Goal: Answer question/provide support: Share knowledge or assist other users

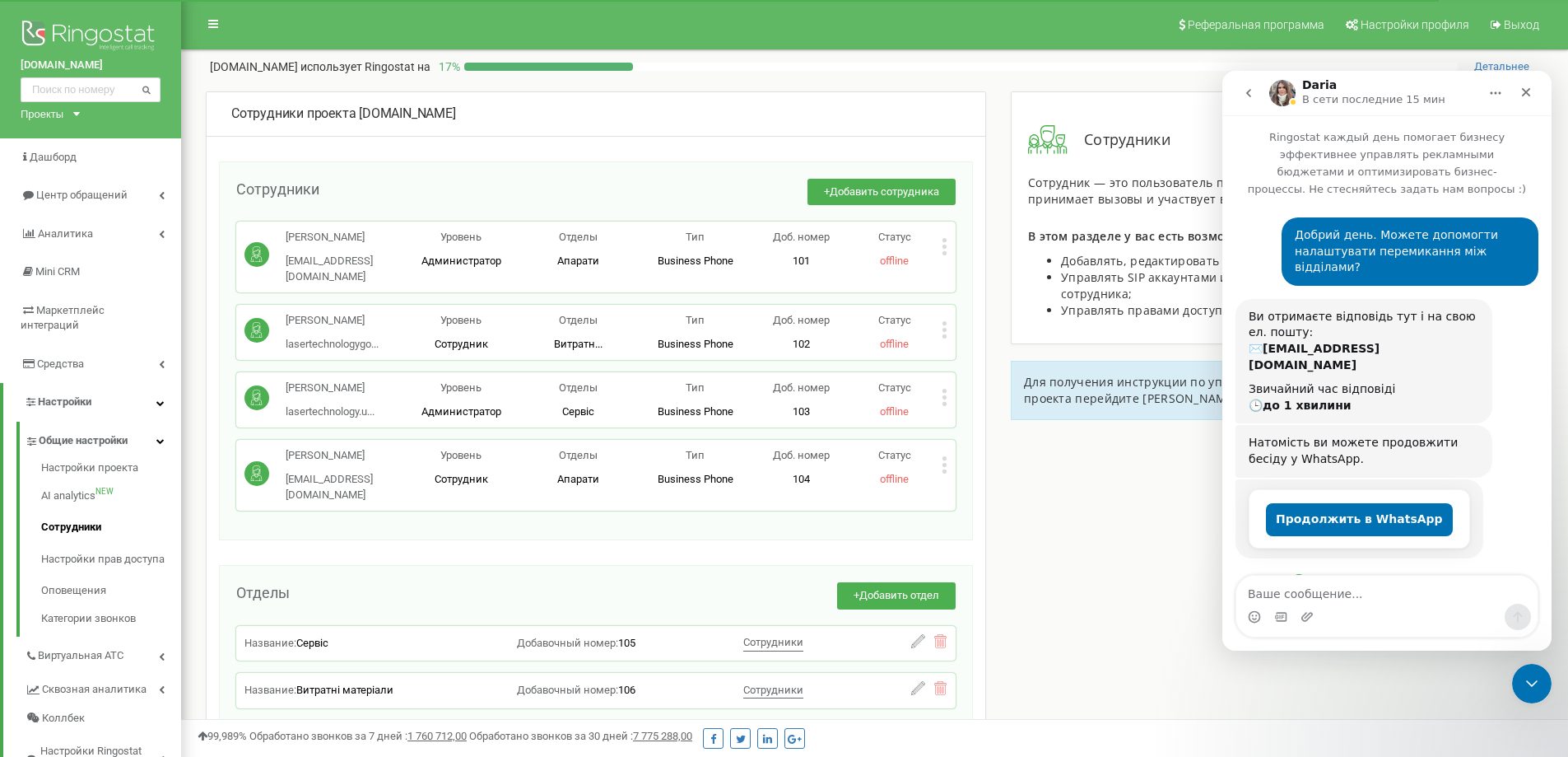
scroll to position [1201, 0]
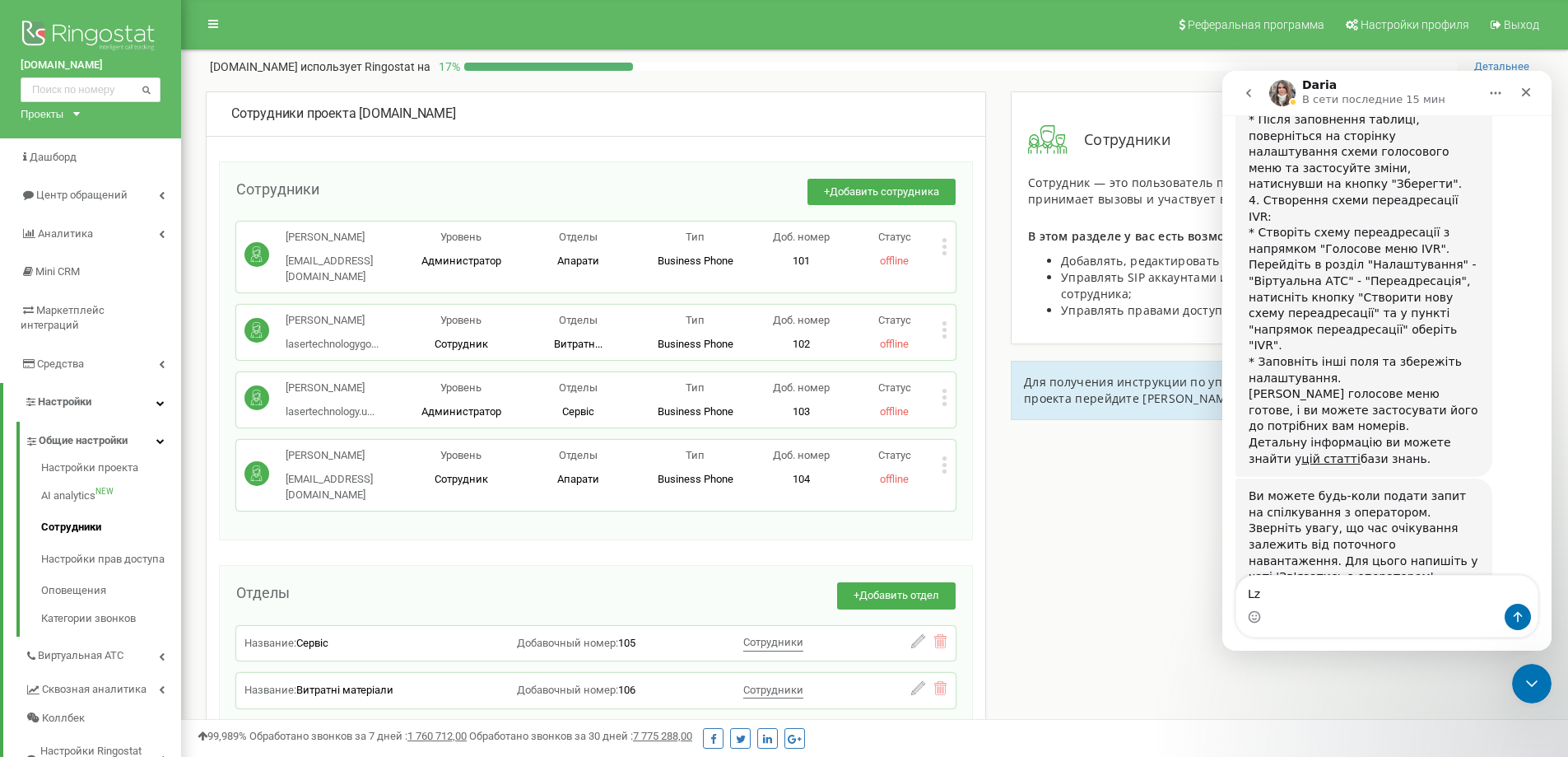
type textarea "L"
click at [942, 460] on icon at bounding box center [944, 458] width 4 height 4
click at [966, 497] on span "Редактировать" at bounding box center [1005, 491] width 84 height 10
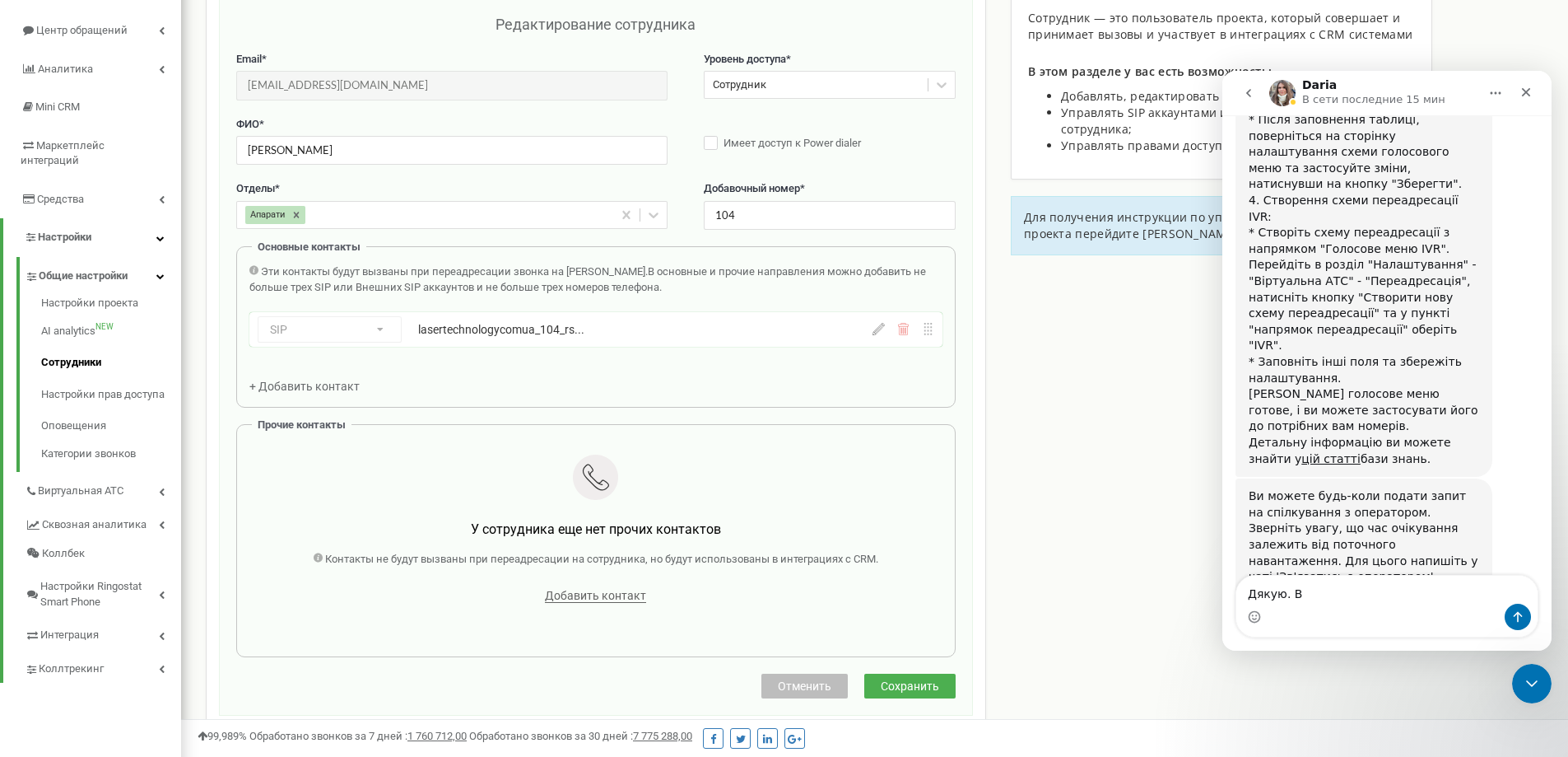
click at [877, 332] on icon at bounding box center [878, 328] width 12 height 12
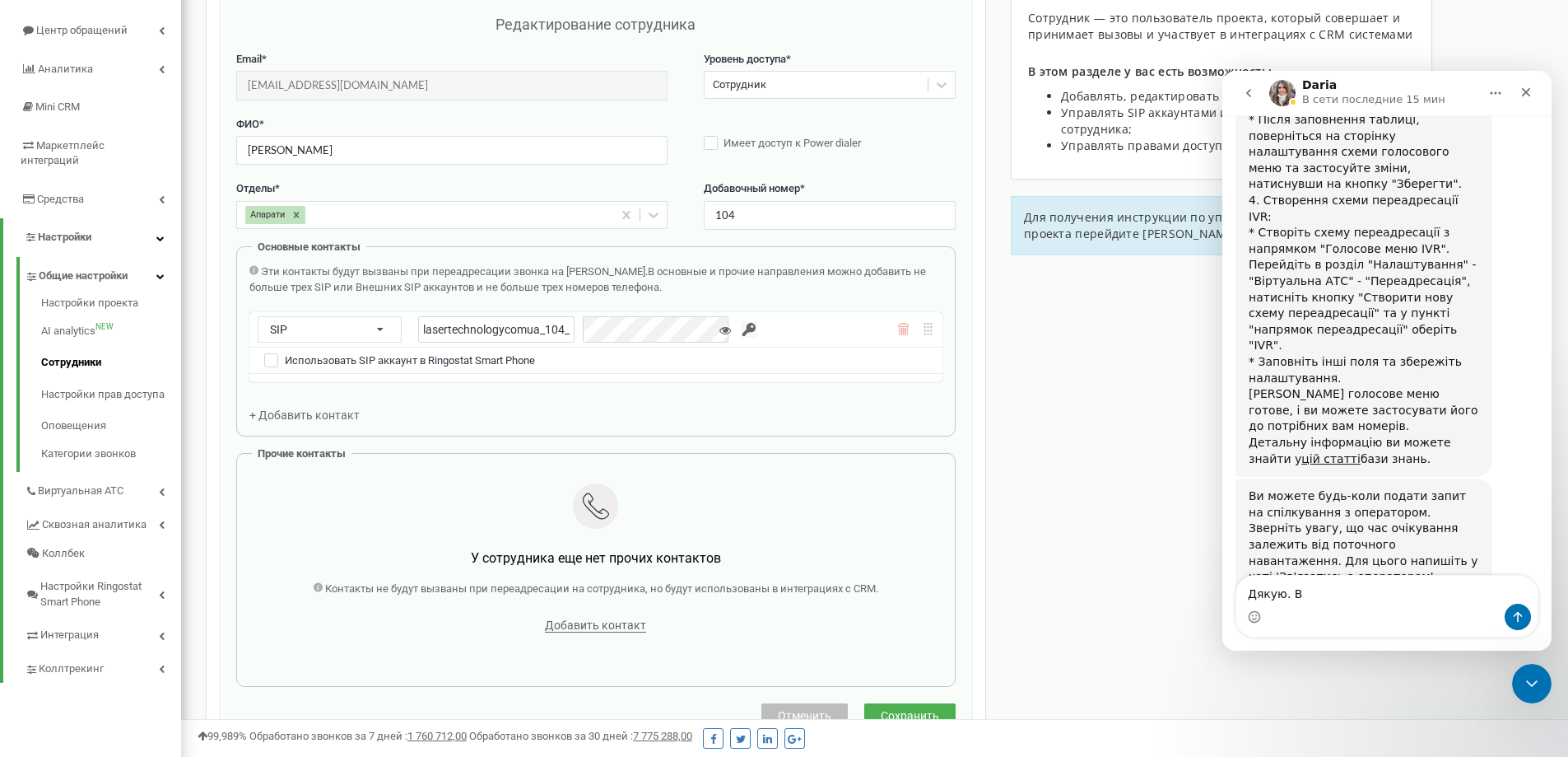
click at [719, 328] on icon at bounding box center [725, 330] width 11 height 11
click at [741, 324] on input "button" at bounding box center [749, 329] width 17 height 17
click at [558, 328] on div "lasertechnologycomua_104_rspmob" at bounding box center [577, 329] width 319 height 26
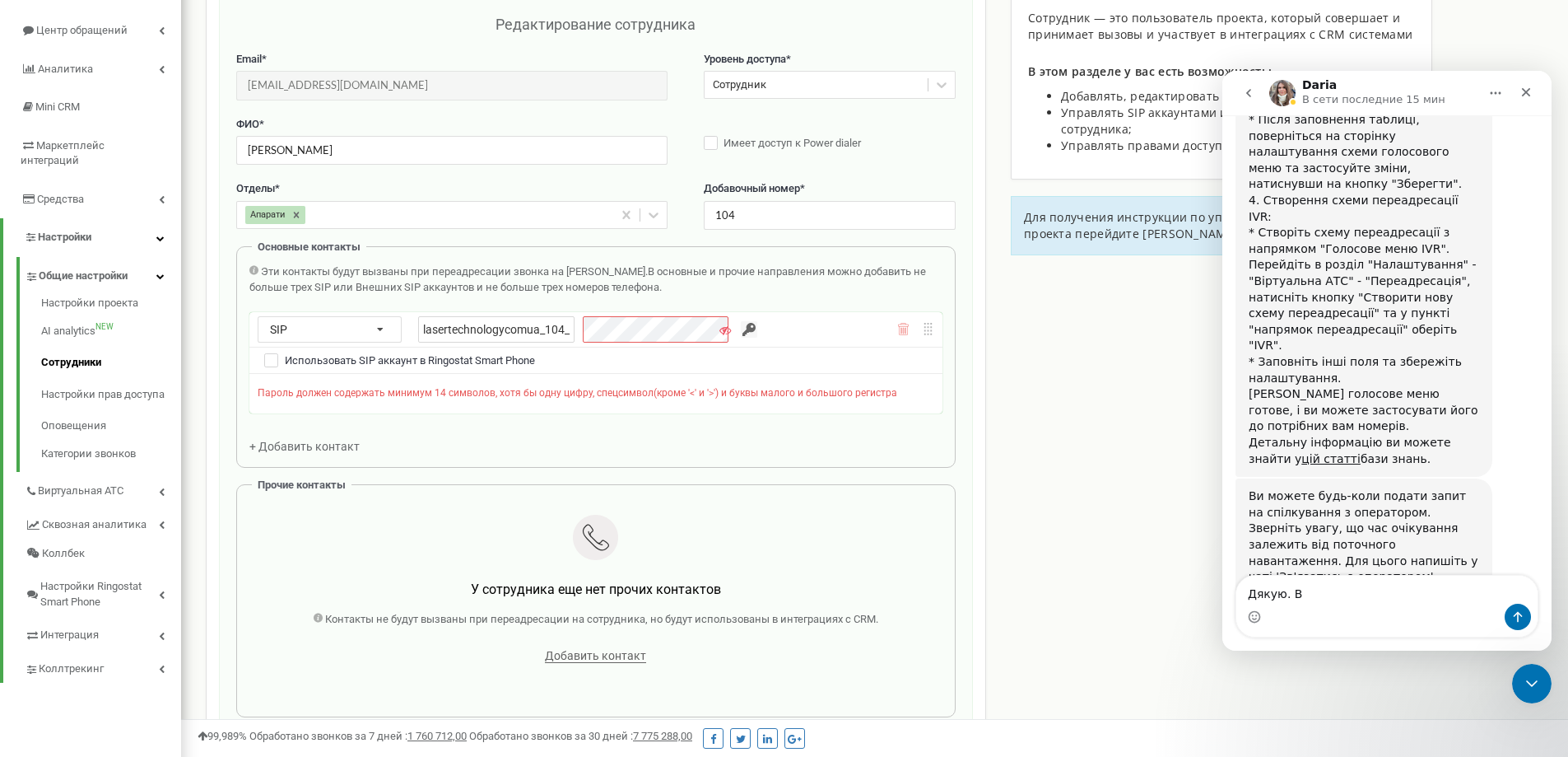
click at [777, 355] on div "Использовать SIP аккаунт в Ringostat Smart Phone" at bounding box center [596, 360] width 677 height 18
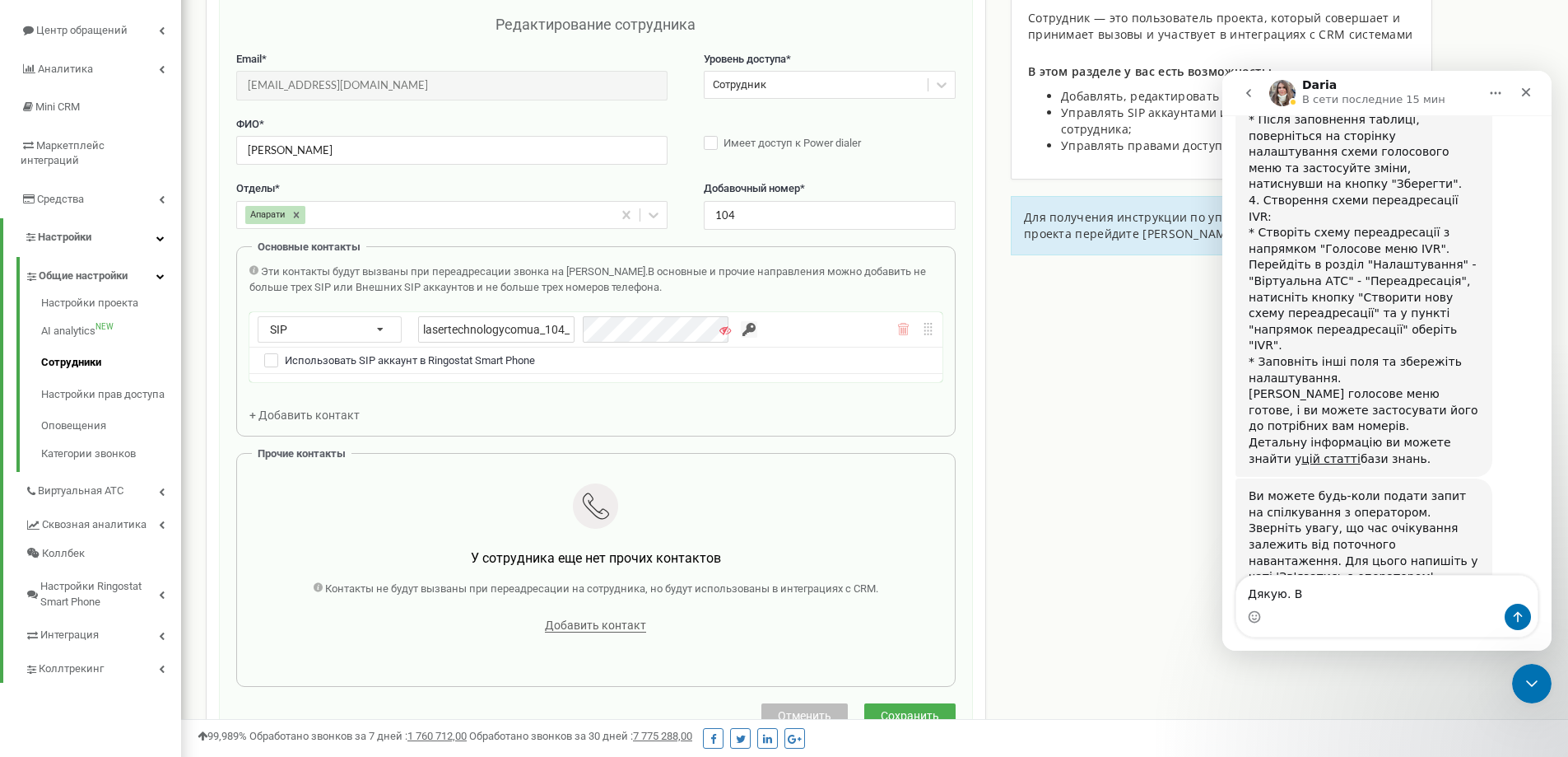
click at [798, 386] on div "Эти контакты будут вызваны при переадресации звонка на [PERSON_NAME]. В основны…" at bounding box center [595, 343] width 693 height 159
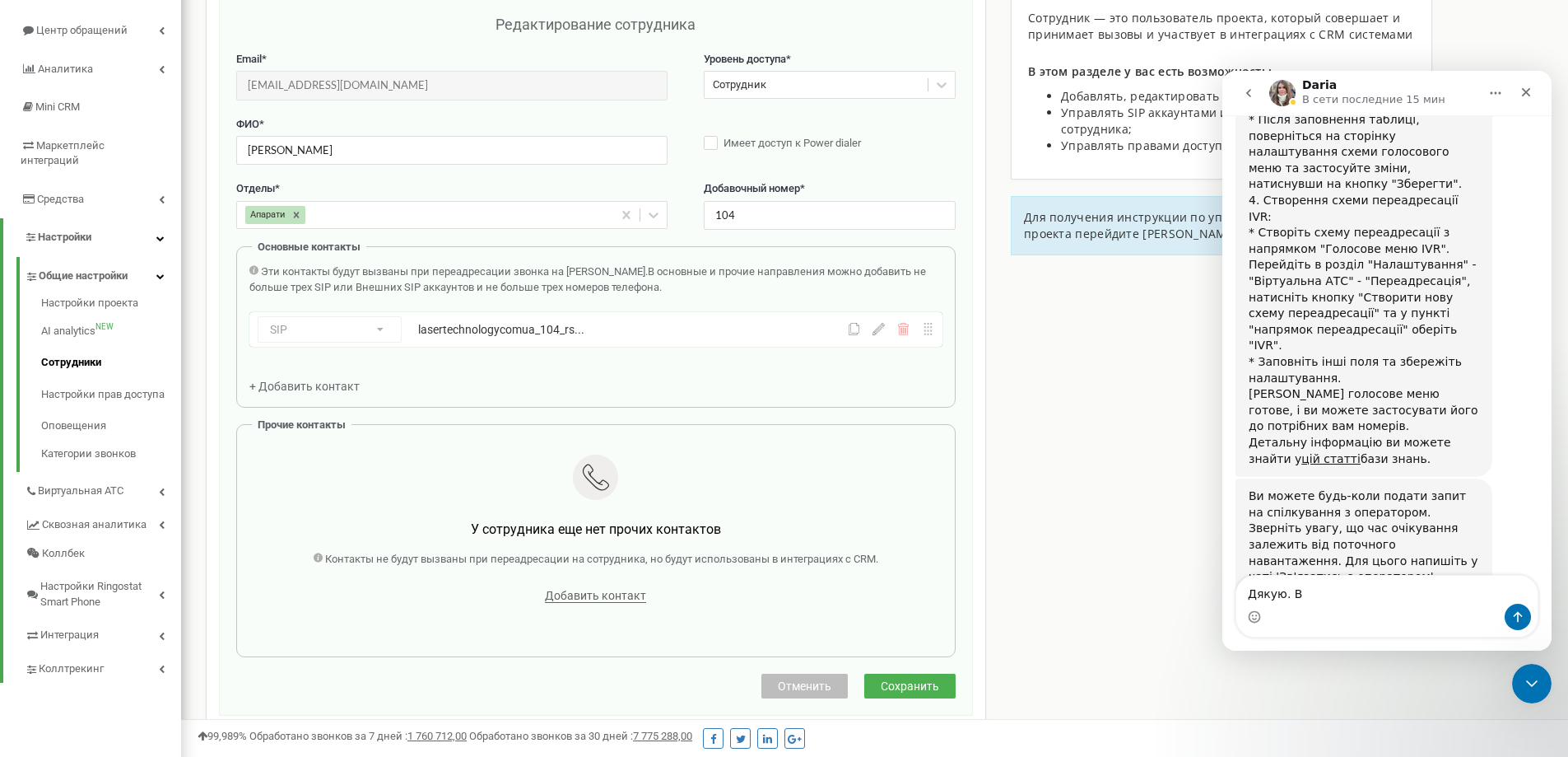
click at [878, 330] on icon at bounding box center [878, 328] width 12 height 12
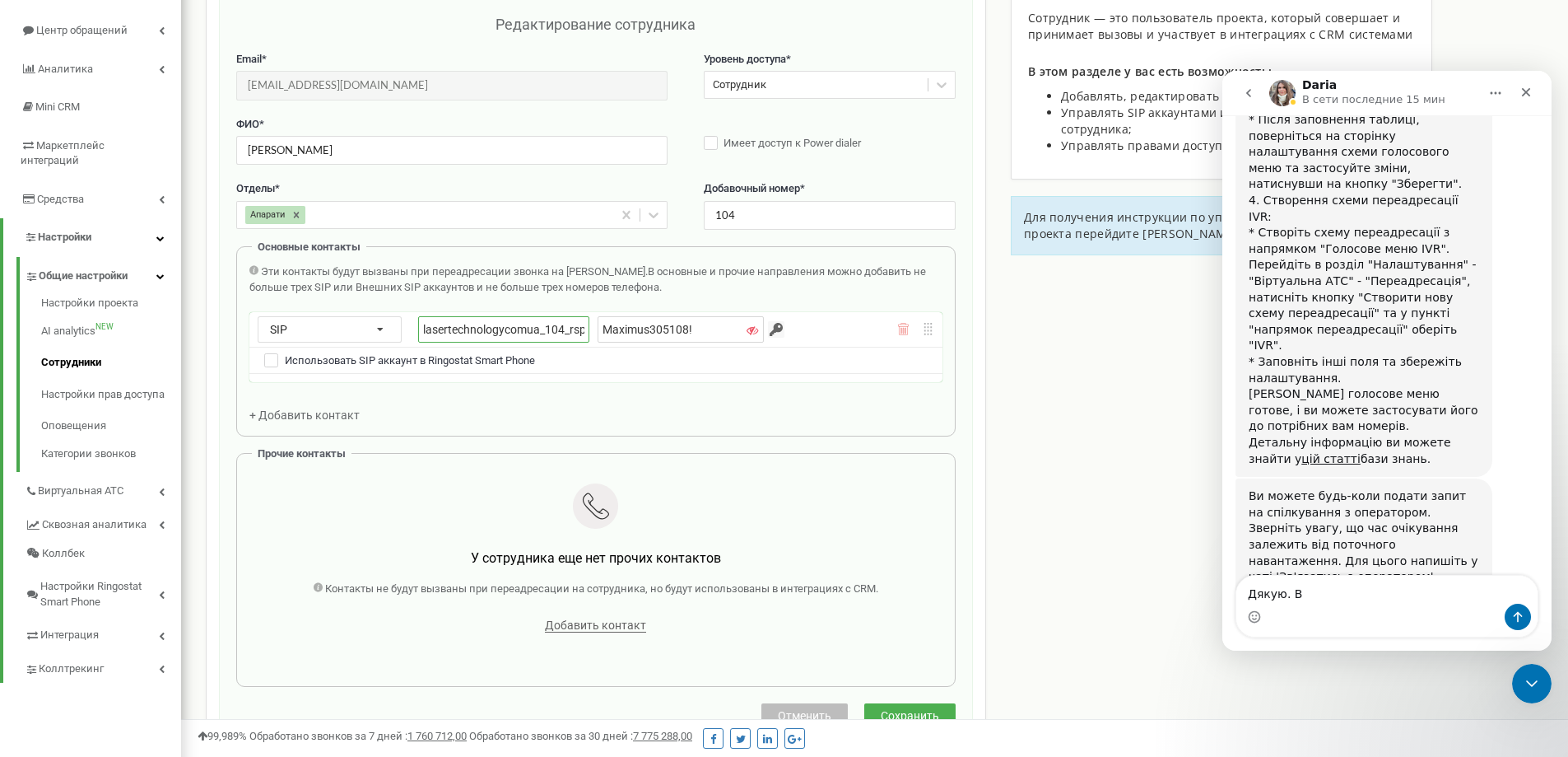
click at [442, 328] on input "lasertechnologycomua_104_rspmob" at bounding box center [504, 329] width 171 height 26
drag, startPoint x: 423, startPoint y: 326, endPoint x: 595, endPoint y: 336, distance: 172.3
click at [595, 336] on div "lasertechnologycomua_104_rspmob Maximus305108!" at bounding box center [591, 329] width 346 height 26
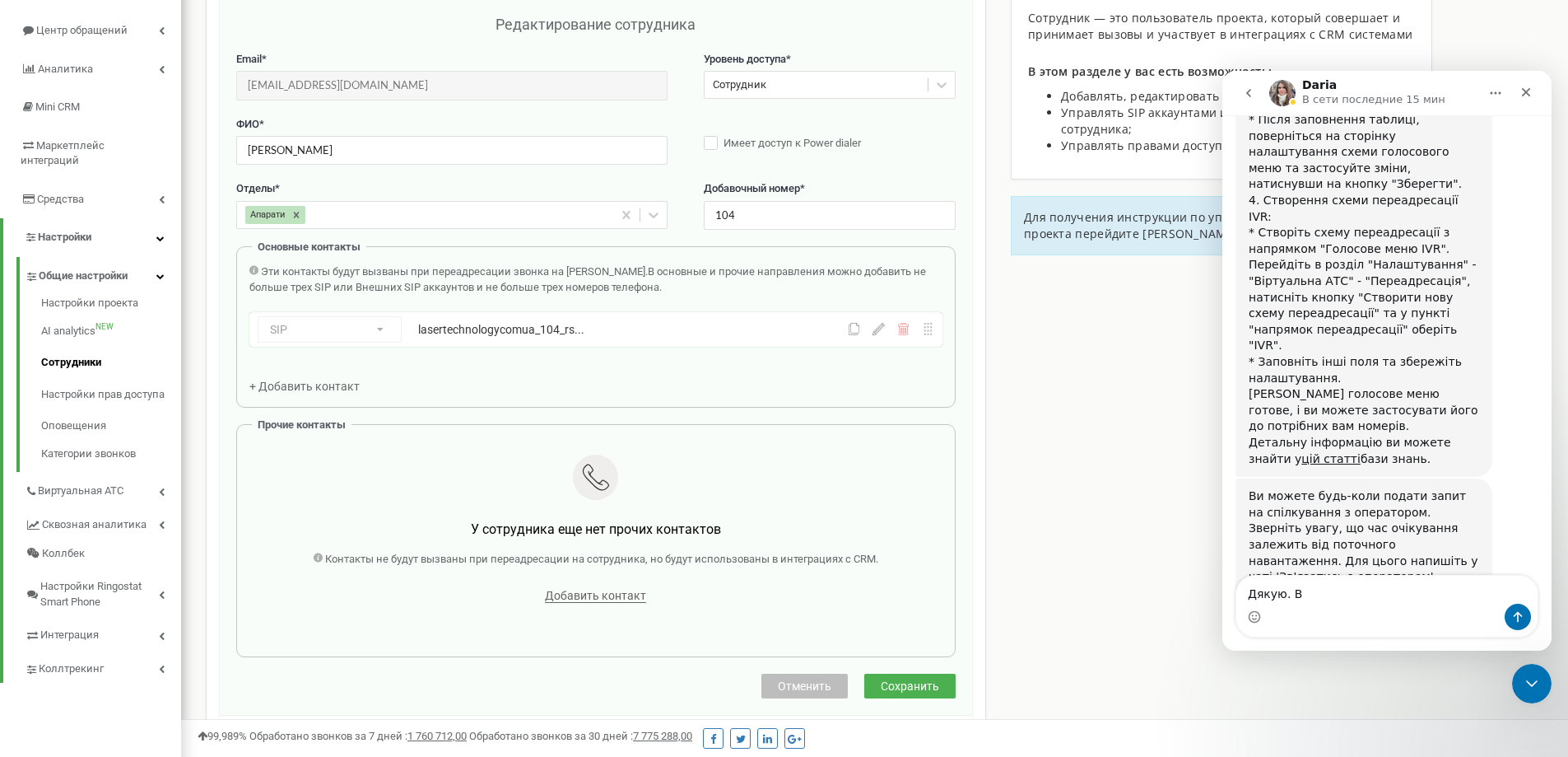
click at [1020, 550] on div "Сотрудники проекта [DOMAIN_NAME] Редактирование сотрудника Email * [EMAIL_ADDRE…" at bounding box center [874, 510] width 1362 height 1166
click at [879, 331] on icon at bounding box center [878, 328] width 12 height 12
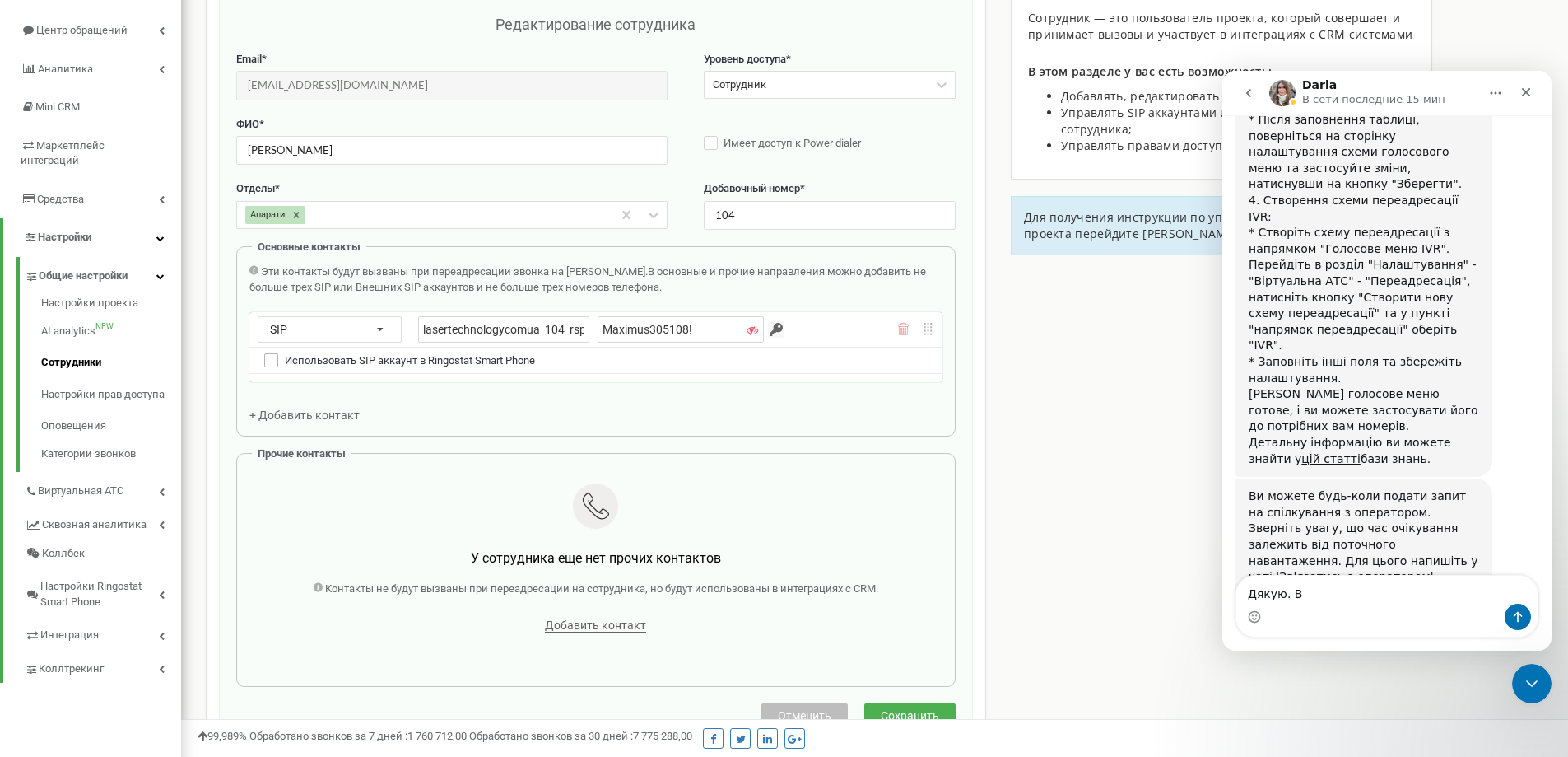
click at [274, 354] on label at bounding box center [271, 354] width 14 height 0
click at [0, 0] on input "Использовать SIP аккаунт в Ringostat Smart Phone" at bounding box center [0, 0] width 0 height 0
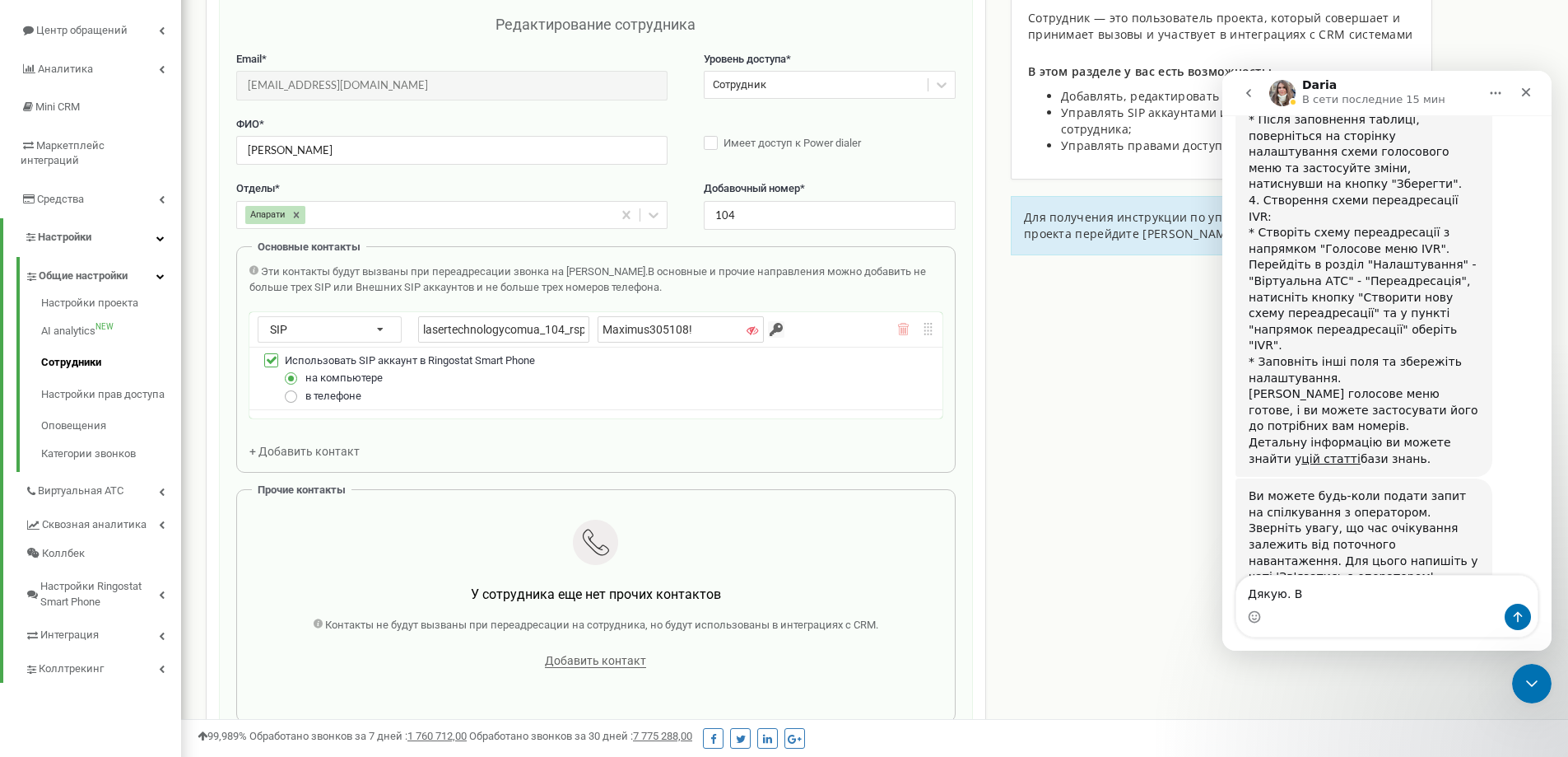
click at [290, 389] on label at bounding box center [291, 389] width 14 height 0
click at [0, 0] on input "в телефоне" at bounding box center [0, 0] width 0 height 0
click at [262, 449] on span "+ Добавить контакт" at bounding box center [304, 451] width 110 height 13
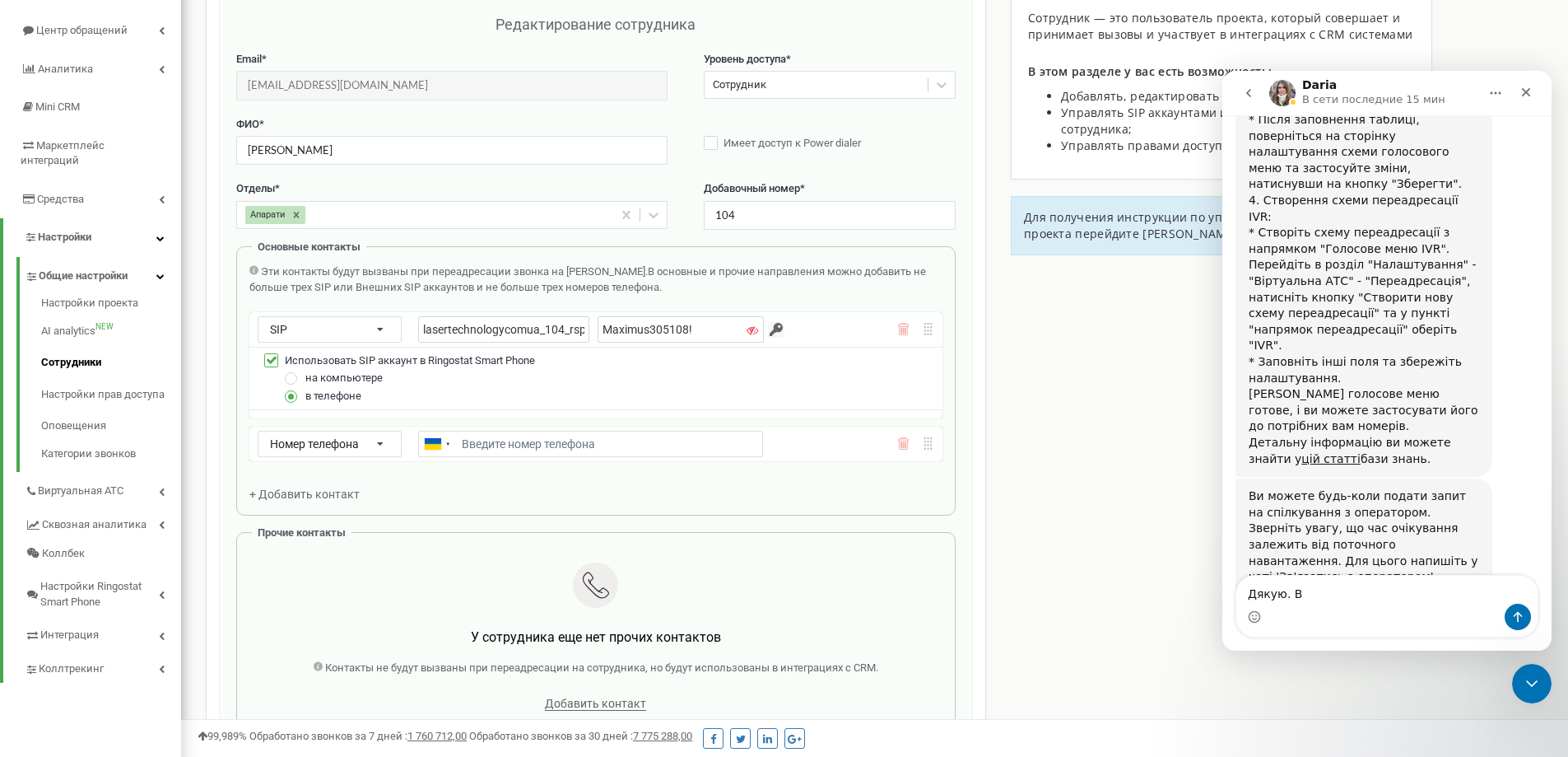
click at [925, 441] on icon at bounding box center [928, 443] width 8 height 12
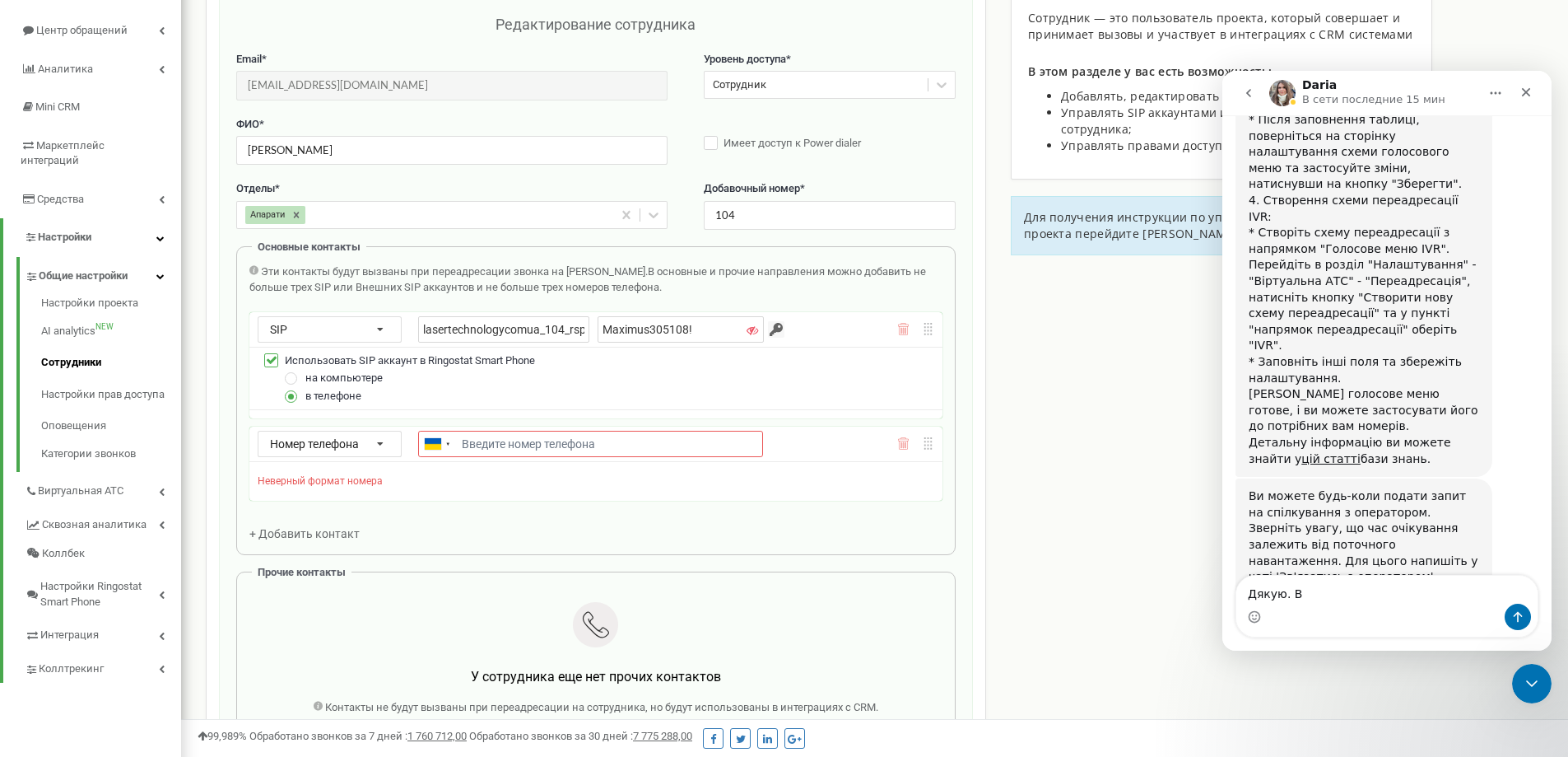
click at [927, 449] on icon at bounding box center [928, 443] width 12 height 12
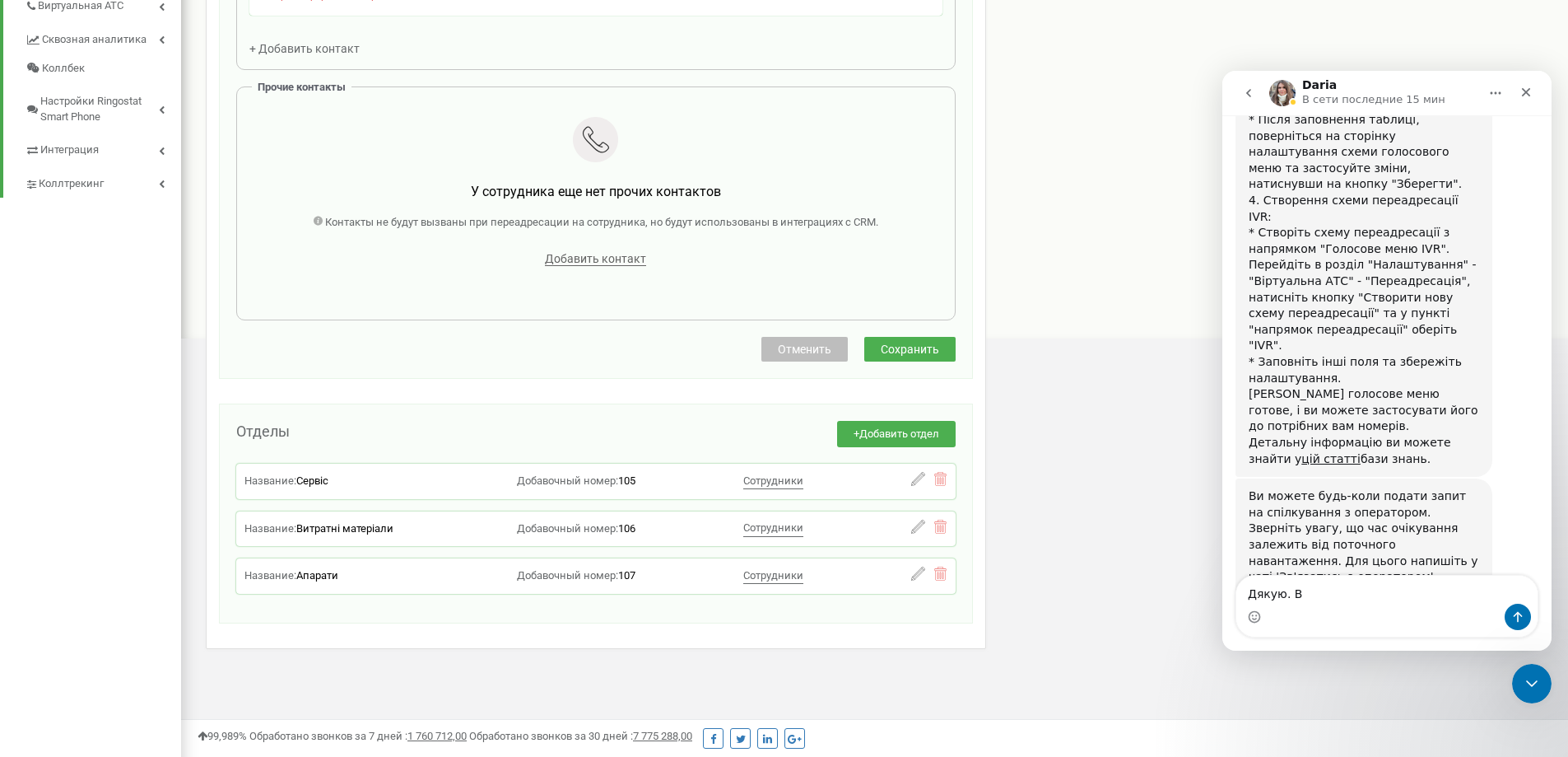
scroll to position [402, 0]
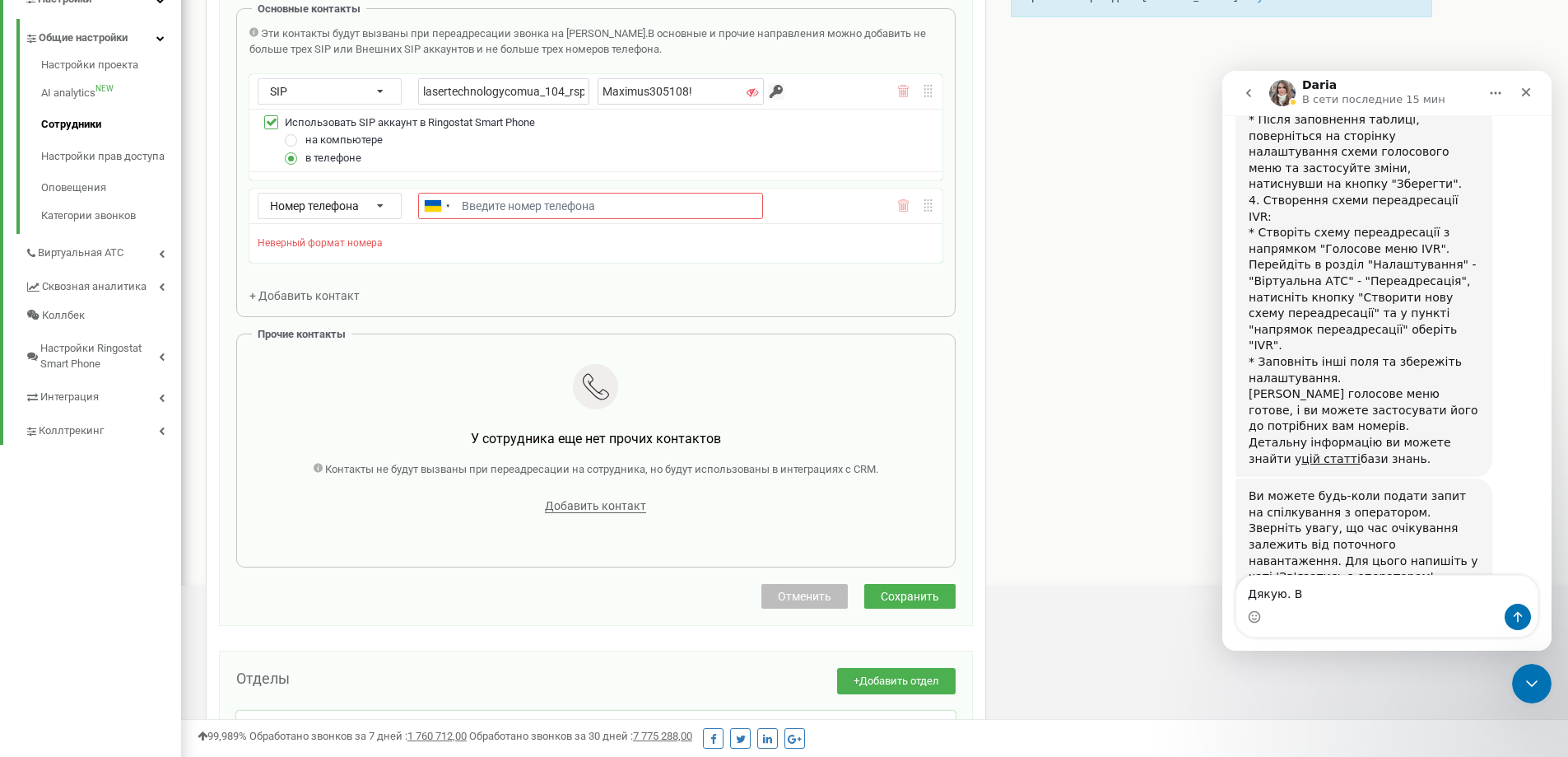
click at [902, 204] on icon at bounding box center [902, 205] width 12 height 12
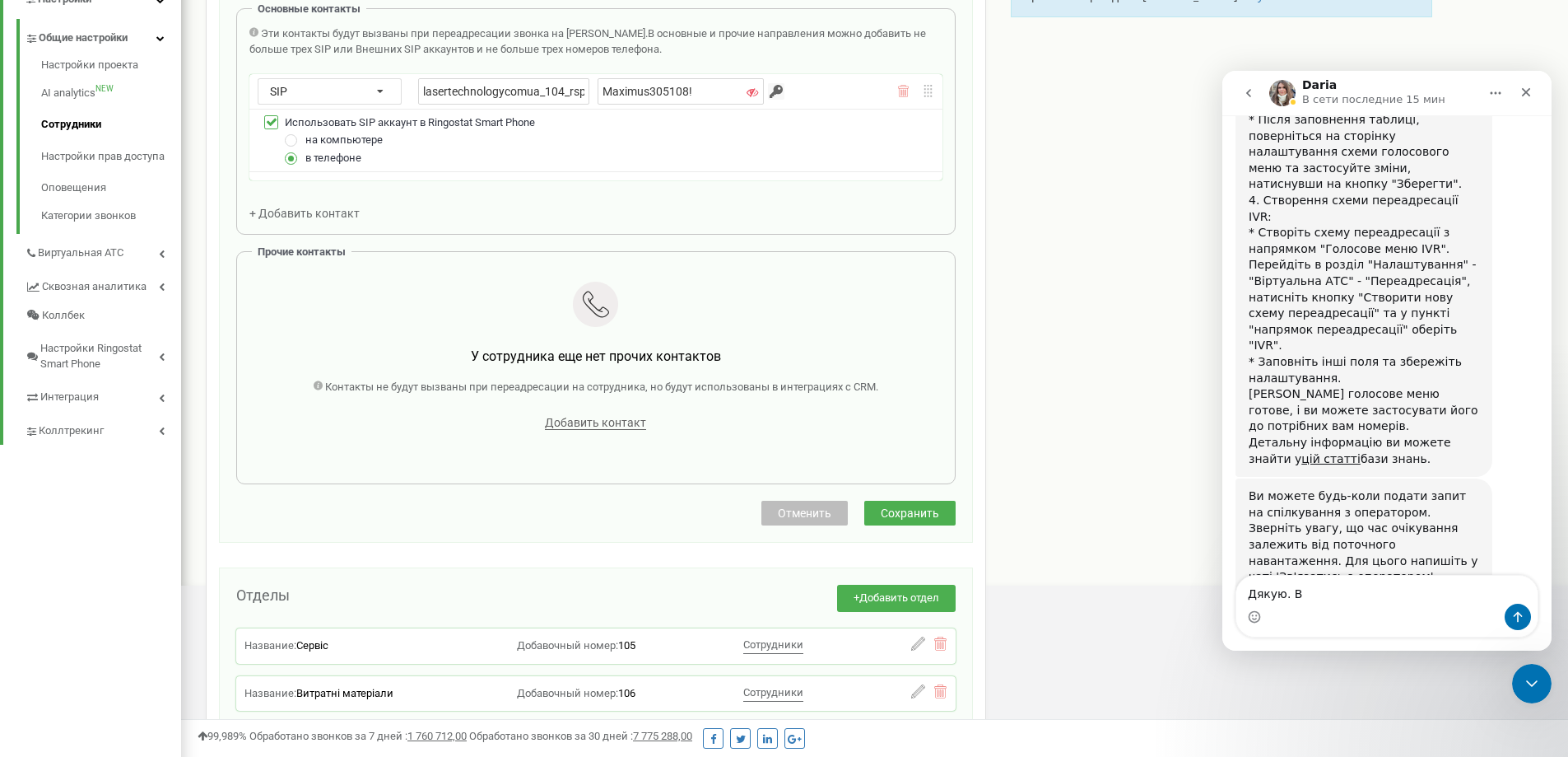
click at [903, 513] on span "Сохранить" at bounding box center [910, 513] width 58 height 13
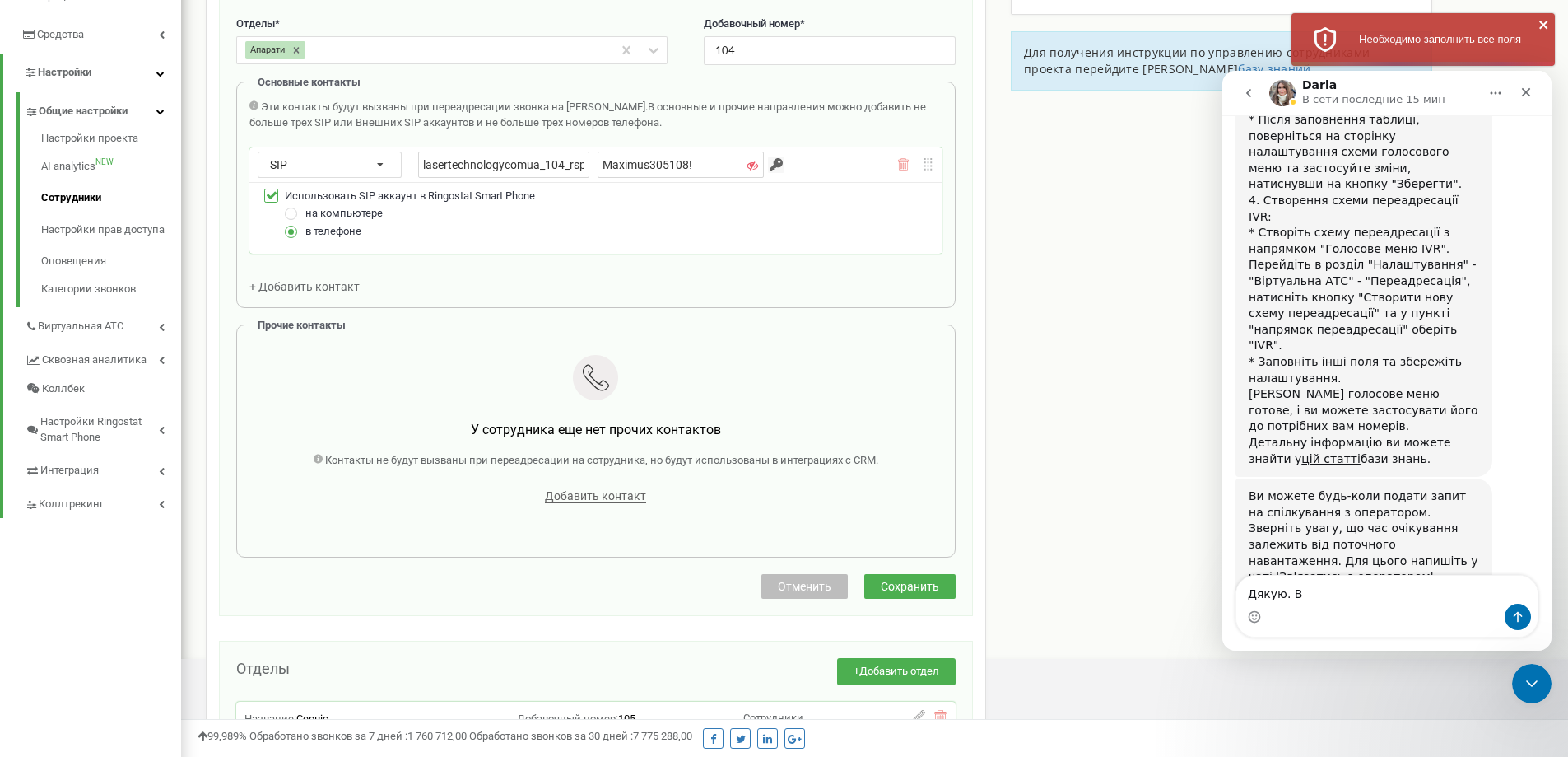
scroll to position [412, 0]
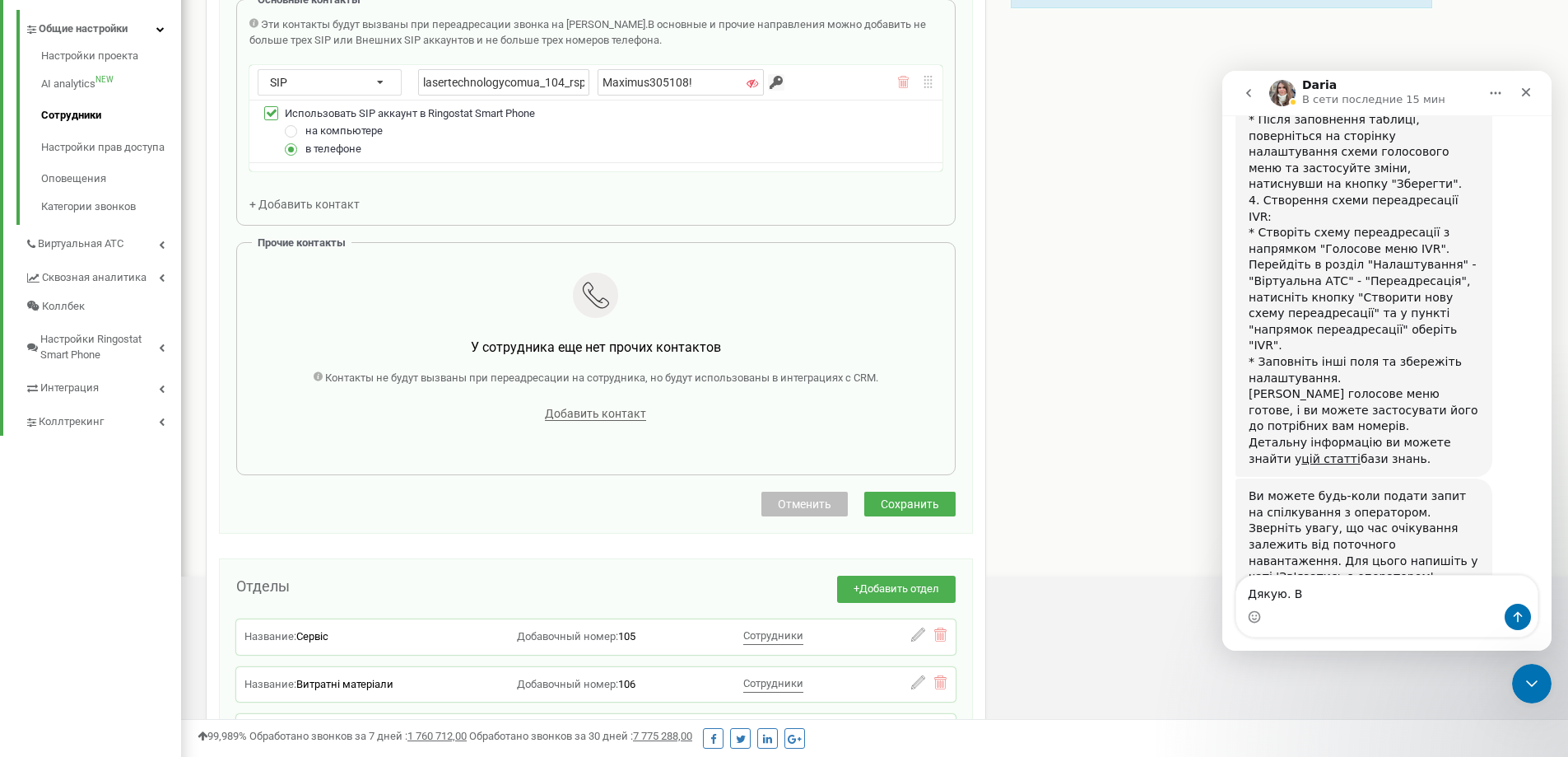
click at [919, 503] on span "Сохранить" at bounding box center [910, 504] width 58 height 13
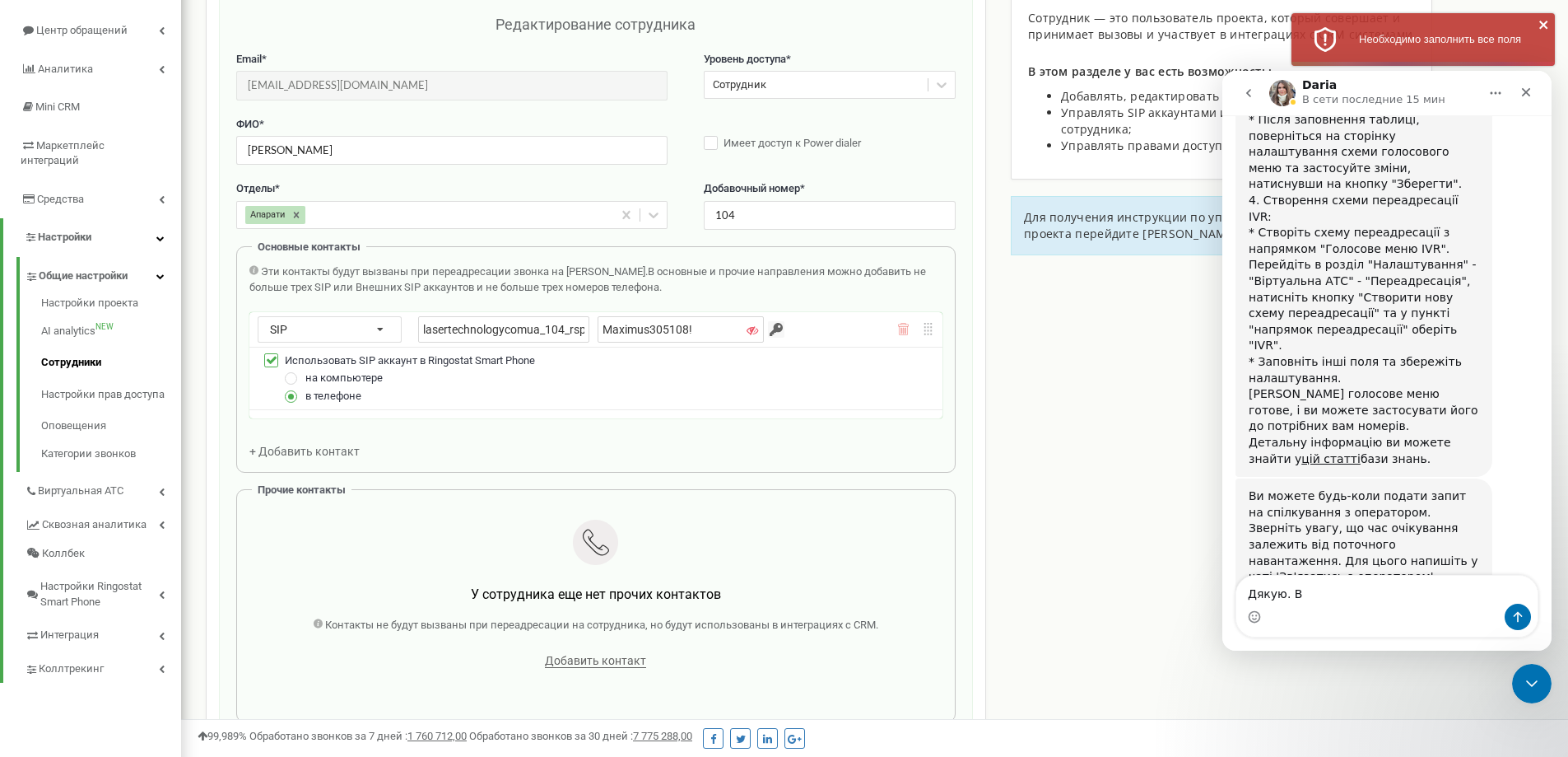
scroll to position [83, 0]
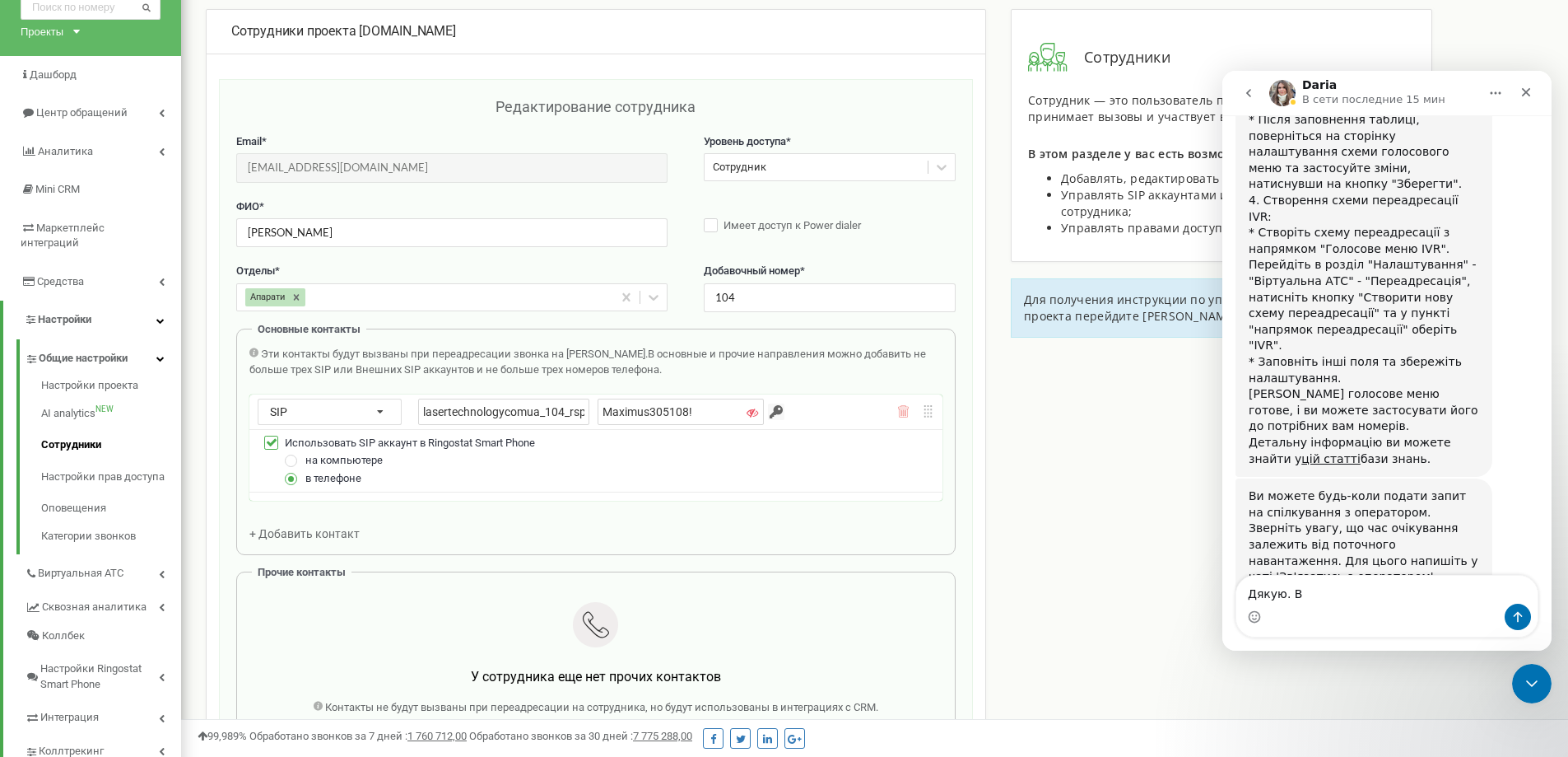
click at [746, 412] on icon at bounding box center [752, 413] width 11 height 11
click at [719, 413] on icon at bounding box center [725, 413] width 11 height 11
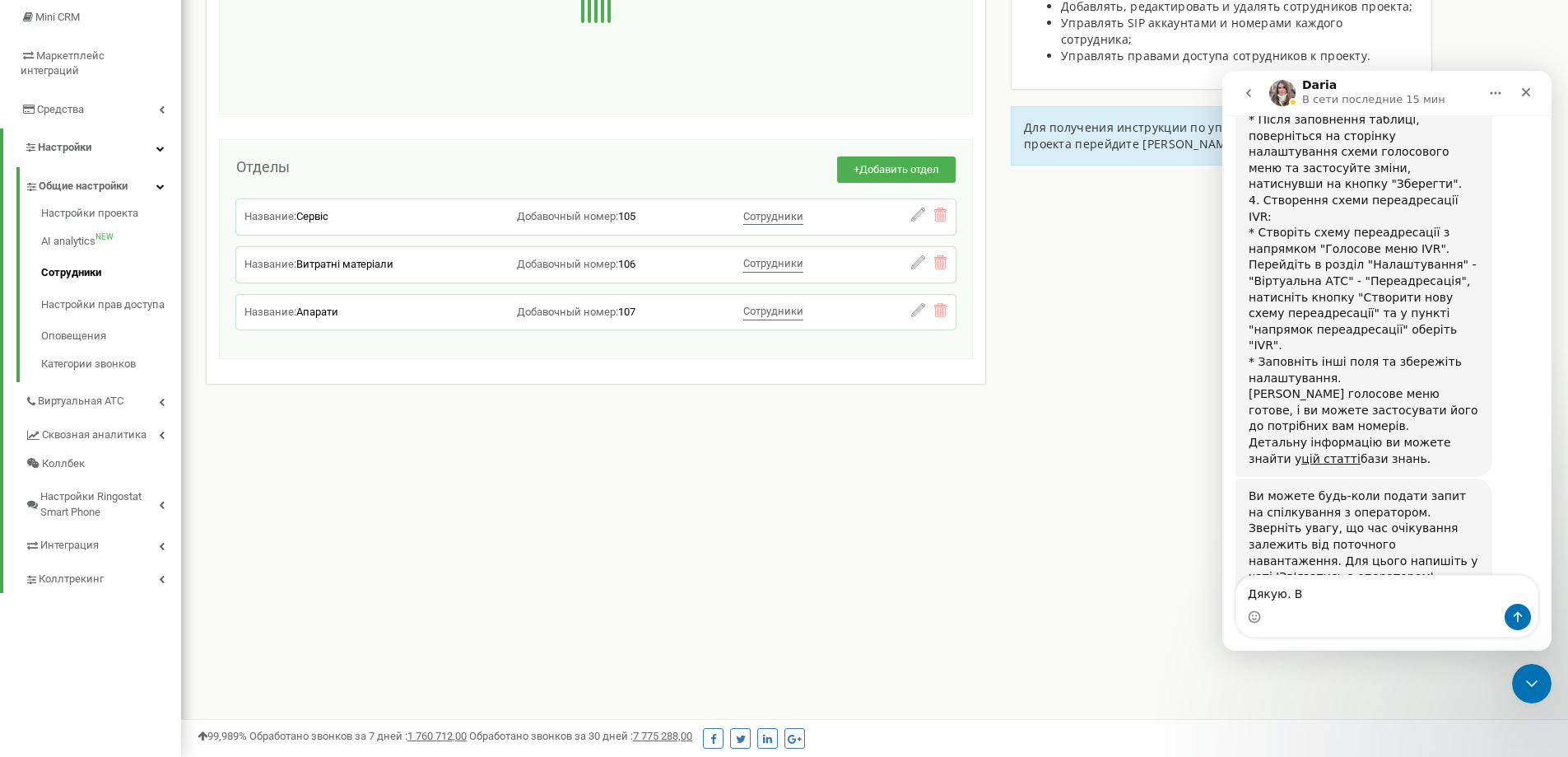
scroll to position [231, 0]
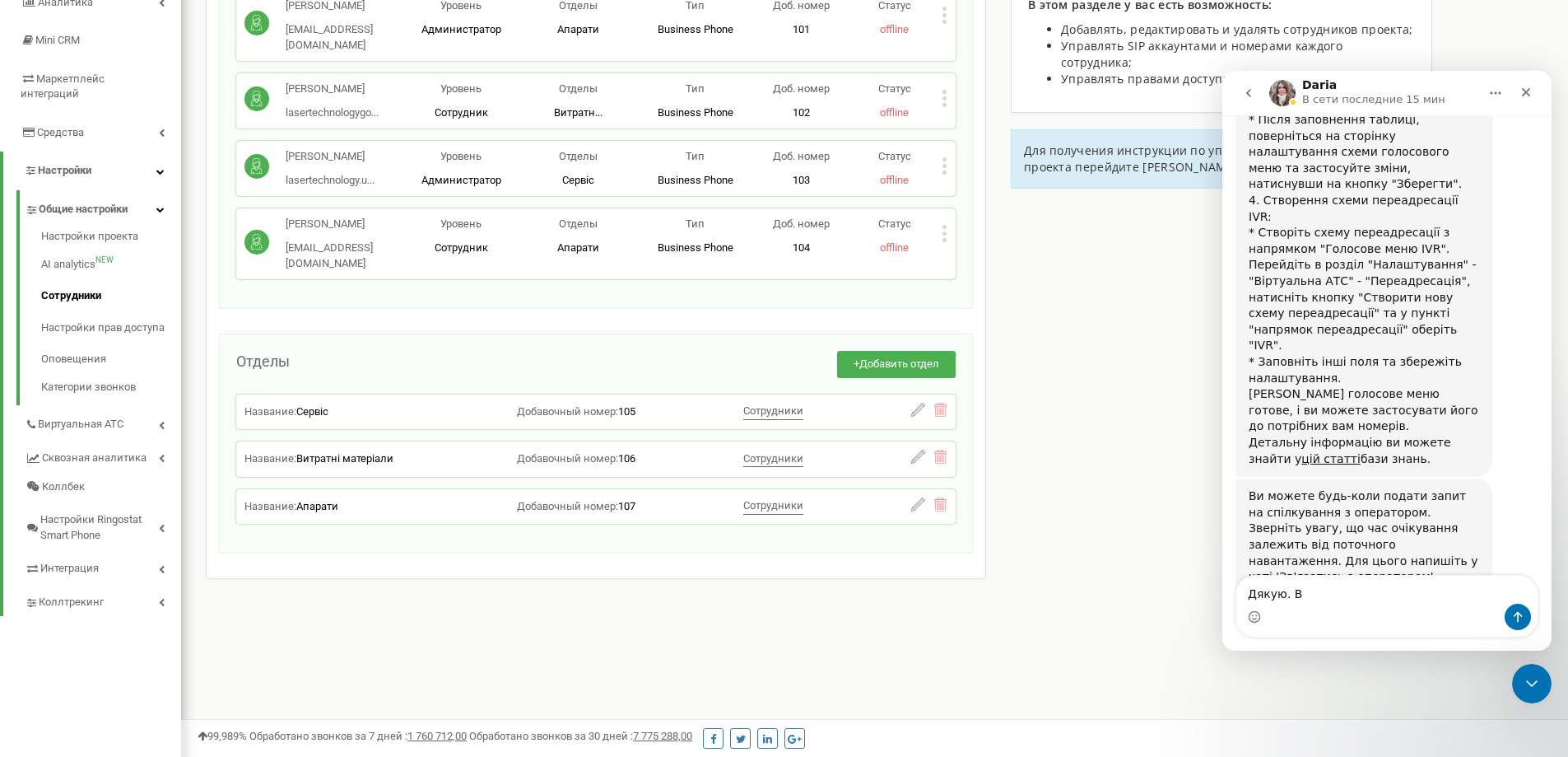
click at [1100, 343] on div "Сотрудники проекта [DOMAIN_NAME] Сотрудники + Добавить сотрудника [PERSON_NAME]…" at bounding box center [874, 273] width 1362 height 826
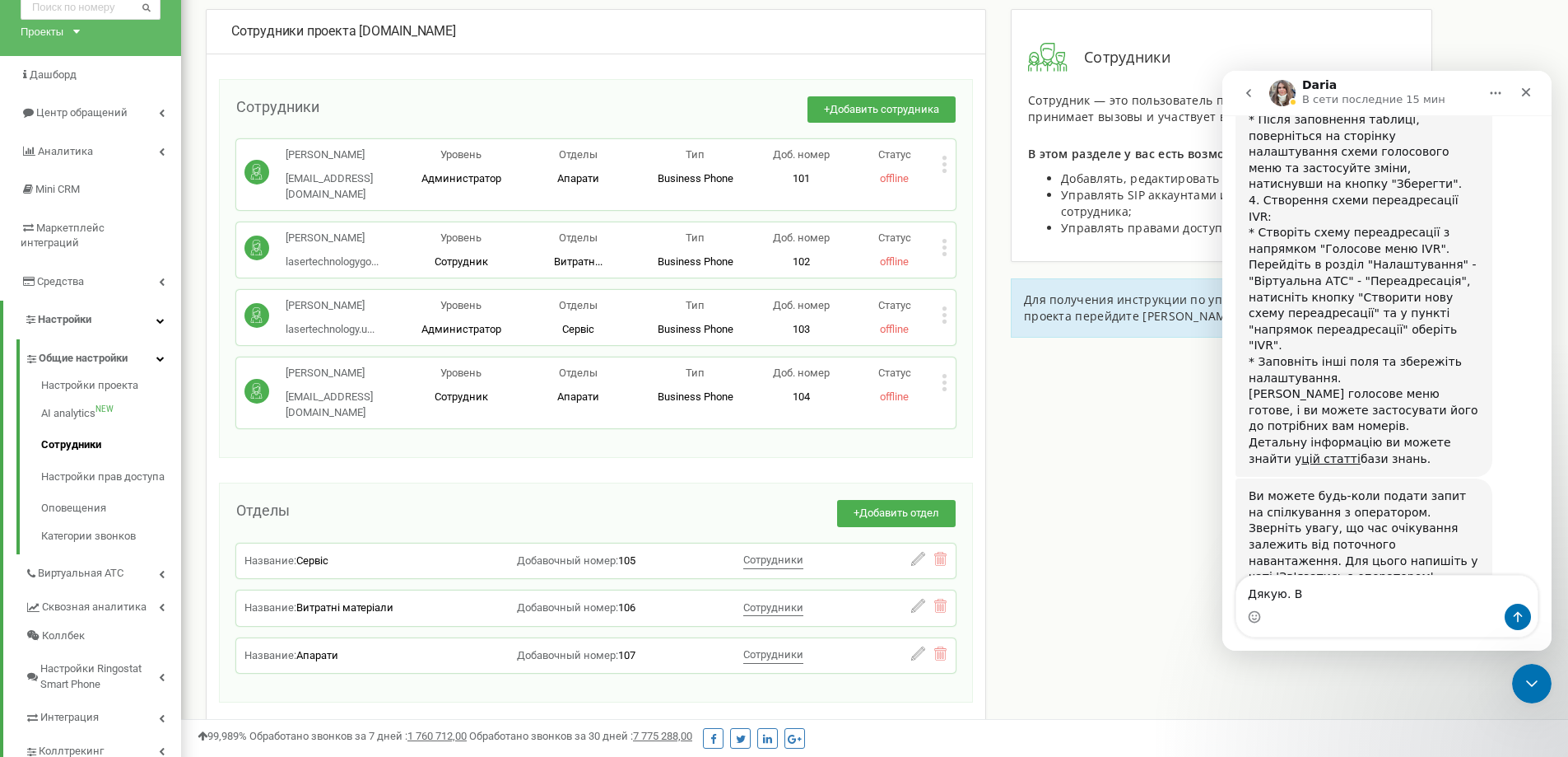
scroll to position [165, 0]
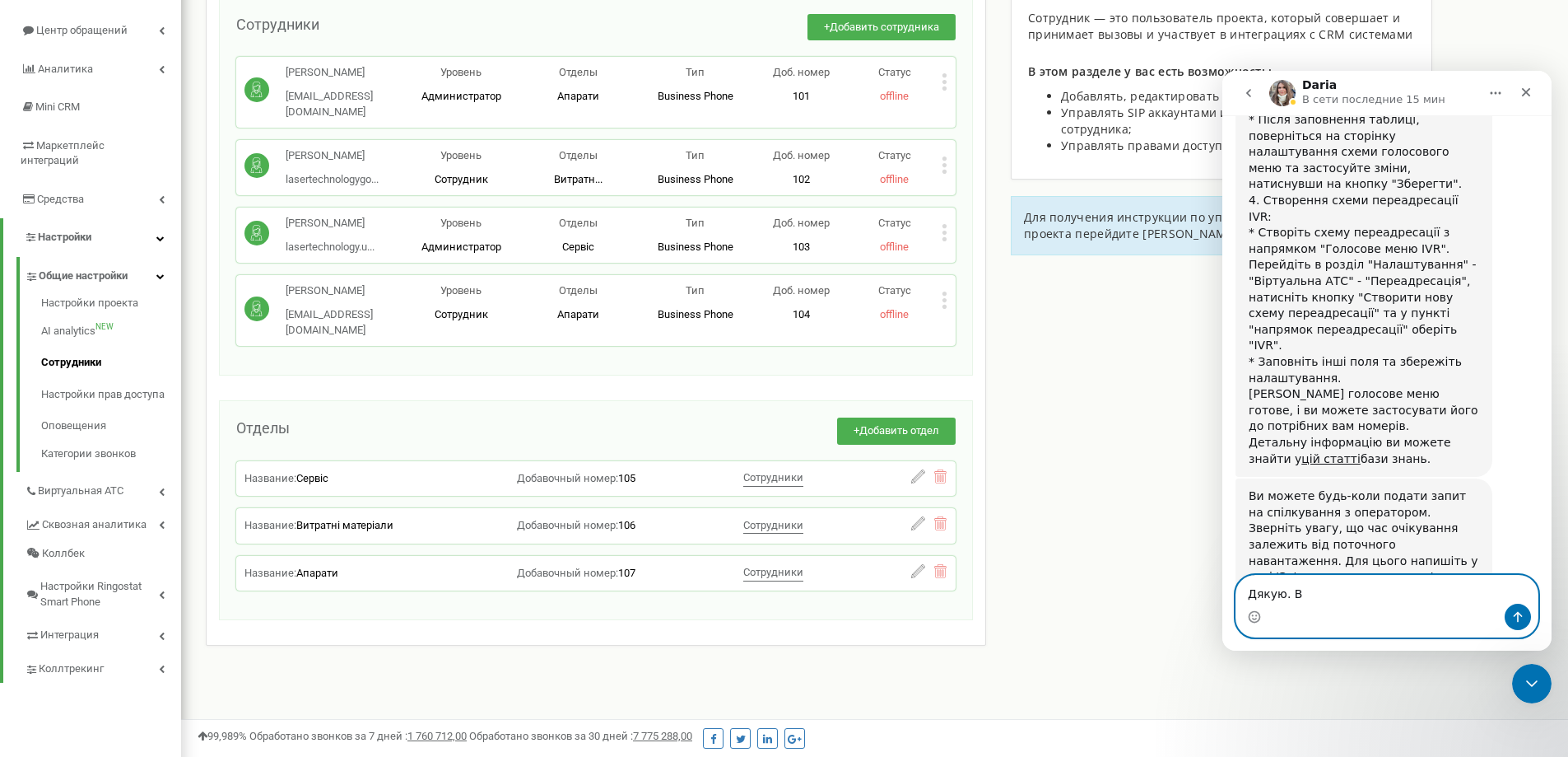
drag, startPoint x: 1309, startPoint y: 591, endPoint x: 1231, endPoint y: 591, distance: 78.0
click at [1231, 591] on div "Дякую. В [GEOGRAPHIC_DATA]. В" at bounding box center [1387, 606] width 329 height 63
type textarea "d"
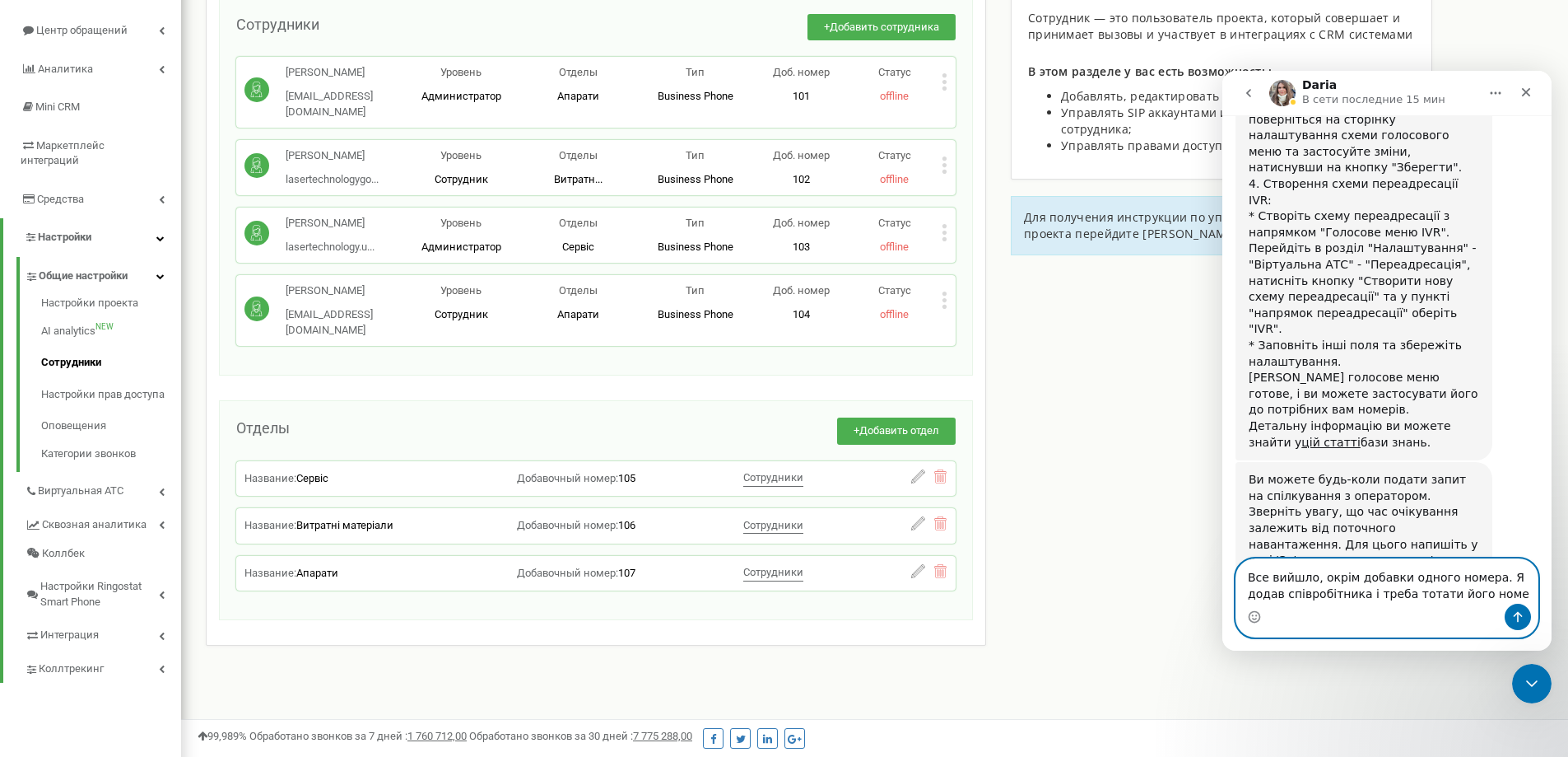
type textarea "Все вийшло, окрім добавки одного номера. Я додав співробітника і треба тотати й…"
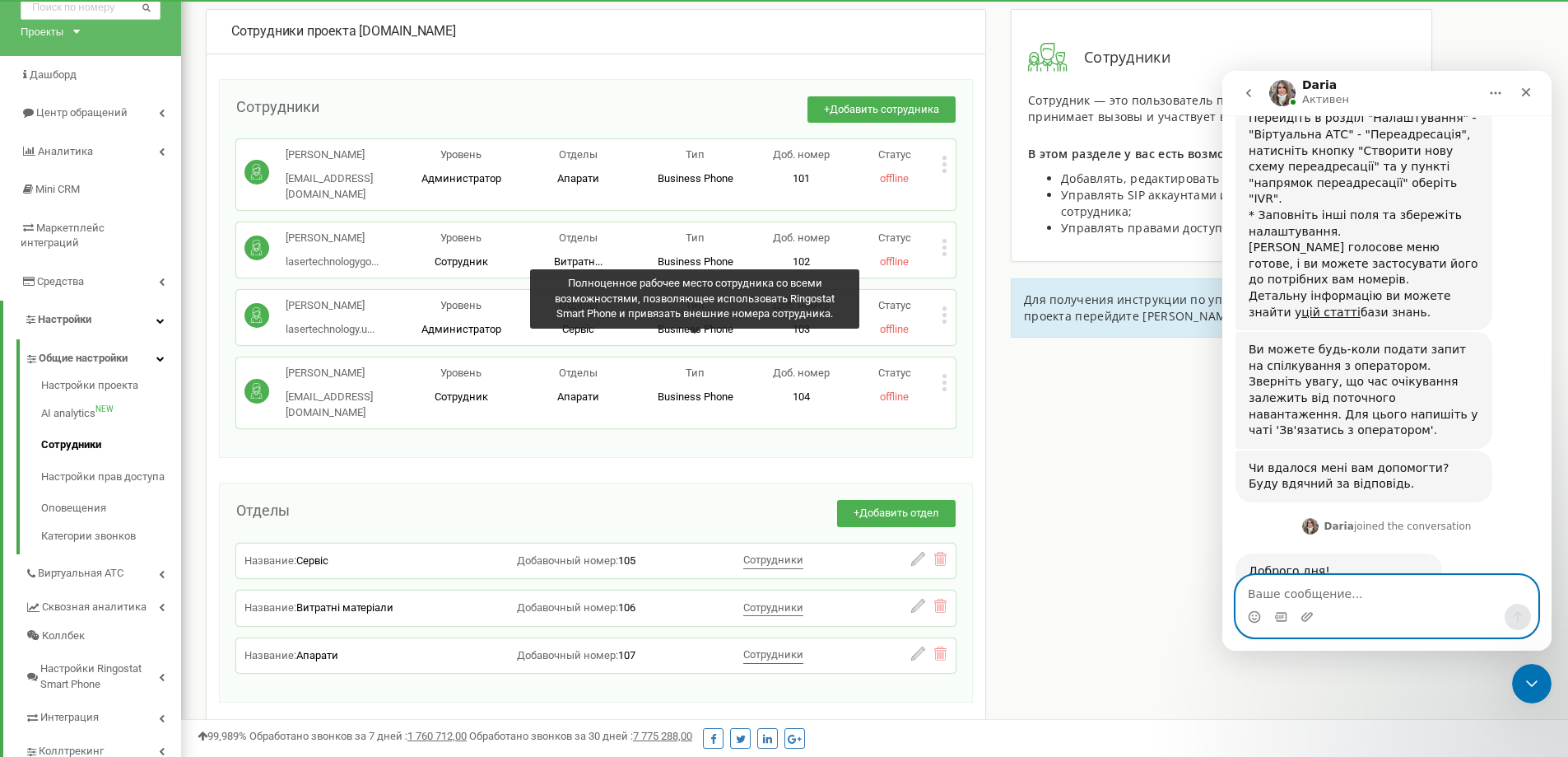
scroll to position [0, 0]
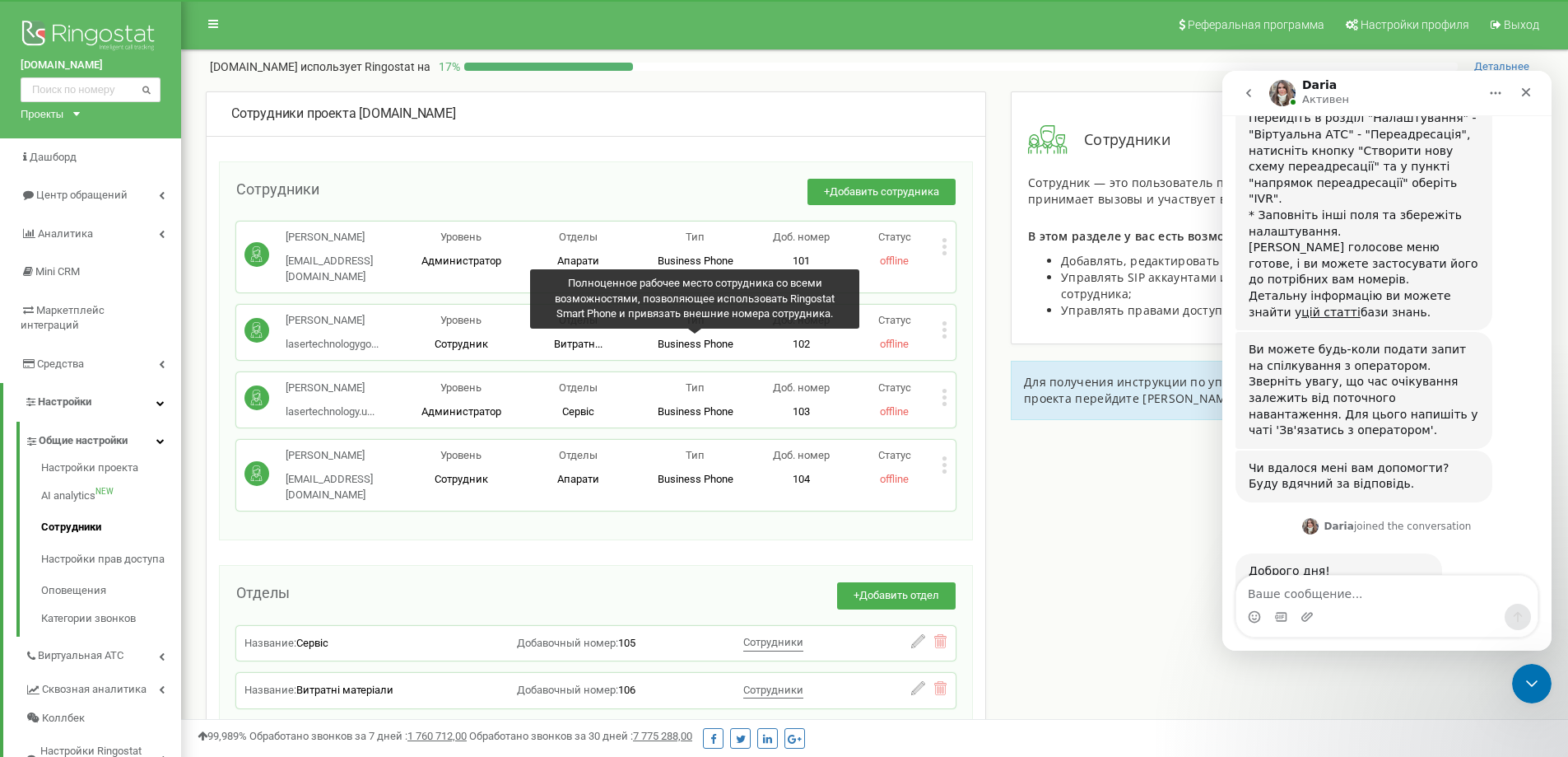
click at [502, 113] on div "Сотрудники проекта [DOMAIN_NAME]" at bounding box center [596, 114] width 729 height 19
copy div "проекта [DOMAIN_NAME]"
drag, startPoint x: 306, startPoint y: 113, endPoint x: 495, endPoint y: 109, distance: 189.0
click at [495, 109] on div "Сотрудники проекта [DOMAIN_NAME]" at bounding box center [596, 114] width 729 height 19
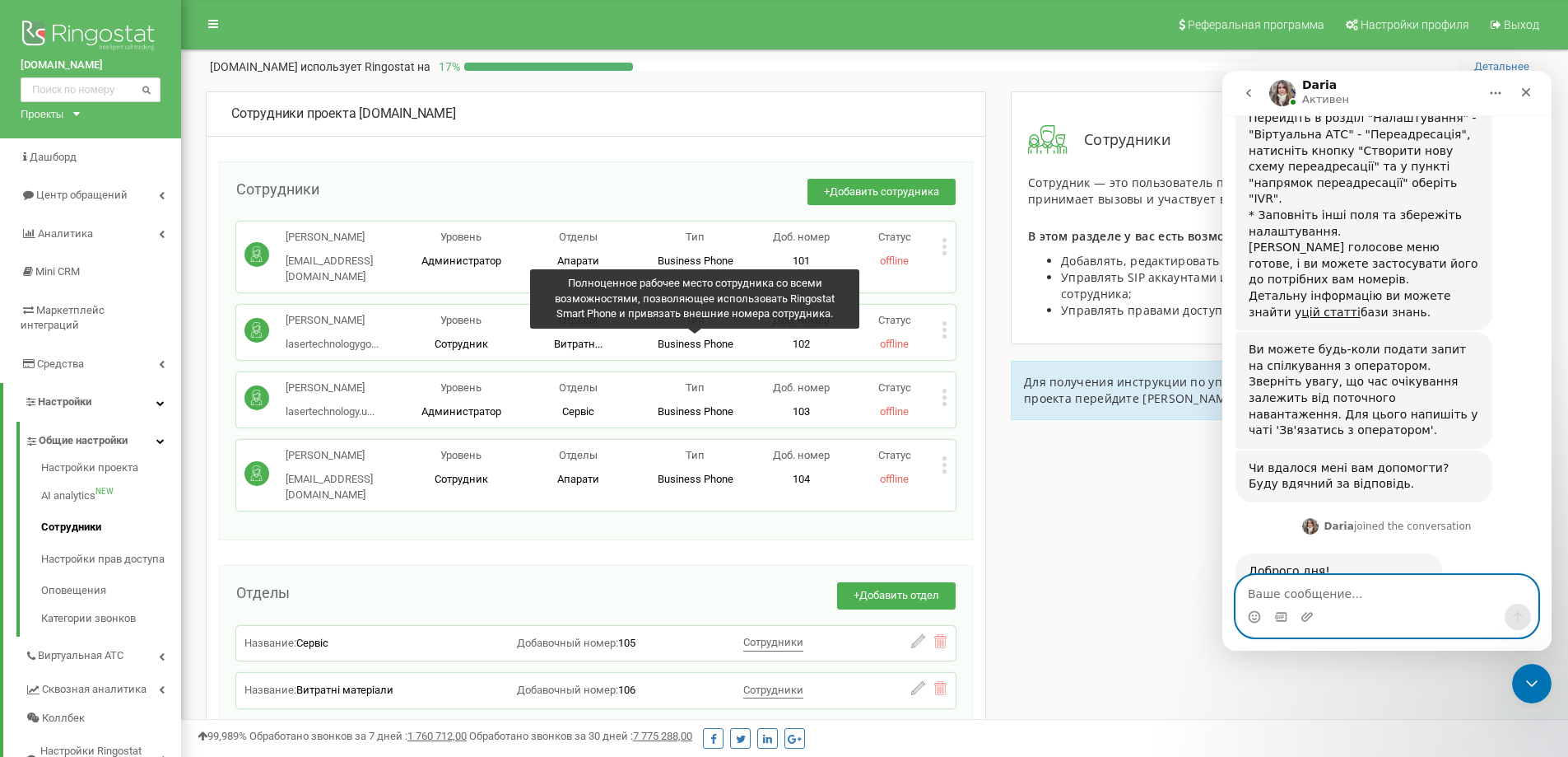
click at [1343, 592] on textarea "Ваше сообщение..." at bounding box center [1387, 590] width 301 height 28
paste textarea "проекта [DOMAIN_NAME]"
click at [1286, 593] on textarea "проекта [DOMAIN_NAME]" at bounding box center [1387, 590] width 301 height 28
type textarea "проект [DOMAIN_NAME]"
click at [1513, 620] on icon "Отправить сообщение…" at bounding box center [1517, 617] width 13 height 13
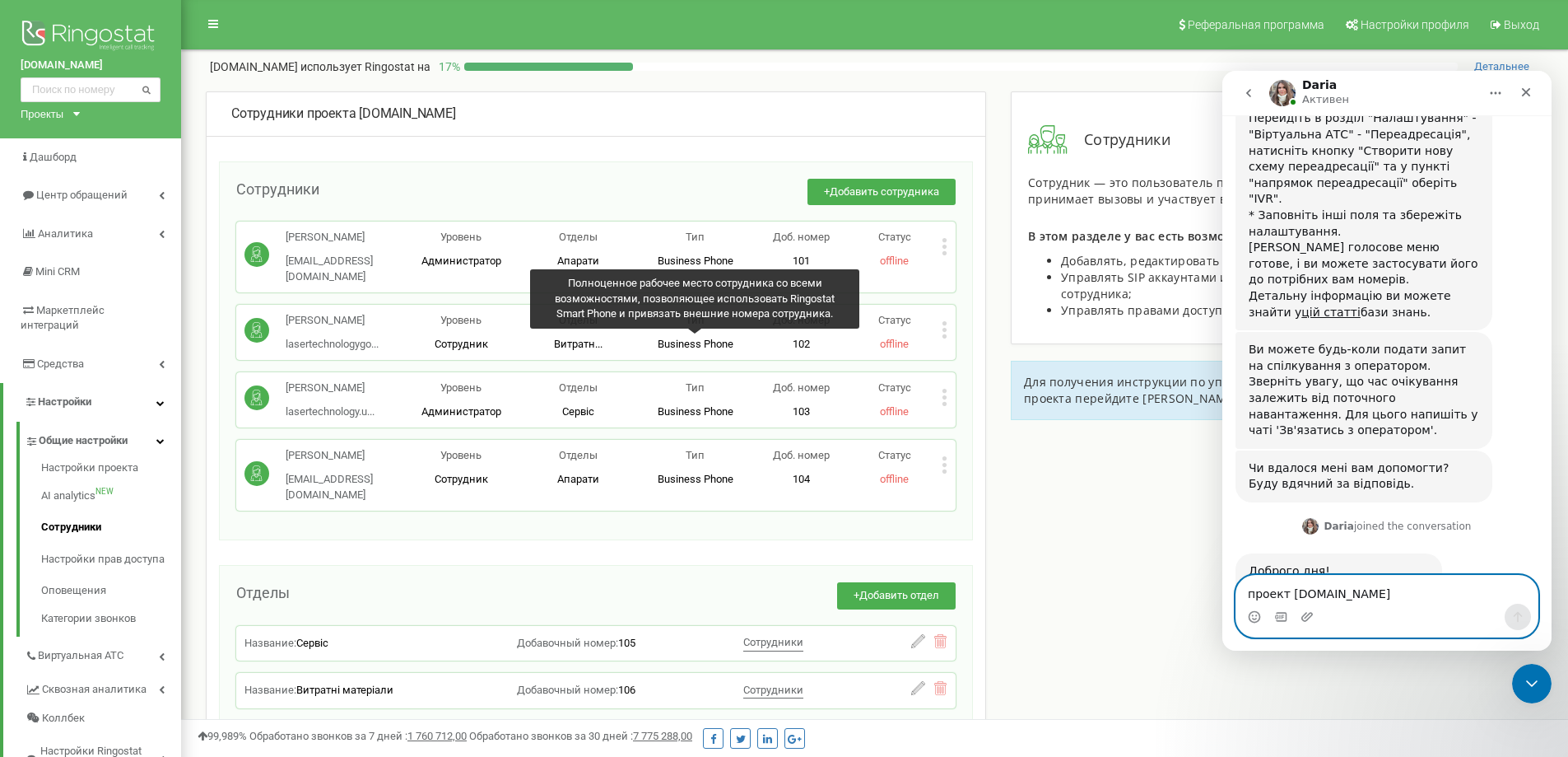
scroll to position [1396, 0]
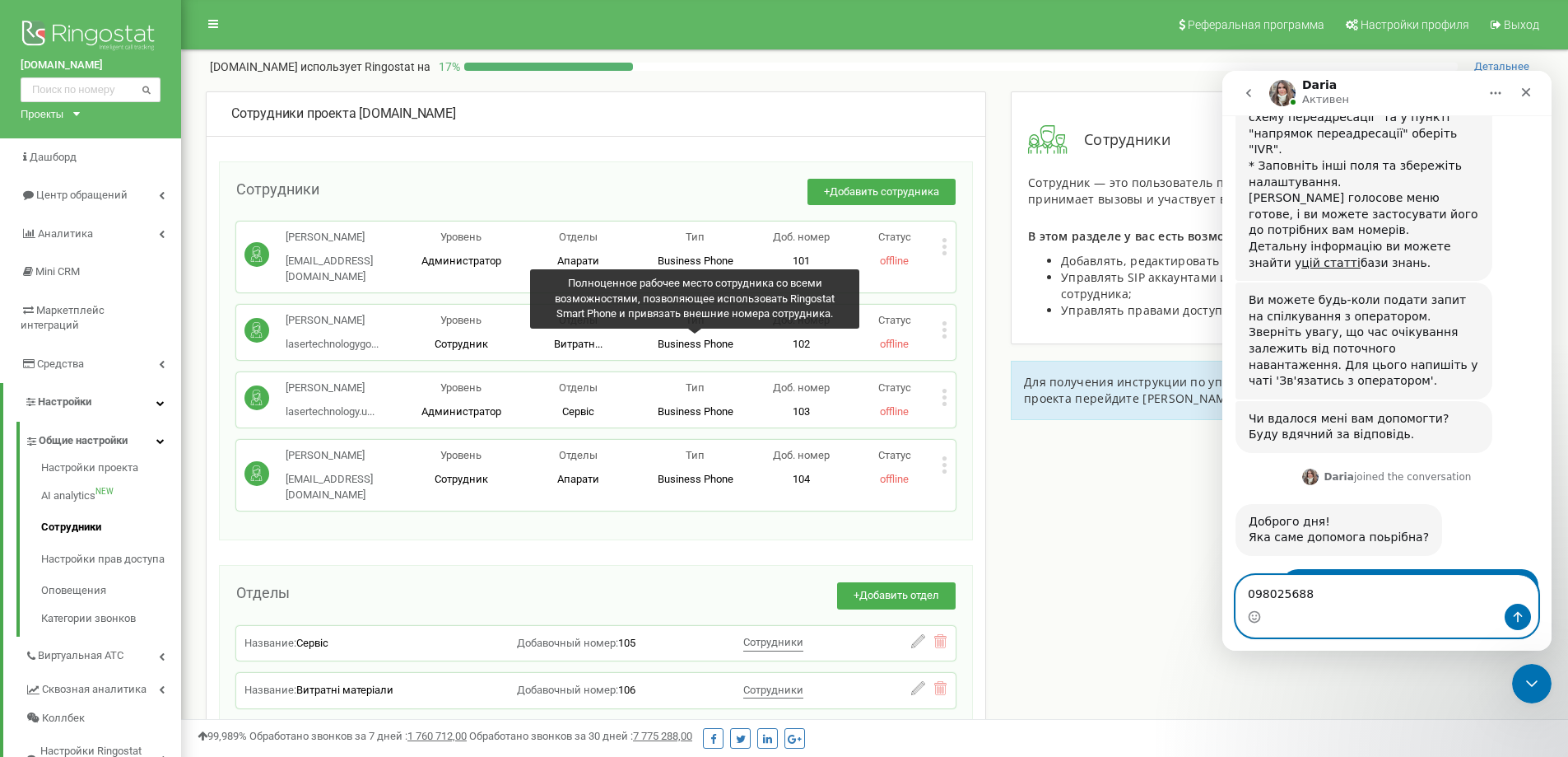
type textarea "0980256888"
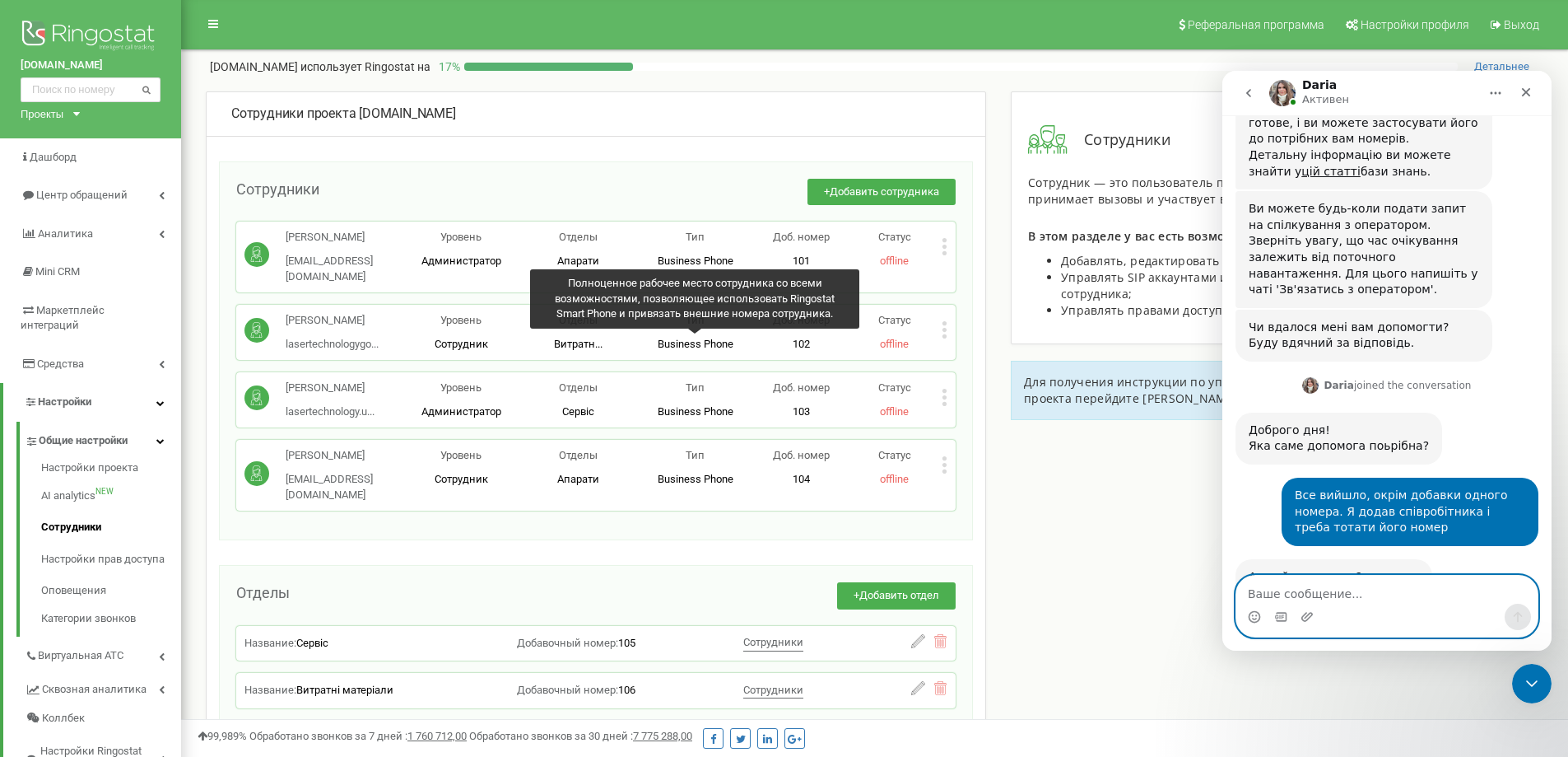
scroll to position [1483, 0]
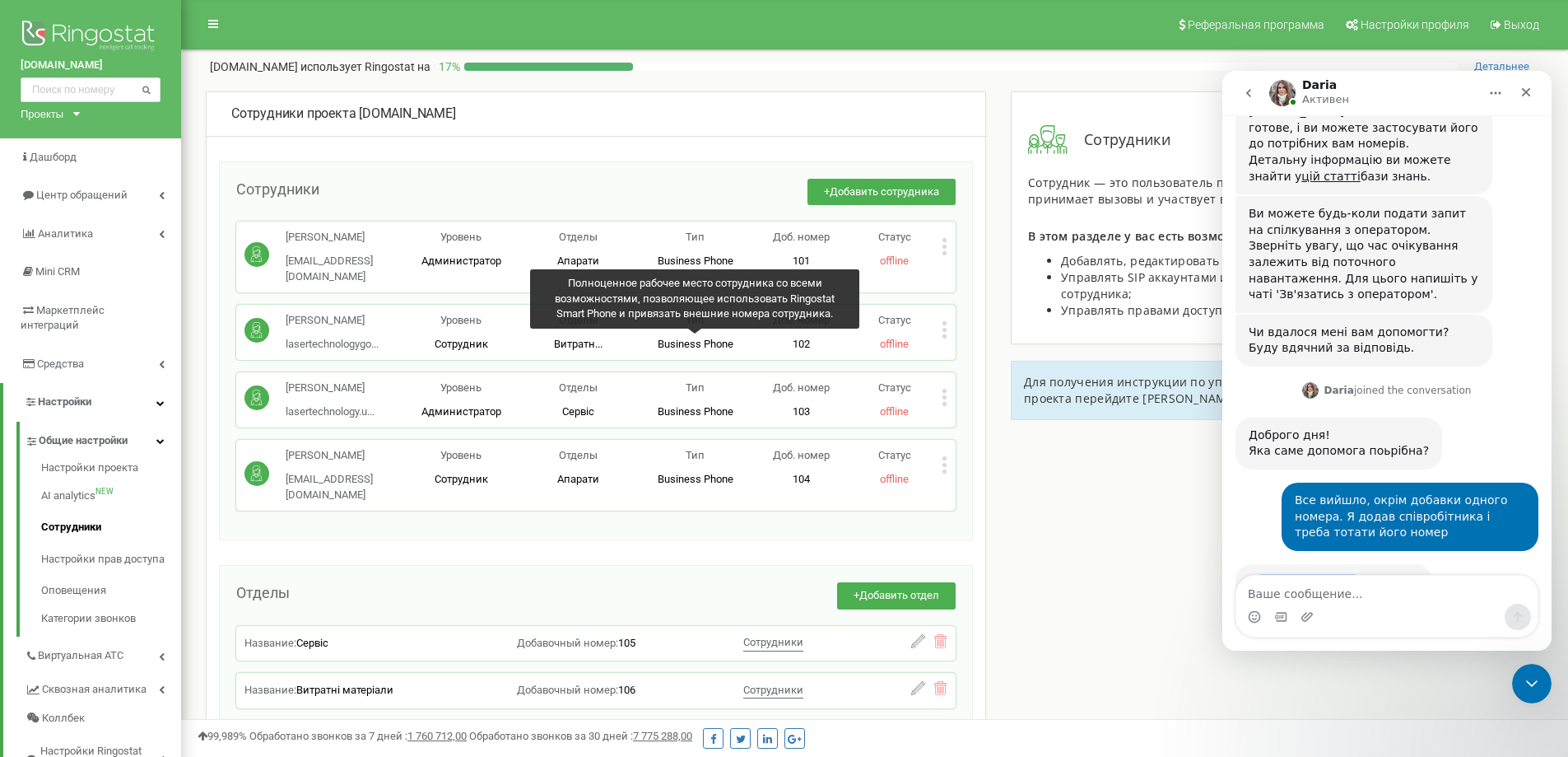
drag, startPoint x: 1259, startPoint y: 369, endPoint x: 1340, endPoint y: 370, distance: 81.0
click at [1340, 574] on div "А який менеджер?" at bounding box center [1333, 582] width 170 height 17
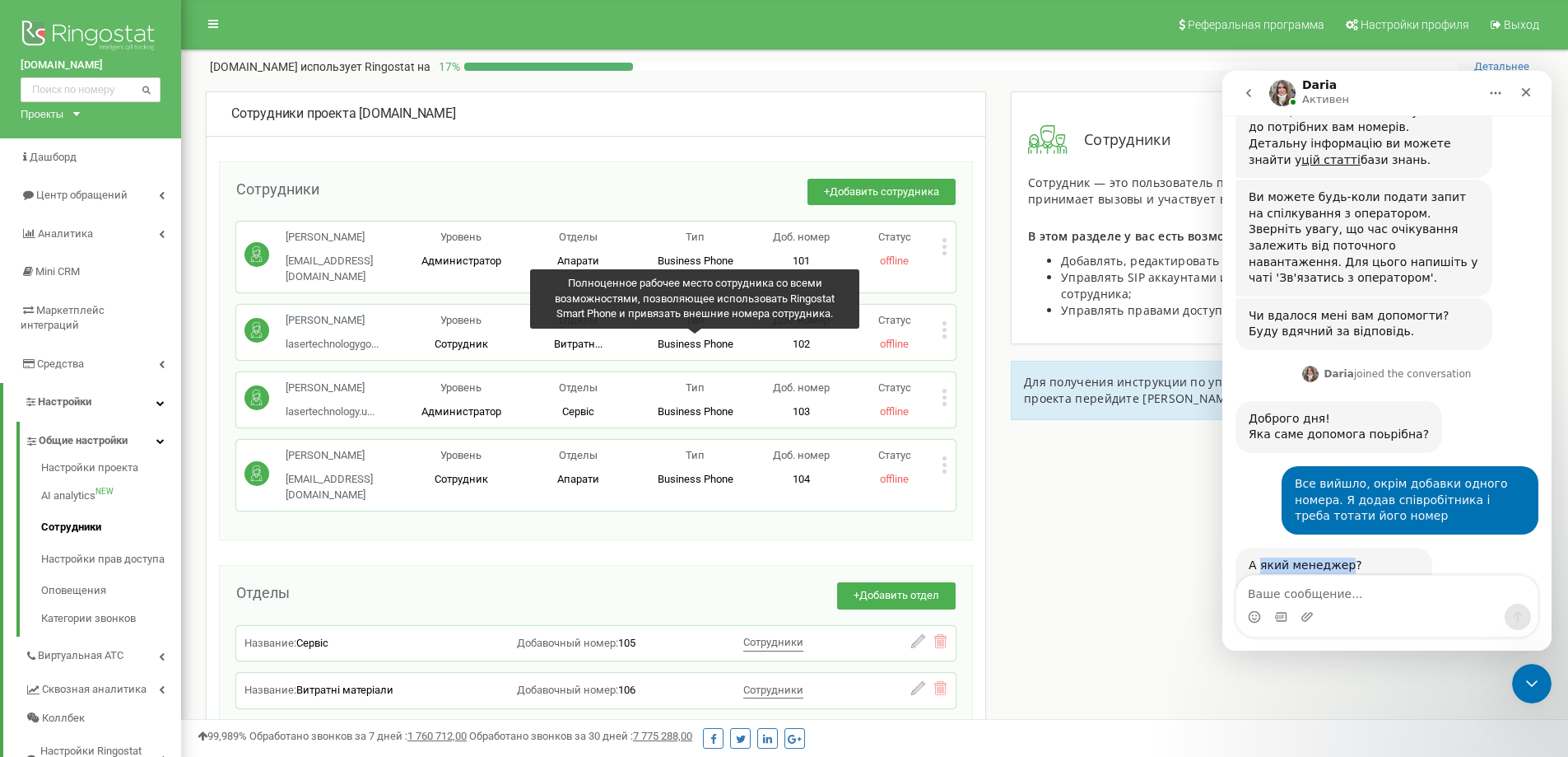
copy div "який менеджер"
click at [1299, 607] on div "Мессенджер Intercom" at bounding box center [1387, 617] width 301 height 26
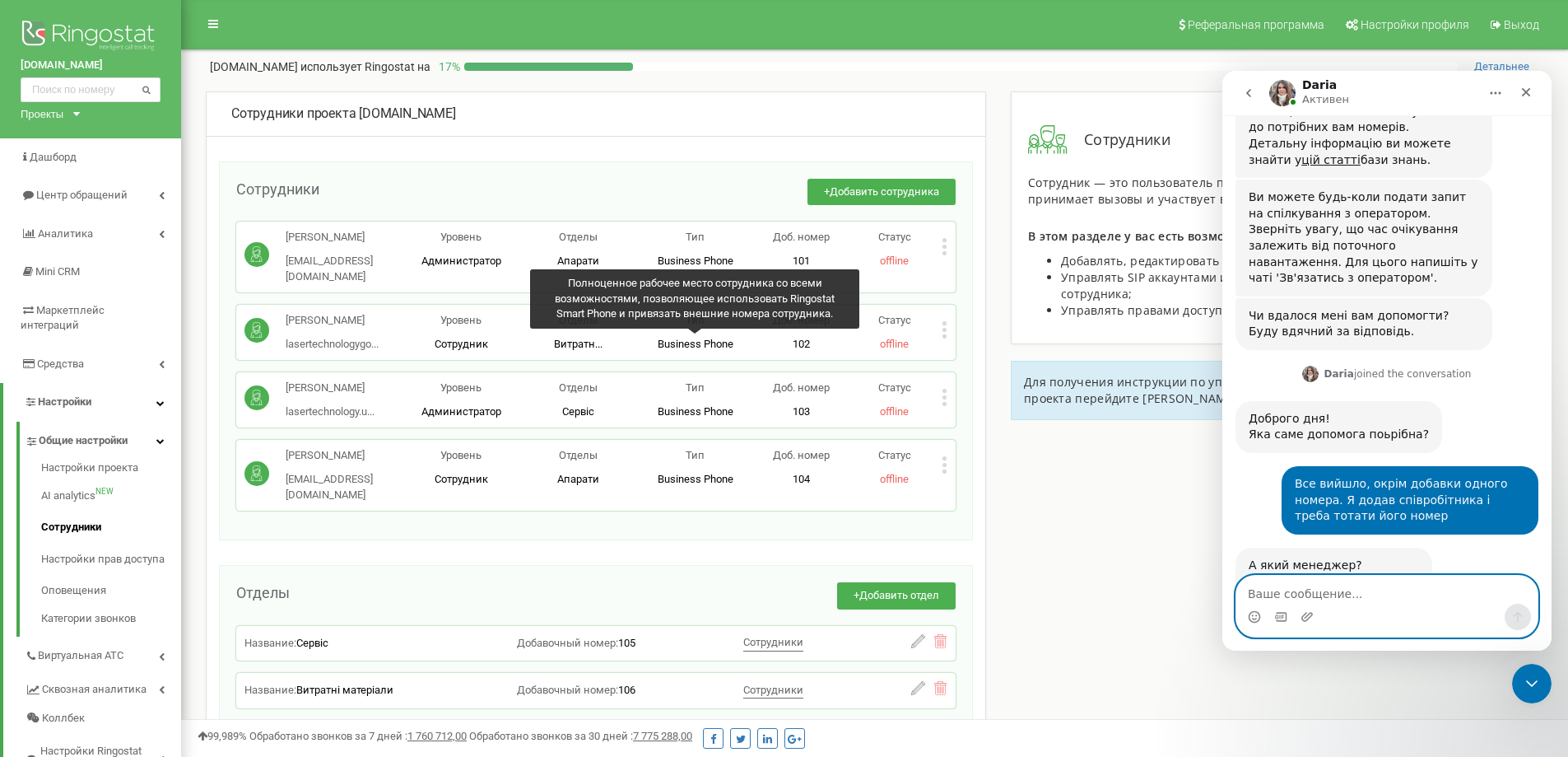
click at [1299, 592] on textarea "Ваше сообщение..." at bounding box center [1387, 590] width 301 height 28
paste textarea "який менеджер"
type textarea "який менеджер - це який співробітник?"
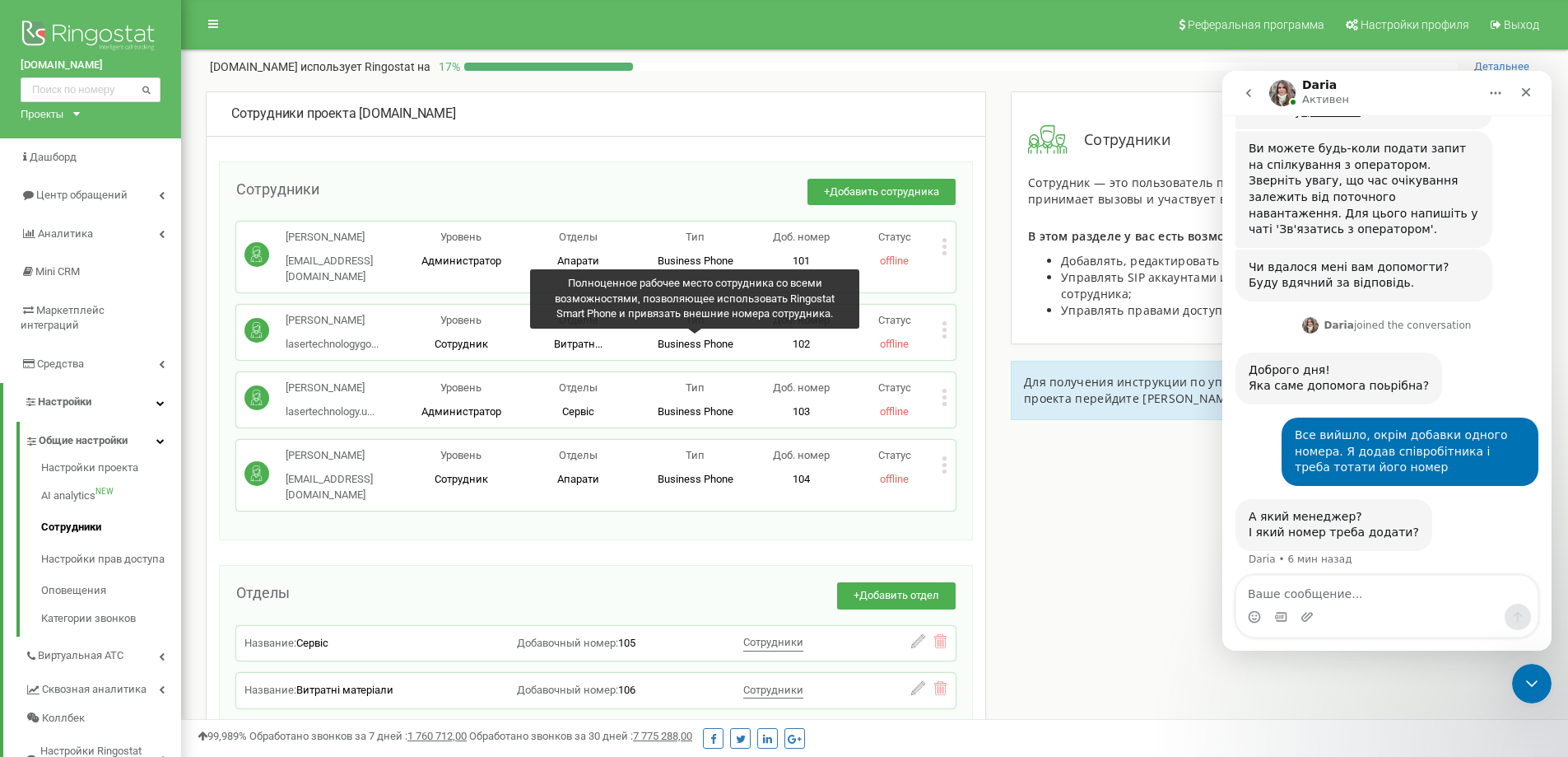
drag, startPoint x: 282, startPoint y: 481, endPoint x: 365, endPoint y: 502, distance: 85.6
click at [365, 502] on div "Туров [PERSON_NAME] [EMAIL_ADDRESS][DOMAIN_NAME]" at bounding box center [323, 475] width 158 height 55
copy p "[PERSON_NAME]"
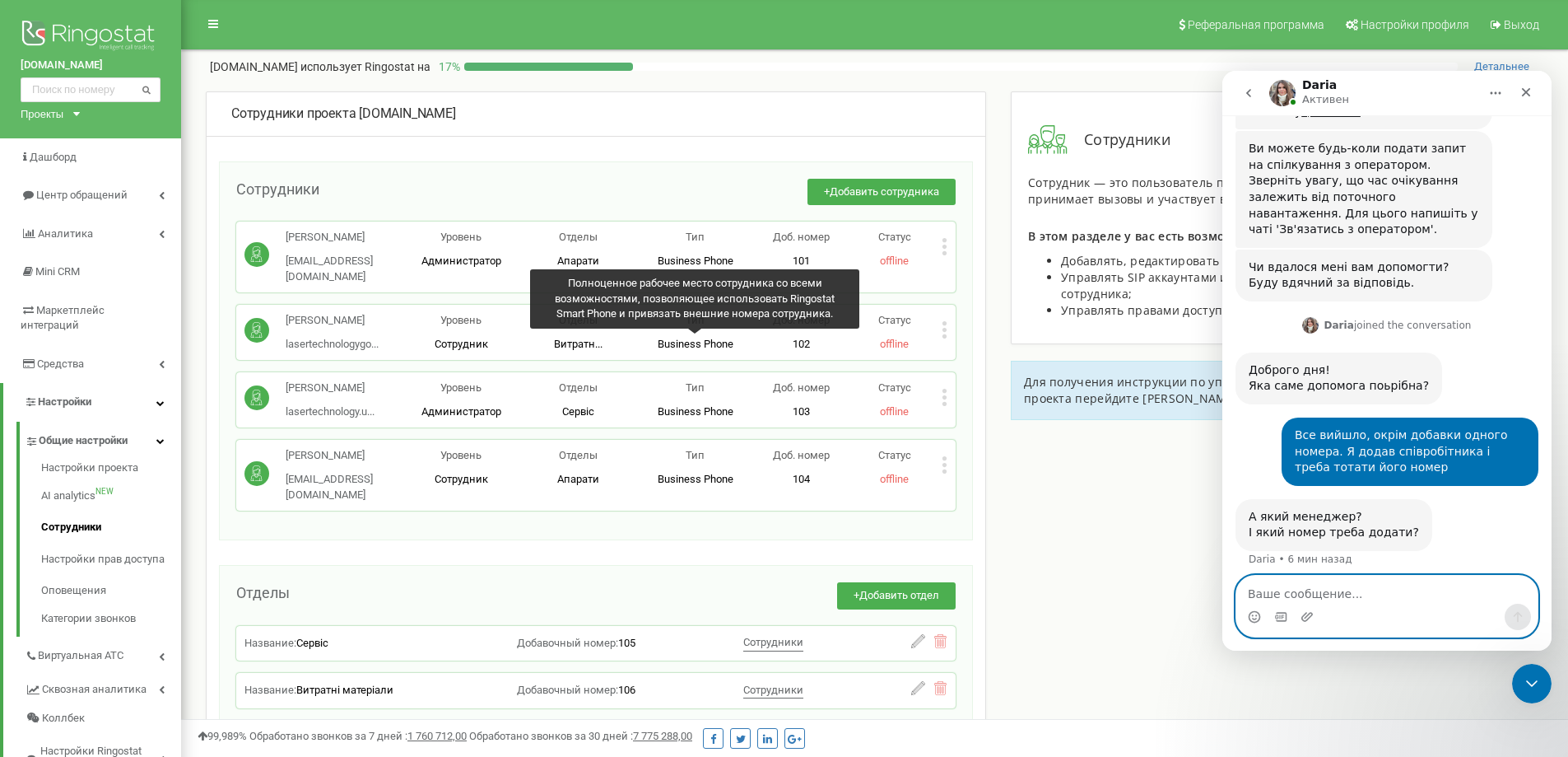
click at [1341, 595] on textarea "Ваше сообщение..." at bounding box center [1387, 590] width 301 height 28
paste textarea "[PERSON_NAME]"
type textarea "[PERSON_NAME]"
click at [1515, 612] on icon "Отправить сообщение…" at bounding box center [1517, 617] width 13 height 13
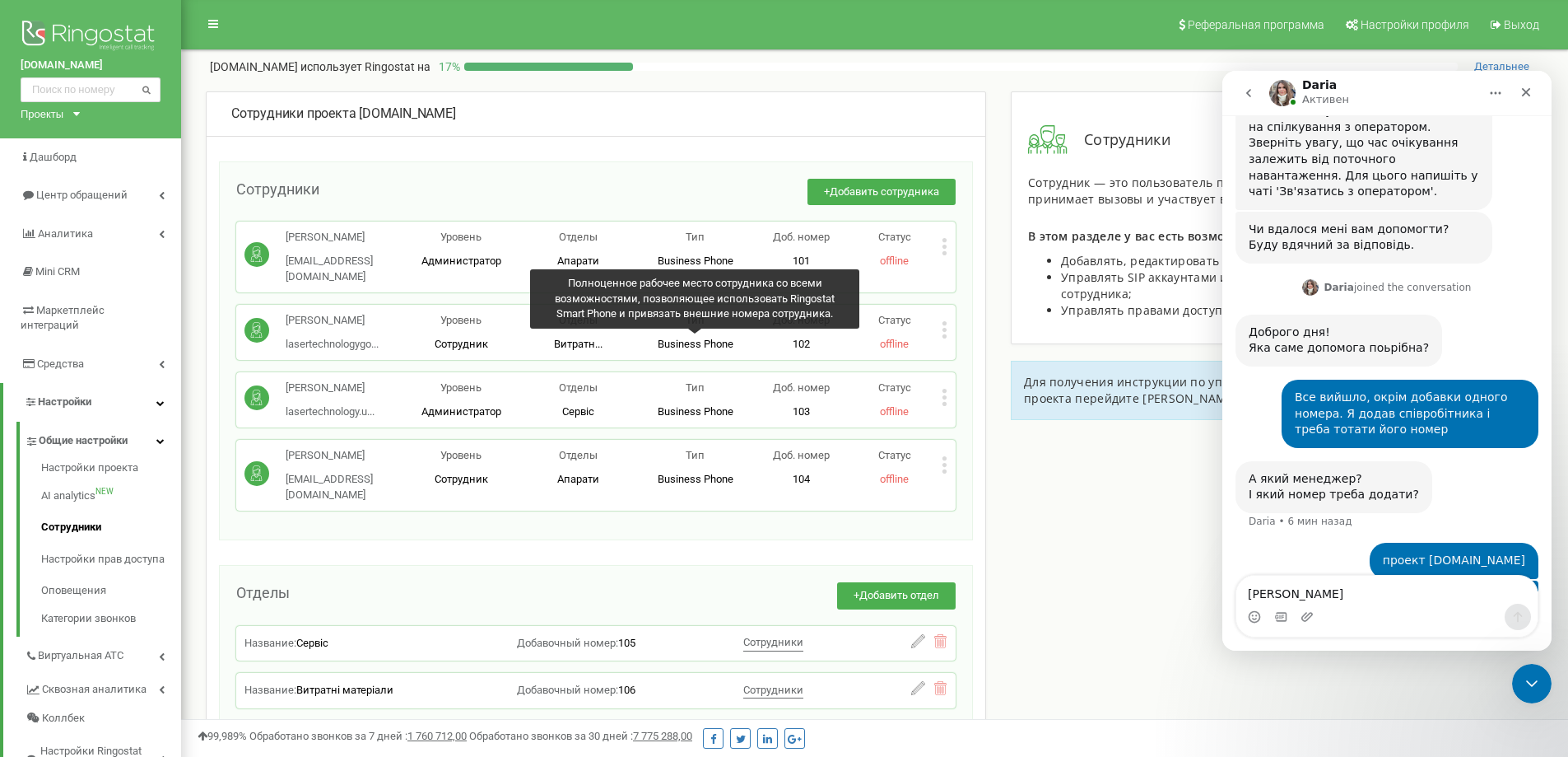
click at [943, 473] on icon at bounding box center [945, 465] width 6 height 17
click at [970, 497] on span "Редактировать" at bounding box center [1005, 491] width 84 height 10
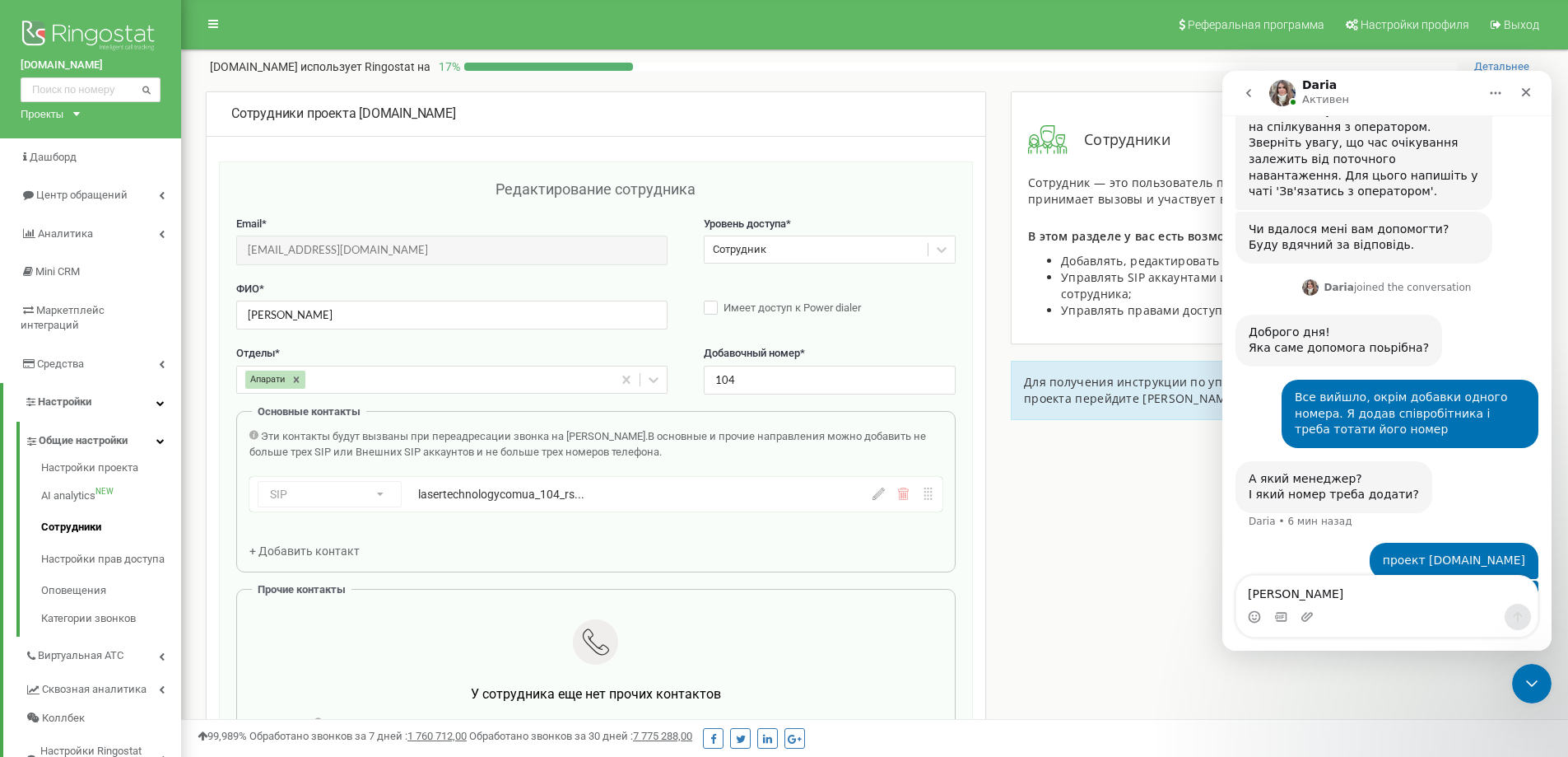
scroll to position [165, 0]
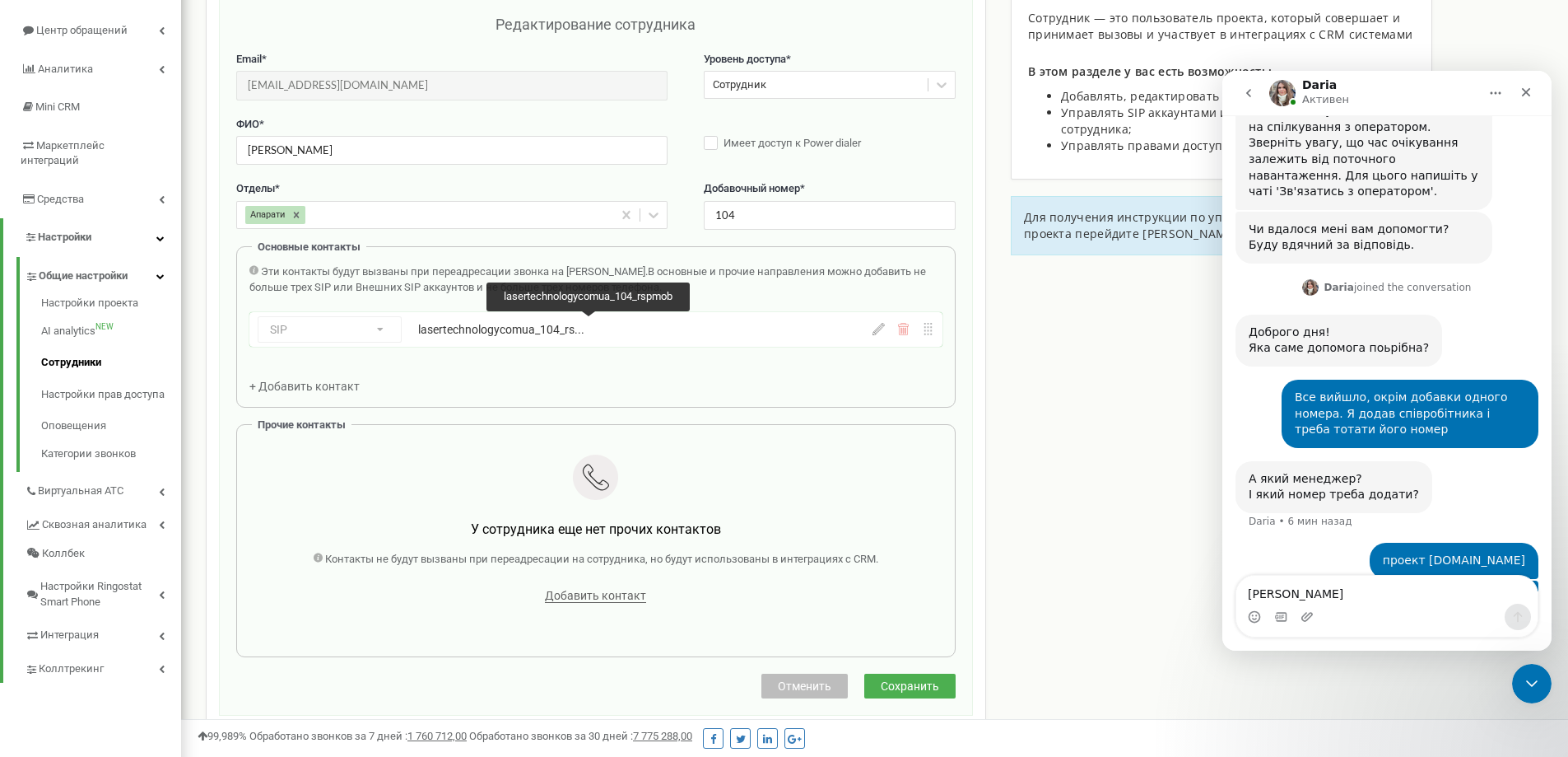
click at [426, 331] on div "lasertechnologycomua_104_rs..." at bounding box center [590, 329] width 345 height 17
click at [877, 334] on icon at bounding box center [878, 328] width 12 height 12
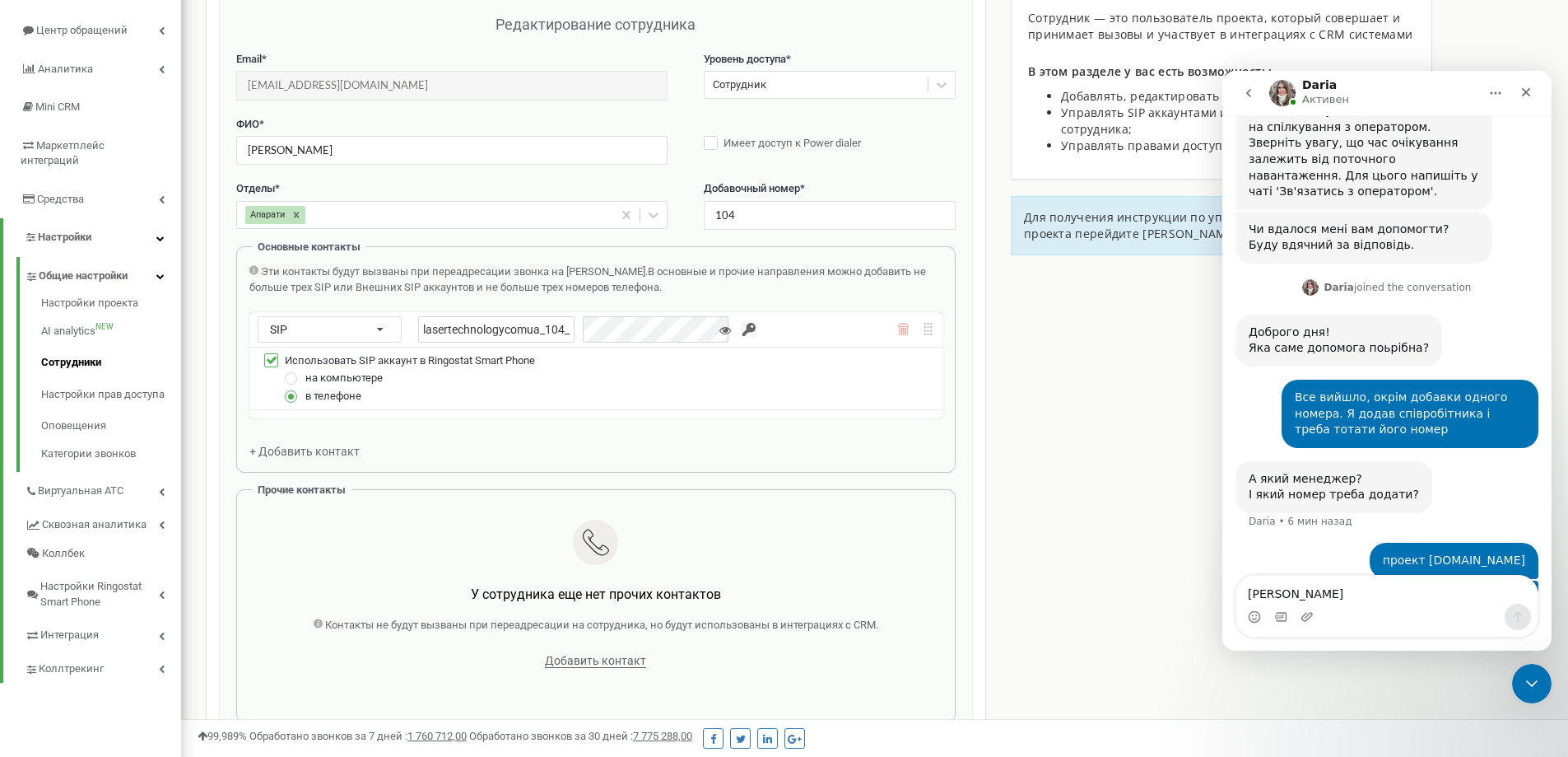
scroll to position [0, 45]
click at [599, 333] on div "lasertechnologycomua_104_rspmob" at bounding box center [577, 329] width 319 height 26
click at [1302, 591] on textarea "[PERSON_NAME]" at bounding box center [1387, 590] width 301 height 28
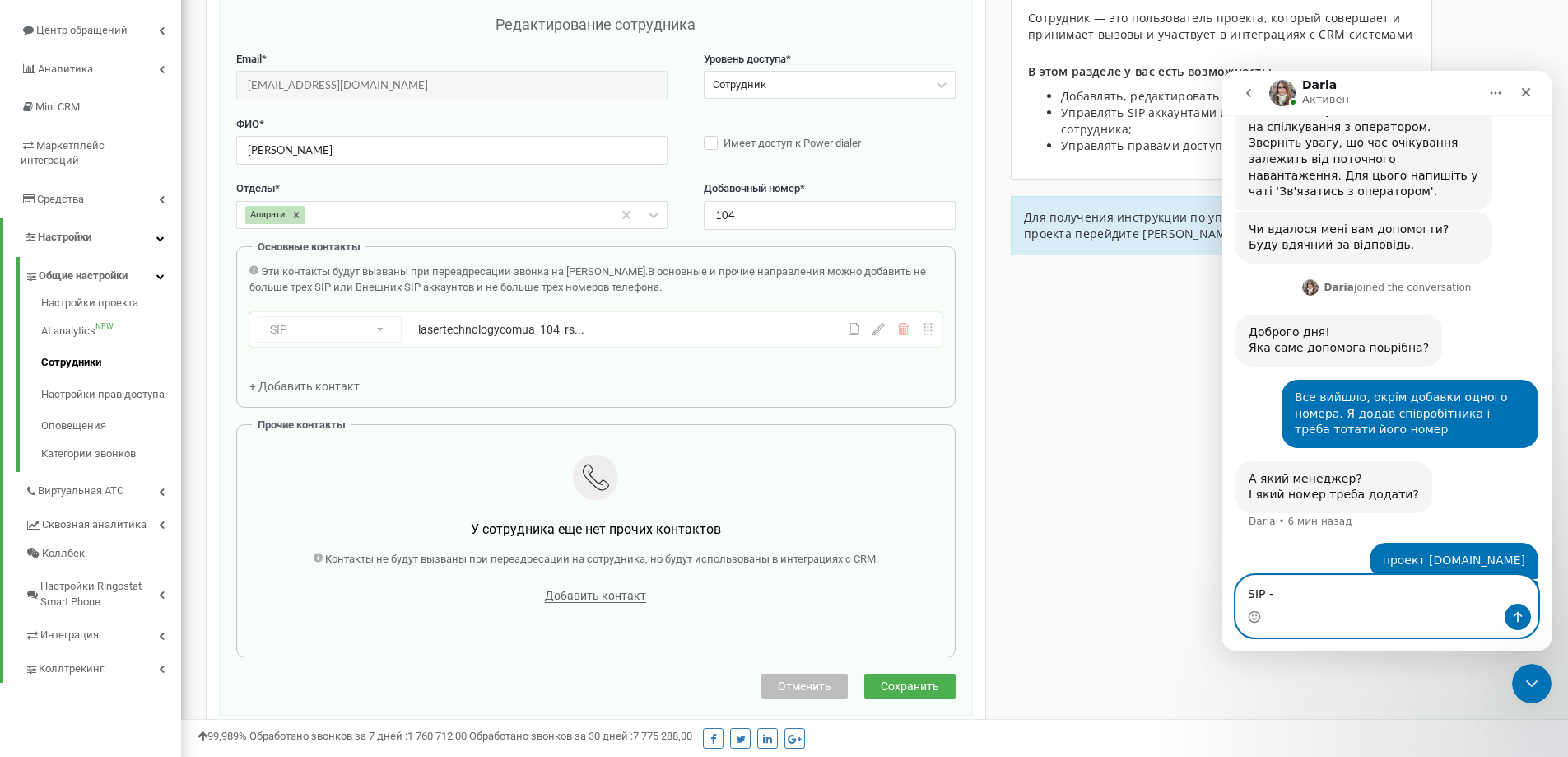
type textarea "SIP - lasertechnologycomua_104_rspmob"
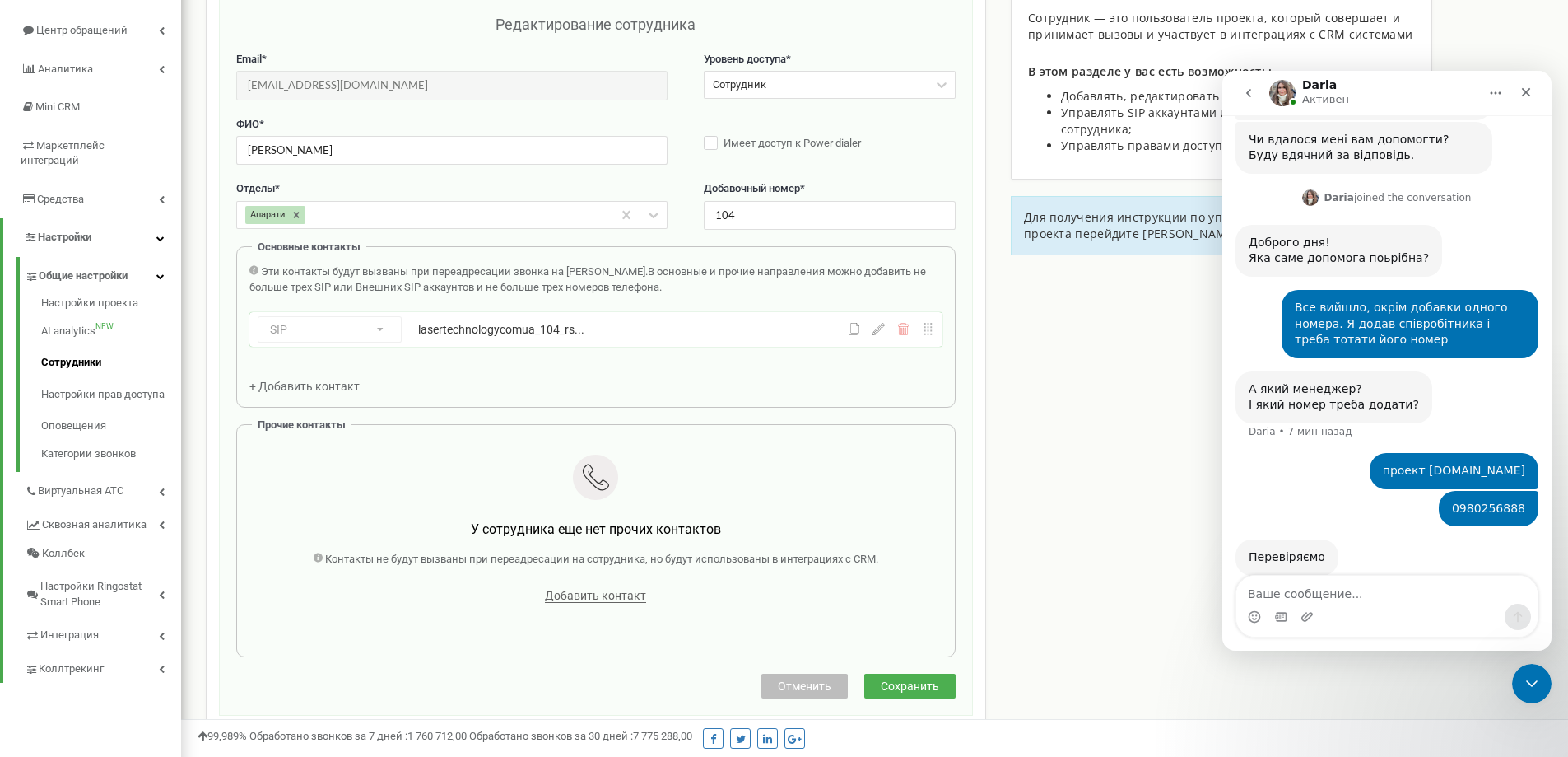
scroll to position [1672, 0]
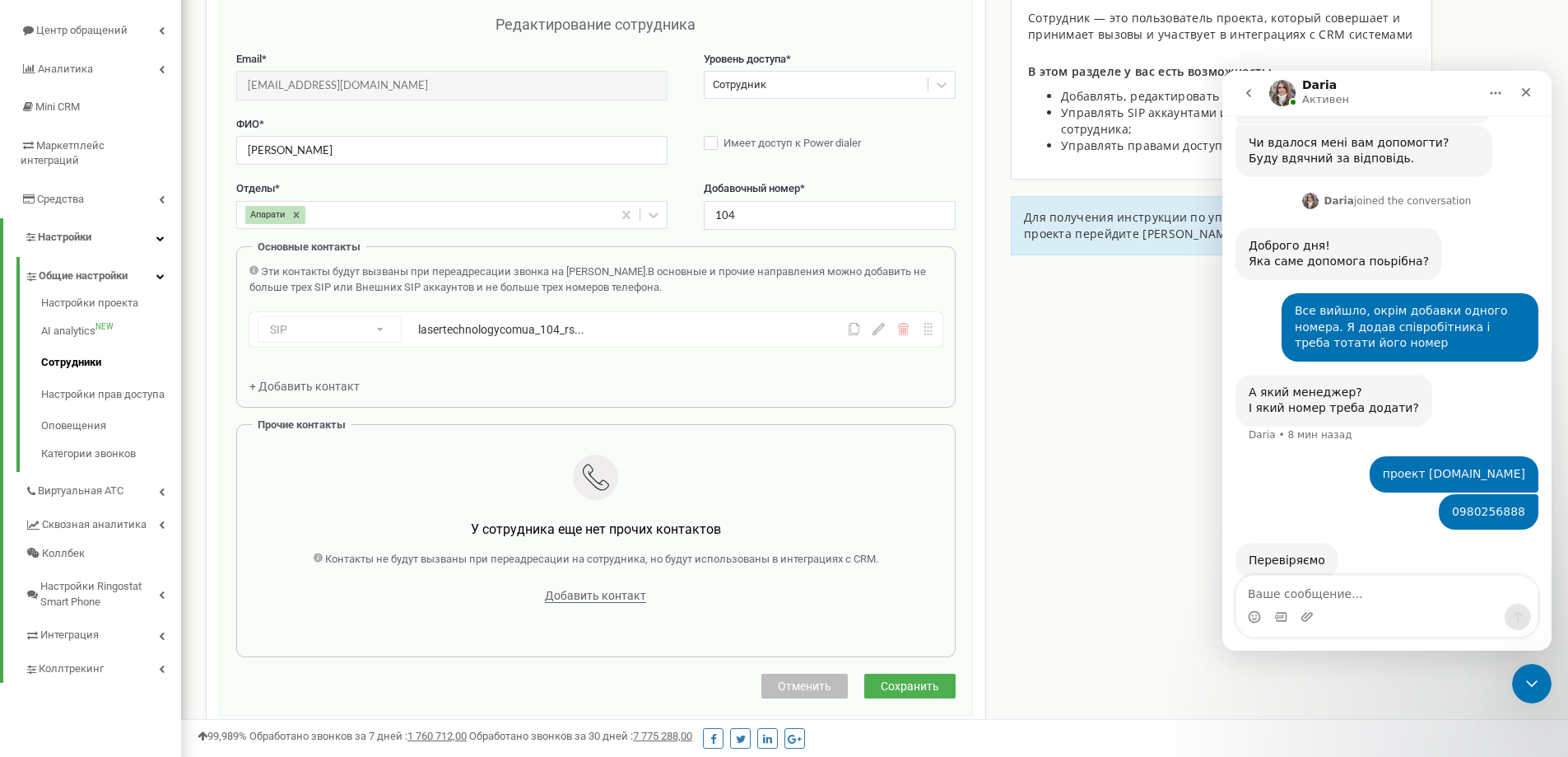
click at [1167, 561] on div "Сотрудники проекта [DOMAIN_NAME] Редактирование сотрудника Email * [EMAIL_ADDRE…" at bounding box center [874, 510] width 1362 height 1166
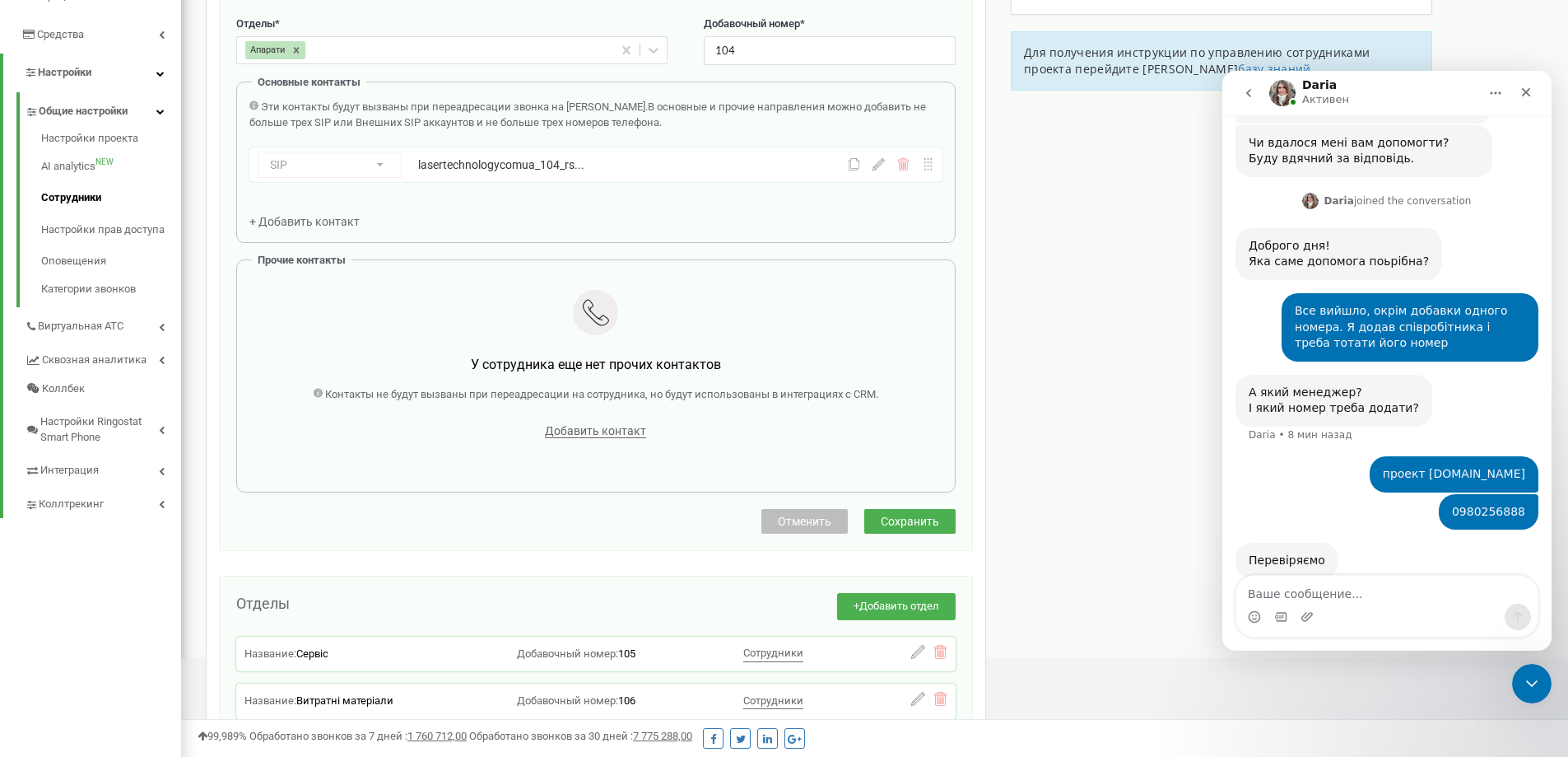
scroll to position [412, 0]
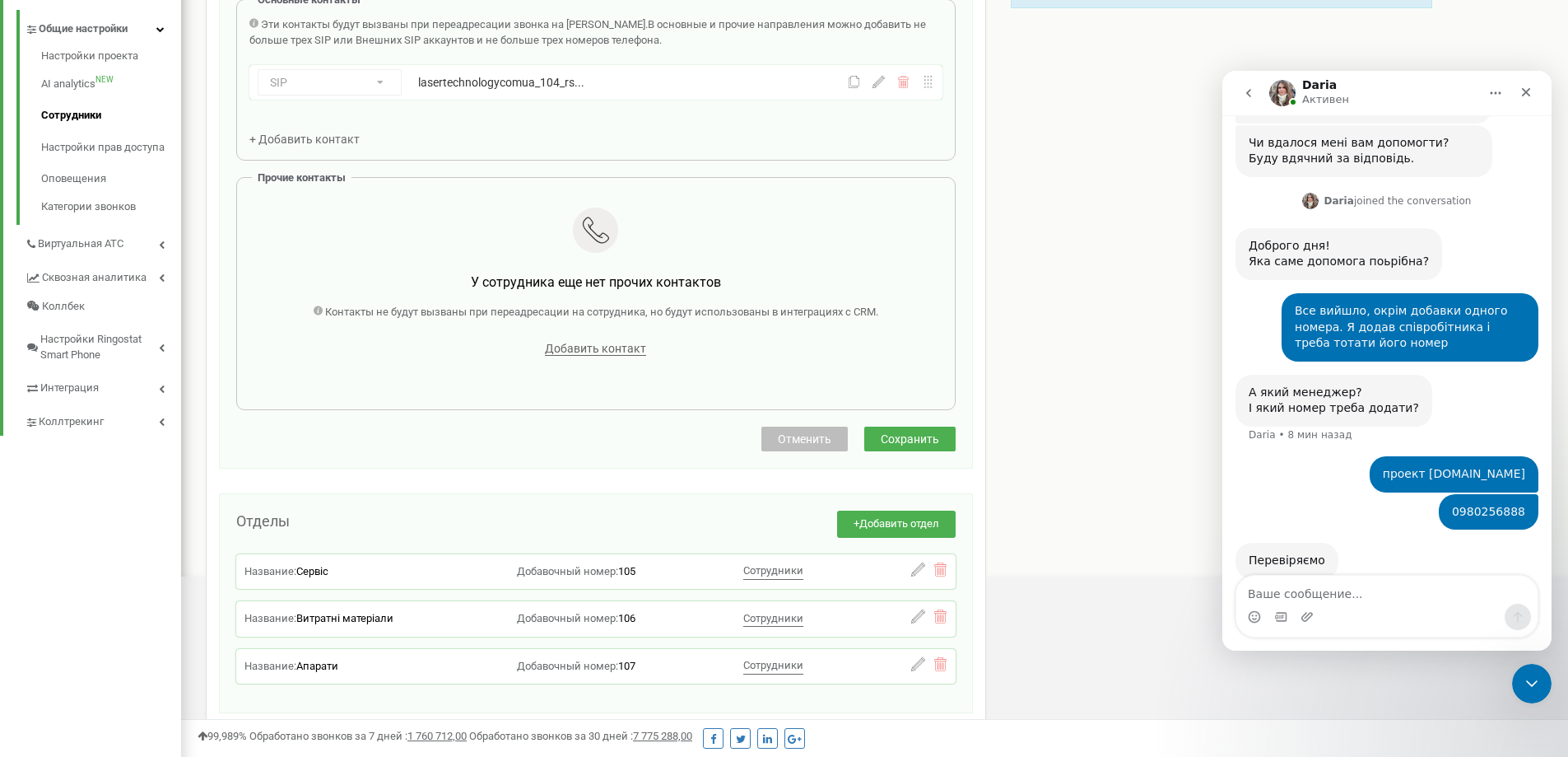
click at [823, 440] on span "Отменить" at bounding box center [804, 439] width 54 height 13
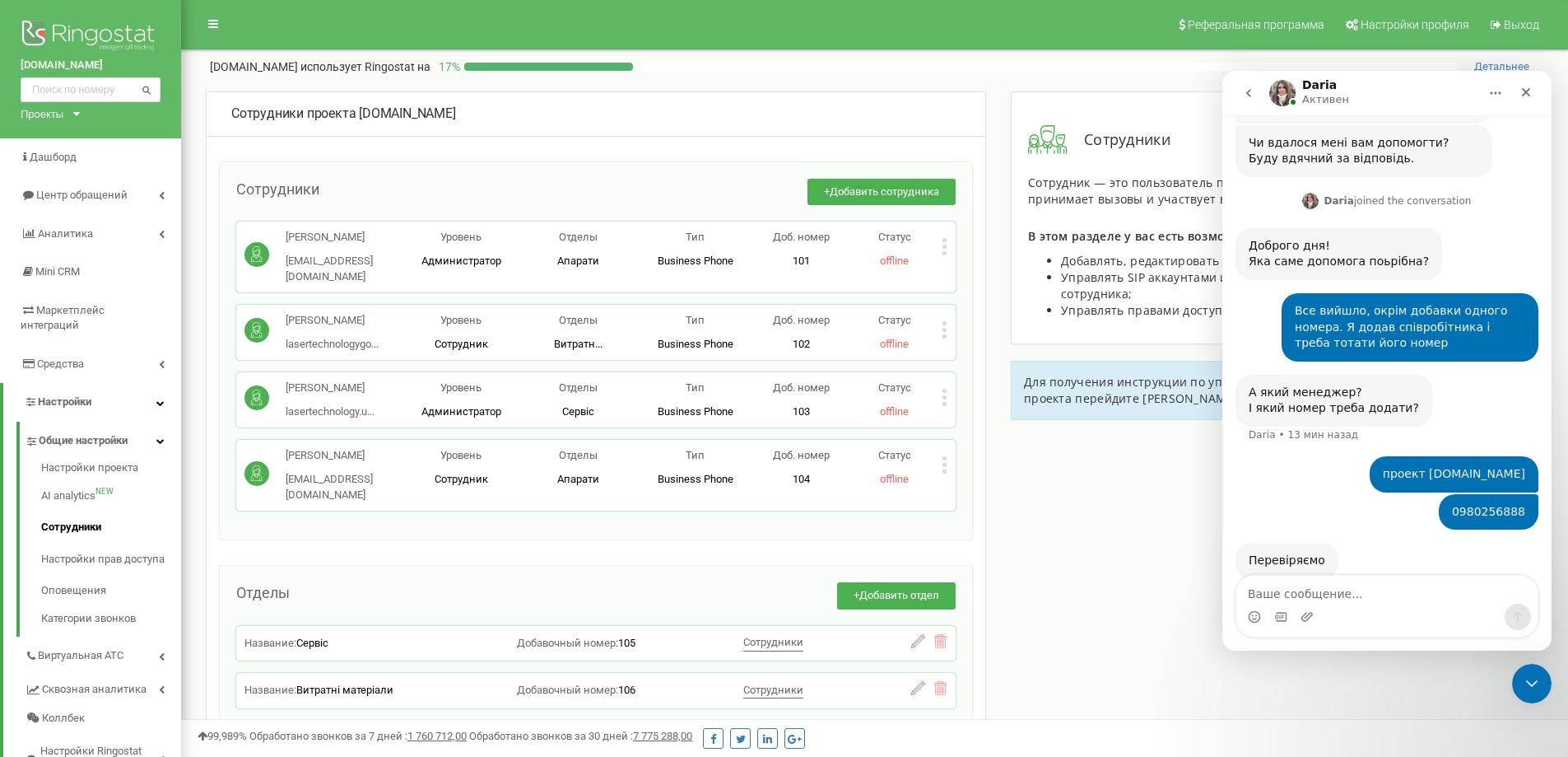
scroll to position [1758, 0]
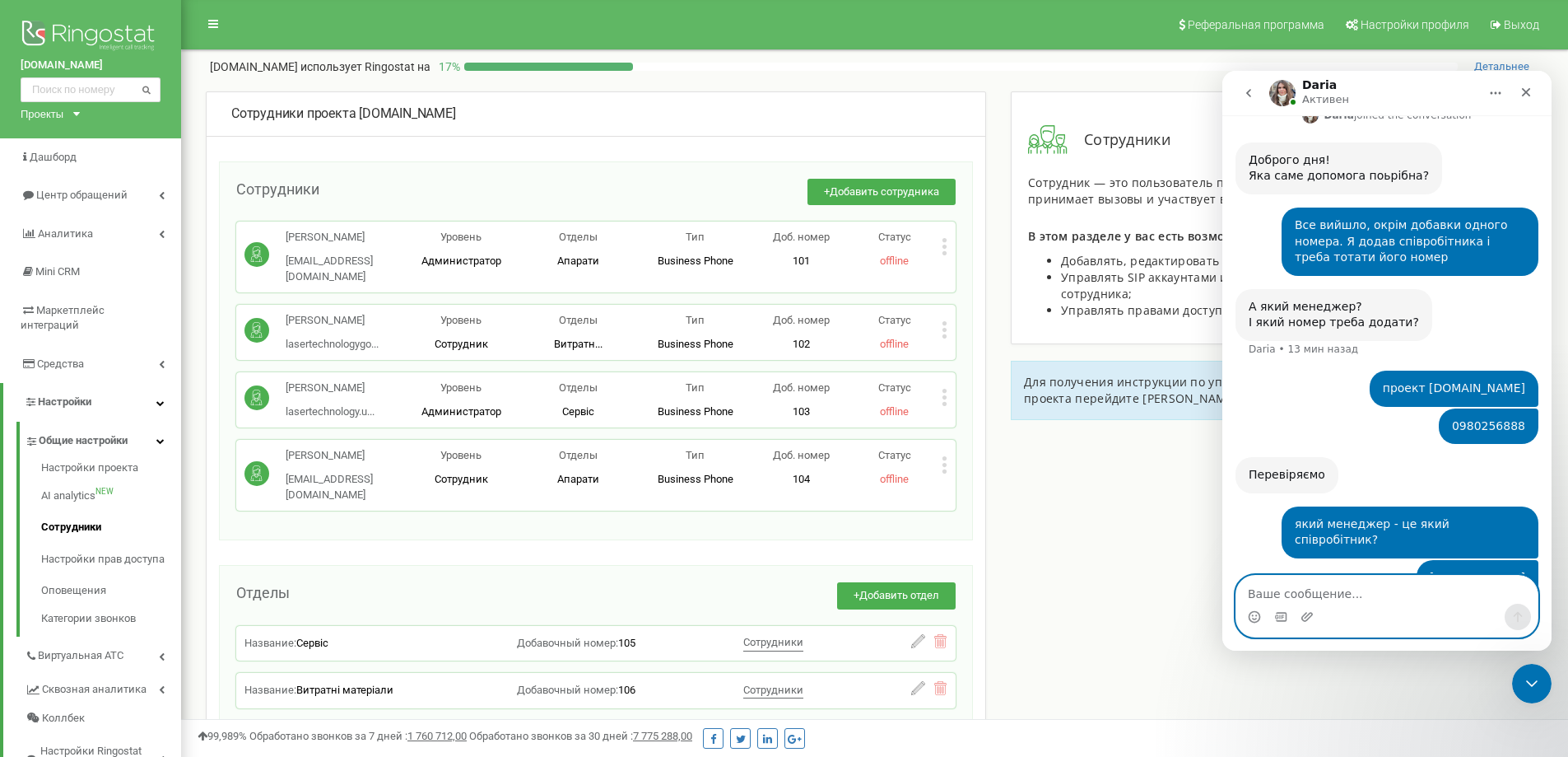
click at [1331, 588] on textarea "Ваше сообщение..." at bounding box center [1387, 590] width 301 height 28
type textarea "N"
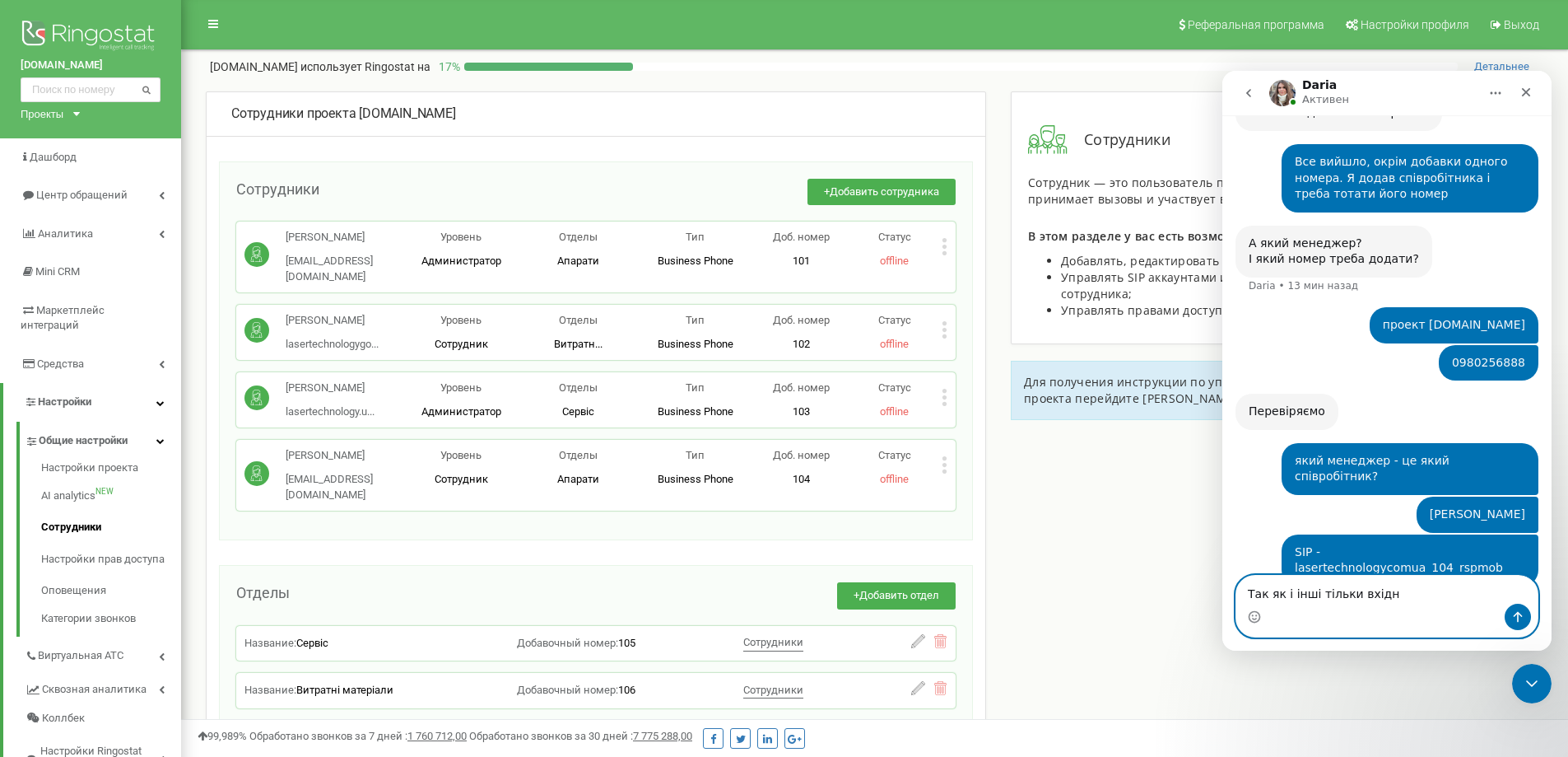
type textarea "Так як і інші тільки вхідні"
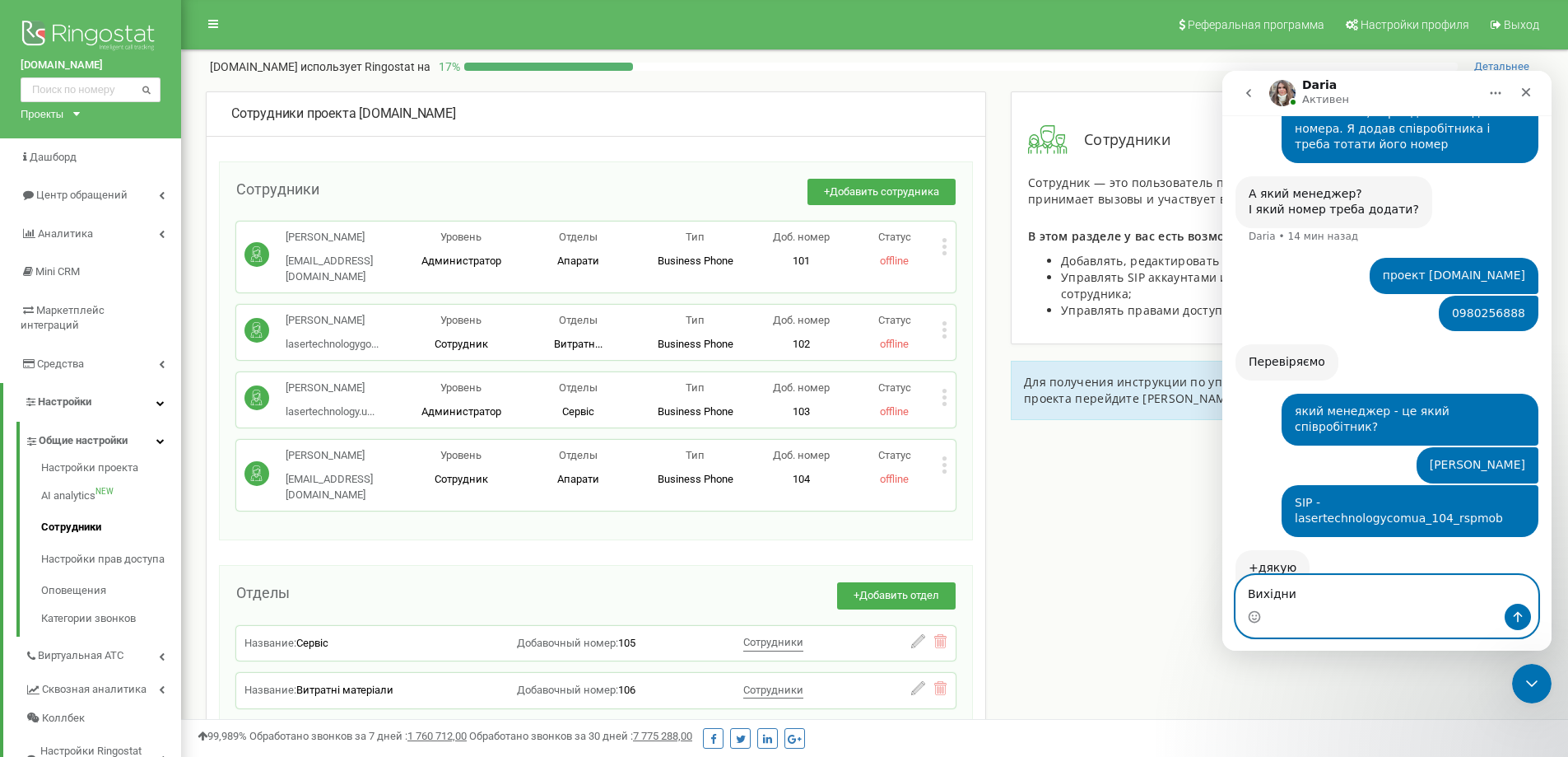
scroll to position [1888, 0]
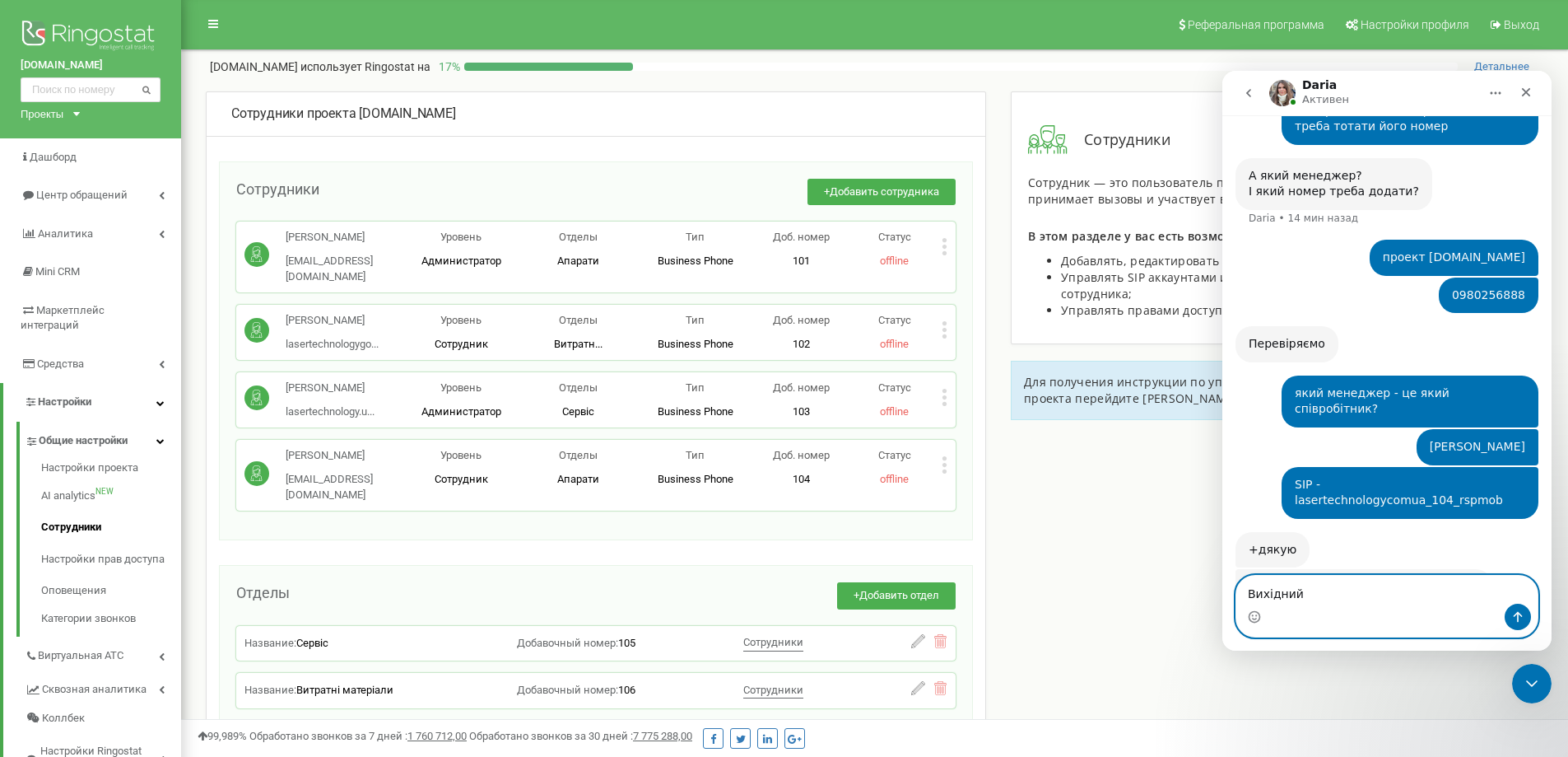
click at [1266, 593] on textarea "Вихідний" at bounding box center [1387, 590] width 301 height 28
type textarea "Вже зробив"
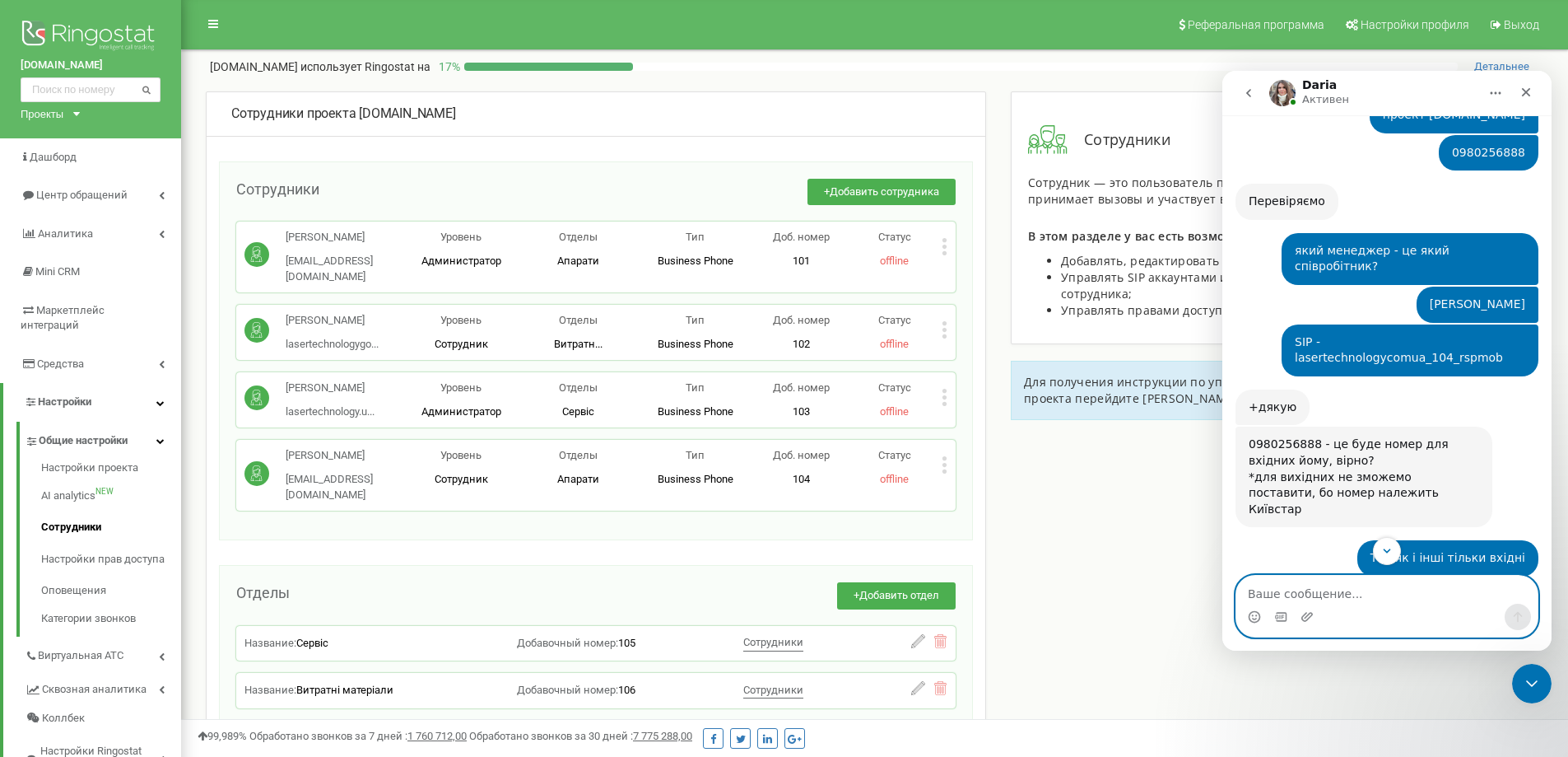
scroll to position [2113, 0]
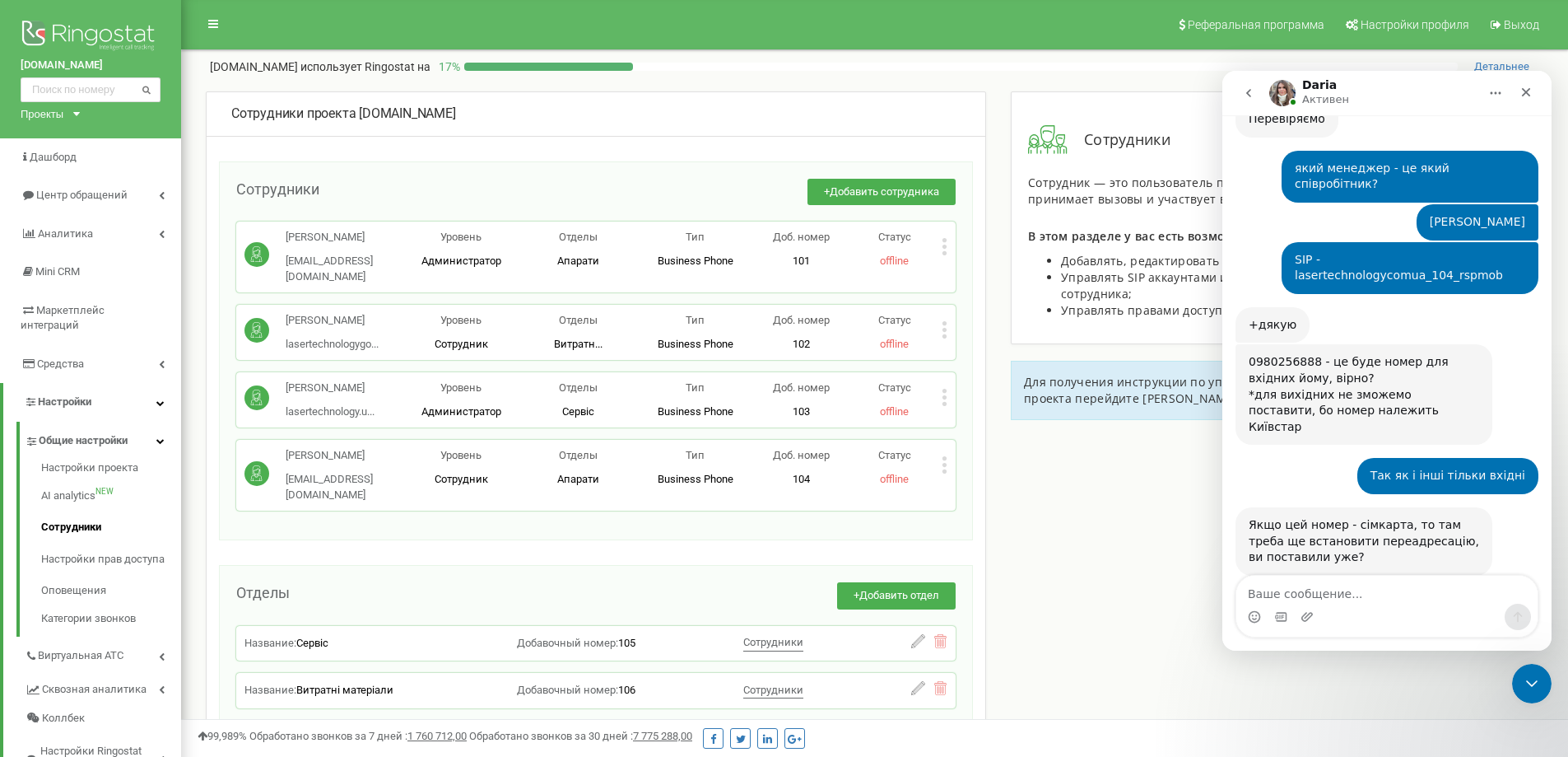
click at [1253, 742] on div "Переадресація теж буде main, чи буде тільки на lasertechnologycomua_104_rspmob?" at bounding box center [1363, 766] width 230 height 49
drag, startPoint x: 1250, startPoint y: 489, endPoint x: 1404, endPoint y: 485, distance: 154.1
click at [1404, 742] on div "Переадресація теж буде main, чи буде тільки на lasertechnologycomua_104_rspmob?" at bounding box center [1363, 766] width 230 height 49
copy div "Переадресація теж буде main"
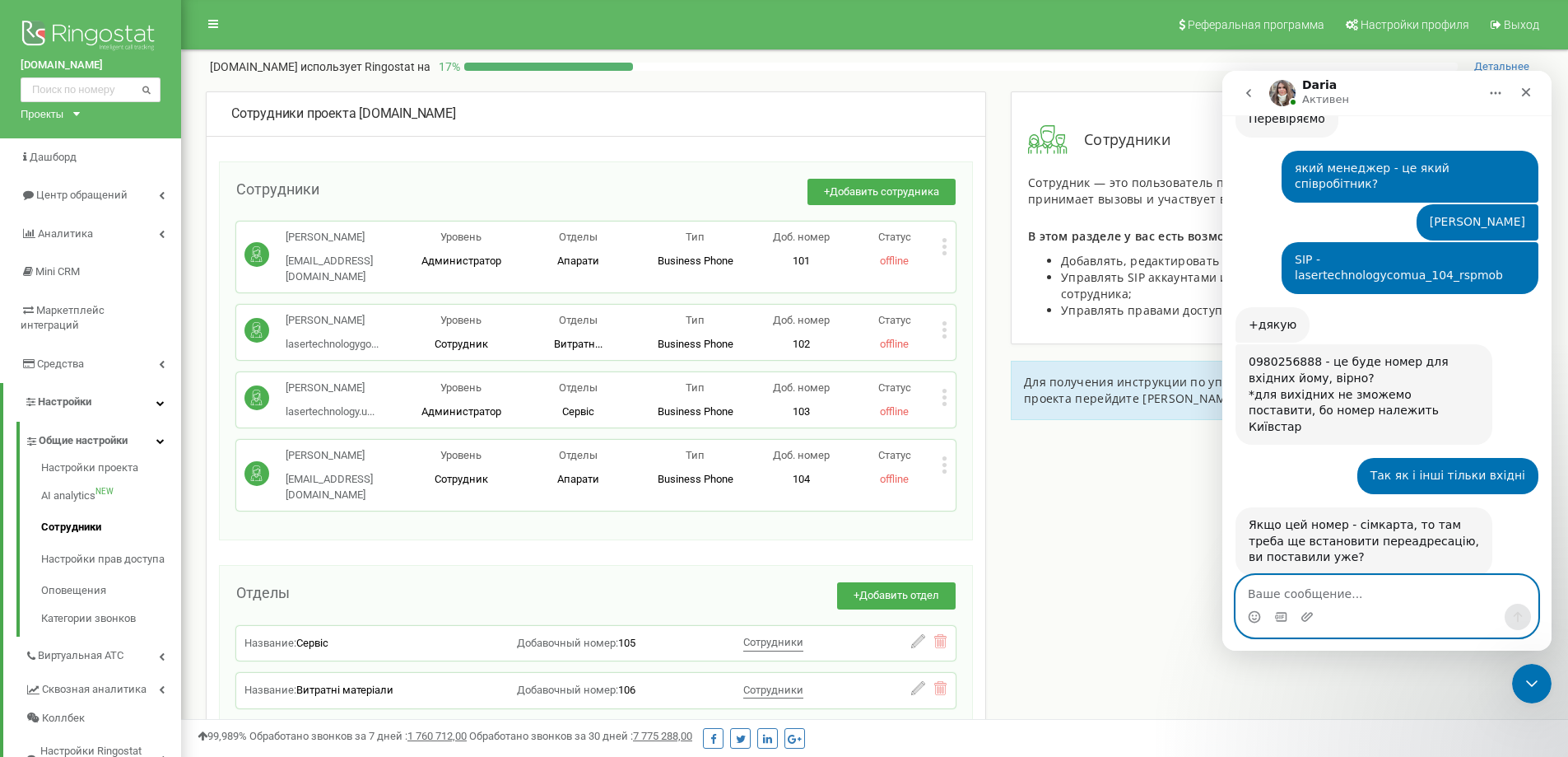
click at [1344, 594] on textarea "Ваше сообщение..." at bounding box center [1387, 590] width 301 height 28
paste textarea "Переадресація теж буде main"
type textarea "Переадресація теж буде main"
drag, startPoint x: 1517, startPoint y: 607, endPoint x: 2801, endPoint y: 705, distance: 1287.7
click at [1517, 607] on button "Отправить сообщение…" at bounding box center [1517, 617] width 26 height 26
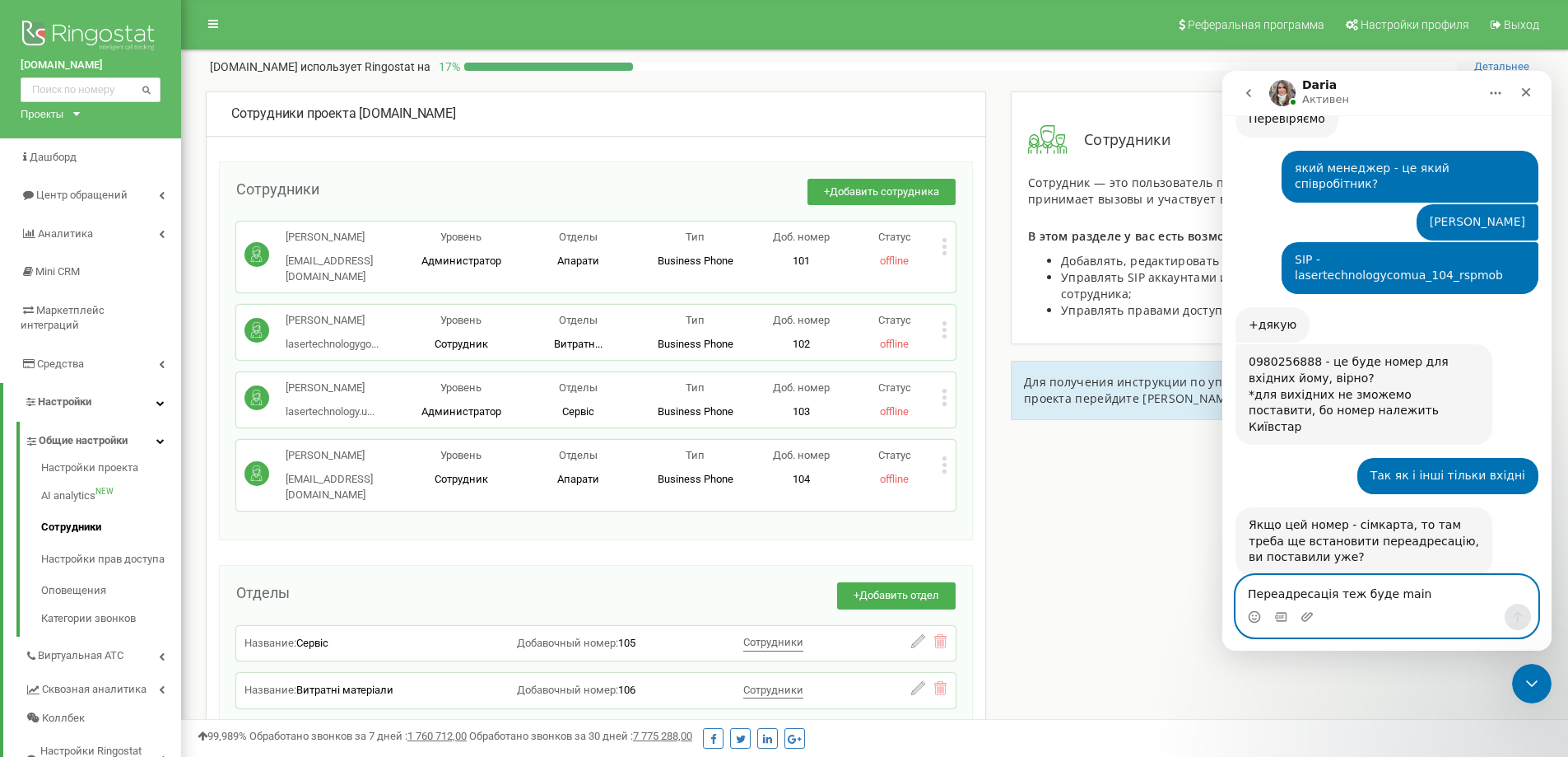
scroll to position [2162, 0]
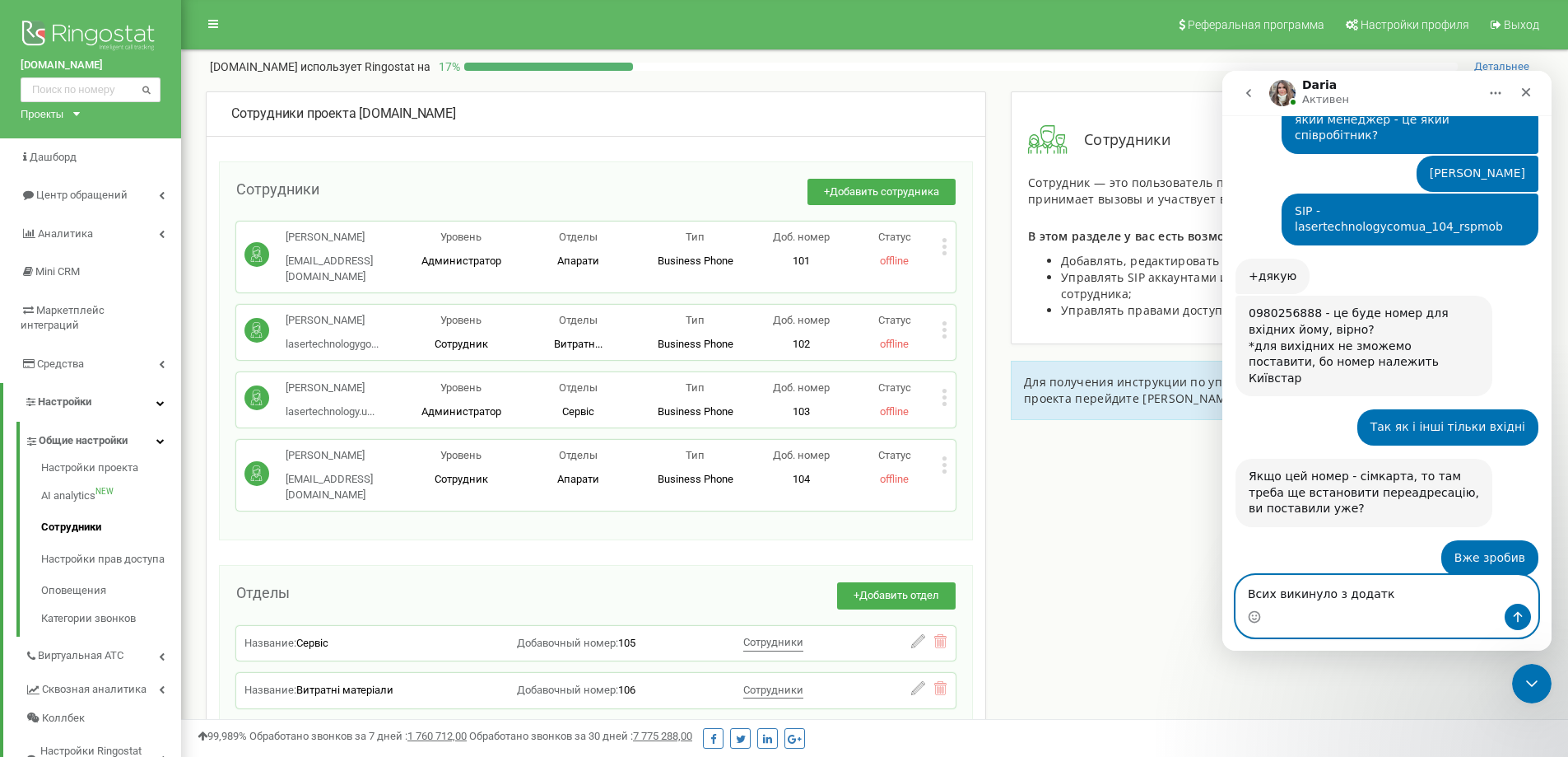
type textarea "Всих викинуло з додатку"
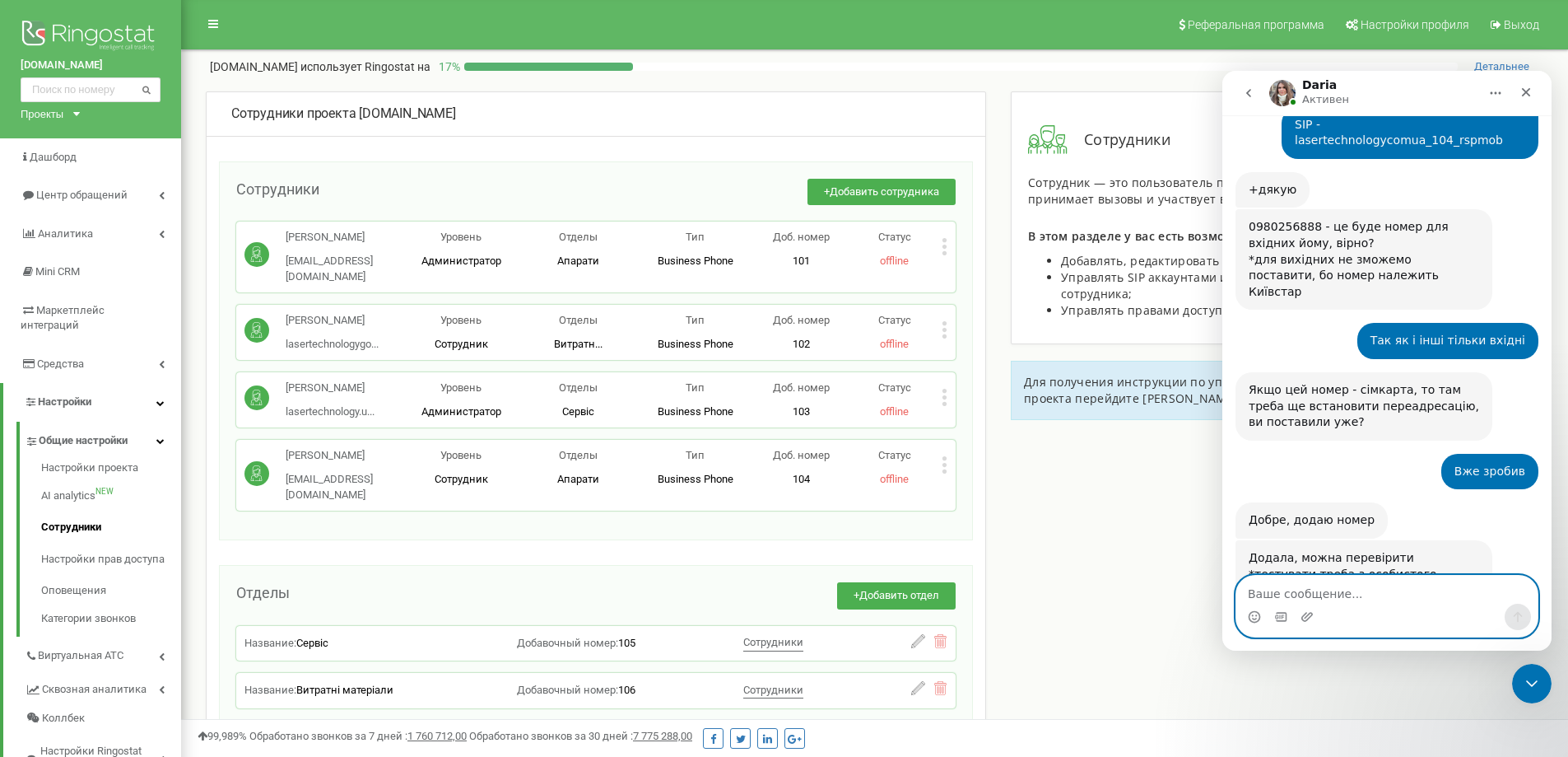
scroll to position [2311, 0]
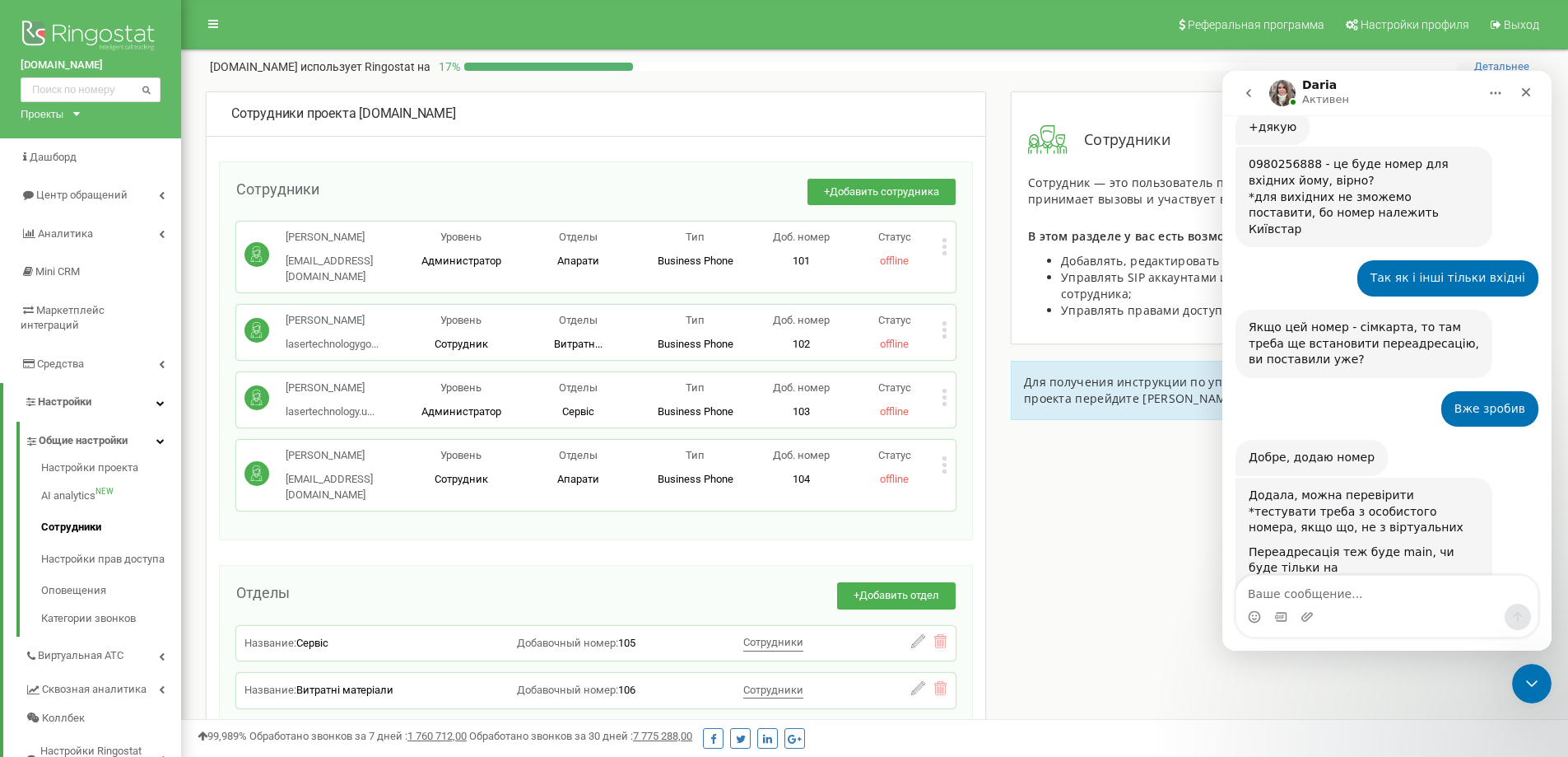
click at [1142, 495] on div "Сотрудники проекта [DOMAIN_NAME] Сотрудники + Добавить сотрудника [PERSON_NAME]…" at bounding box center [874, 504] width 1362 height 826
click at [1156, 621] on div "Сотрудники проекта [DOMAIN_NAME] Сотрудники + Добавить сотрудника [PERSON_NAME]…" at bounding box center [874, 504] width 1362 height 826
click at [1153, 537] on div "Сотрудники проекта [DOMAIN_NAME] Сотрудники + Добавить сотрудника [PERSON_NAME]…" at bounding box center [874, 504] width 1362 height 826
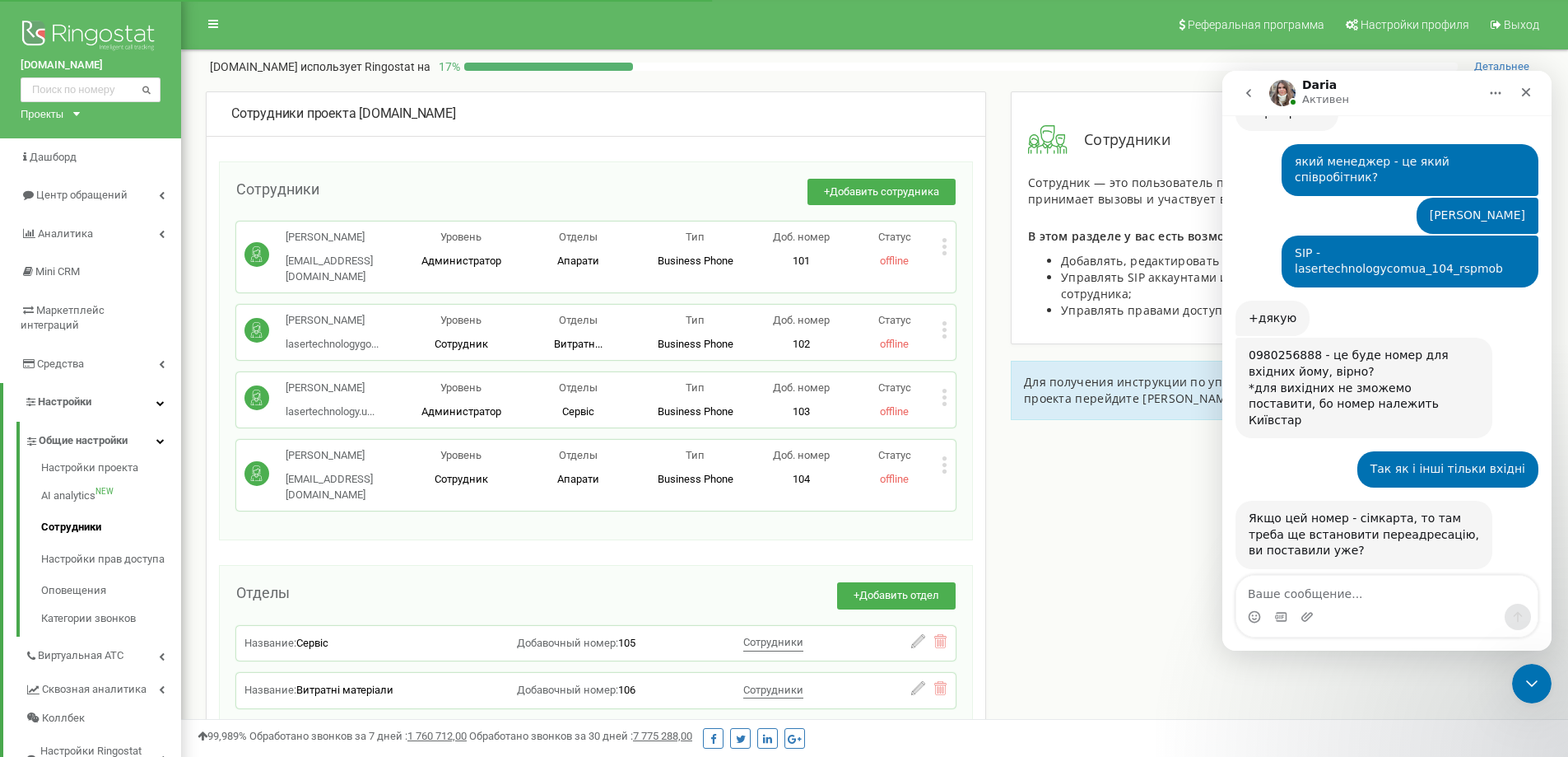
scroll to position [2486, 0]
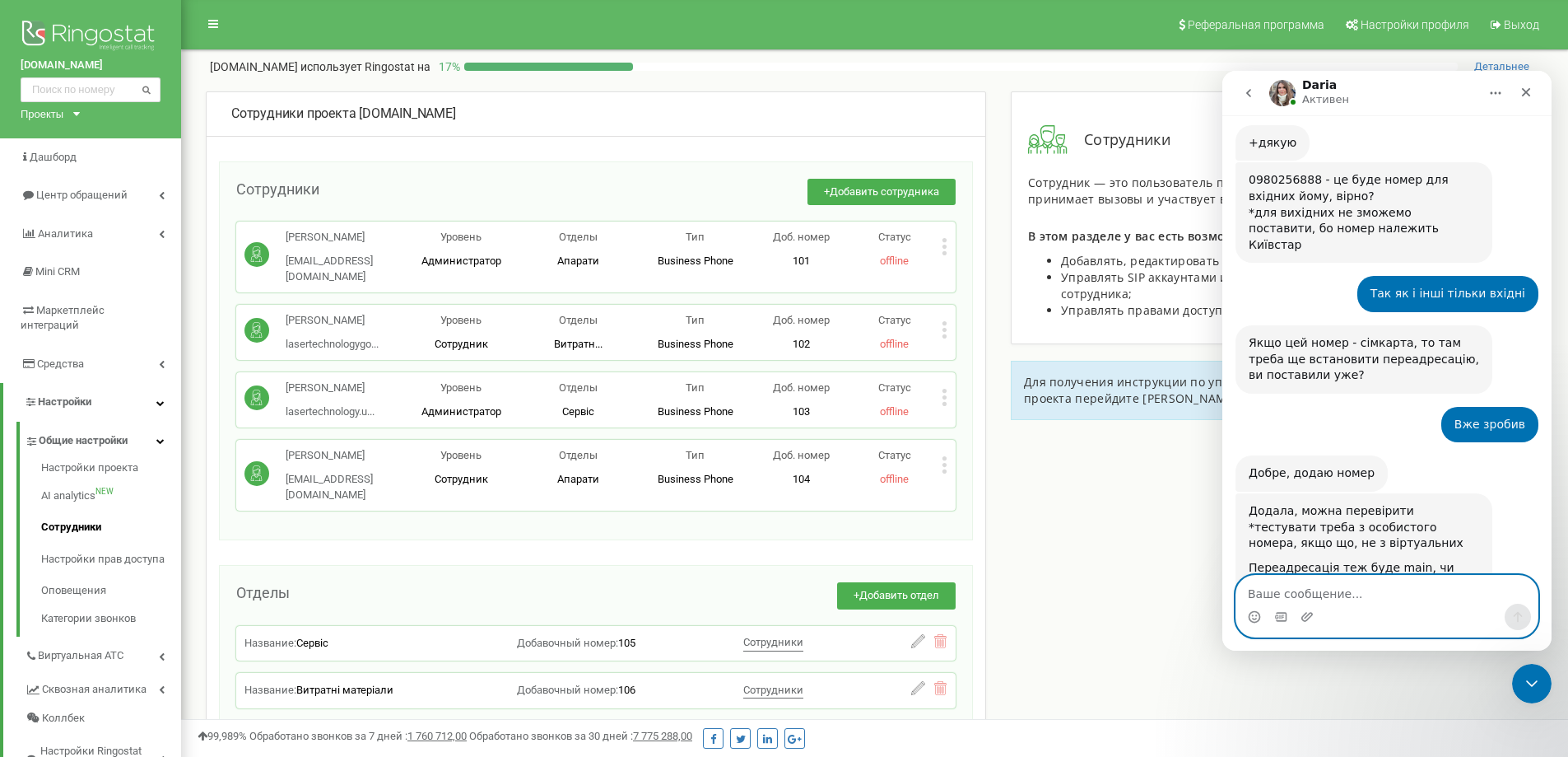
click at [1420, 590] on textarea "Ваше сообщение..." at bounding box center [1387, 590] width 301 height 28
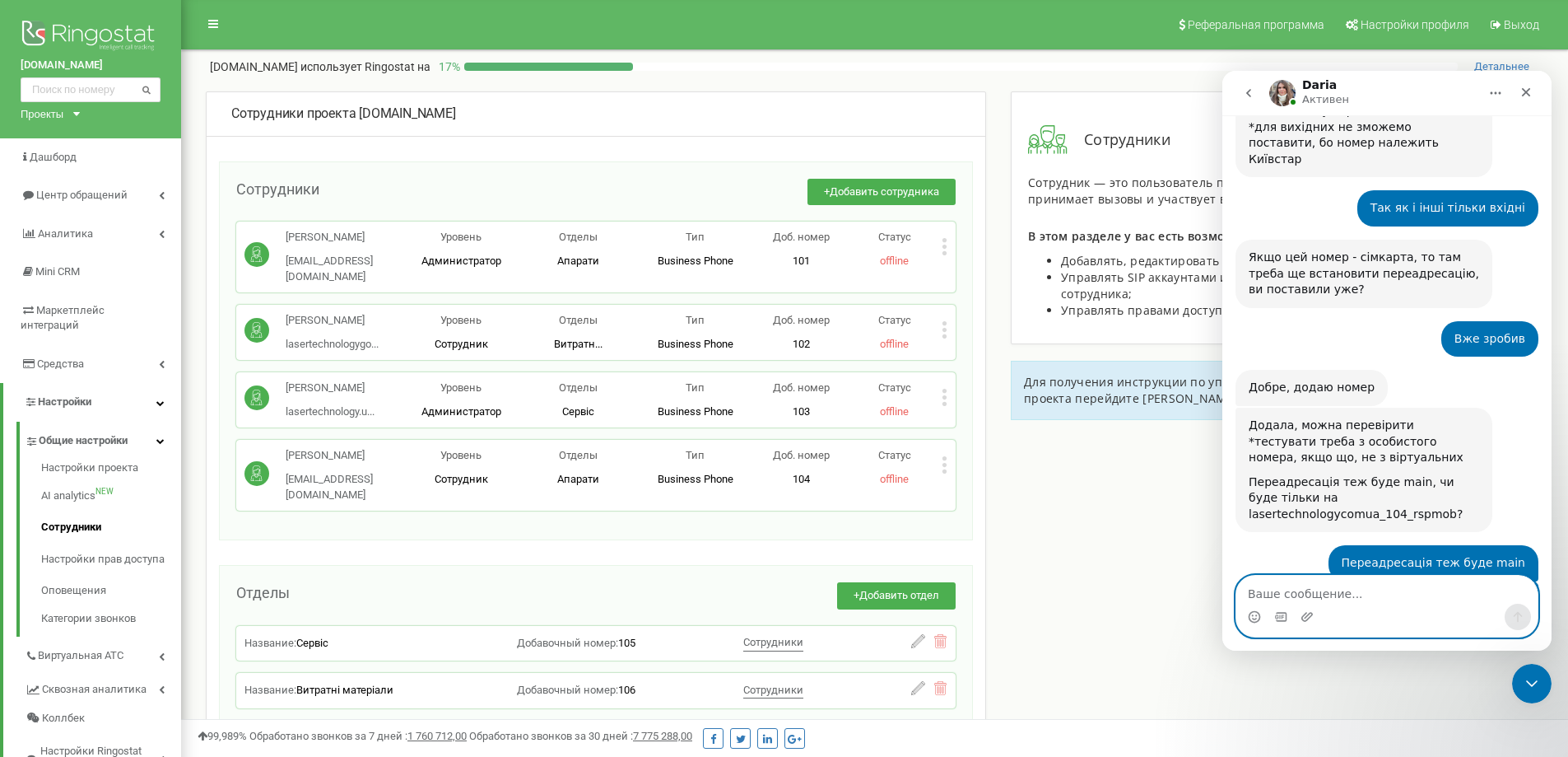
click at [1363, 586] on textarea "Ваше сообщение..." at bounding box center [1387, 590] width 301 height 28
type textarea "Добре. Чекаємо"
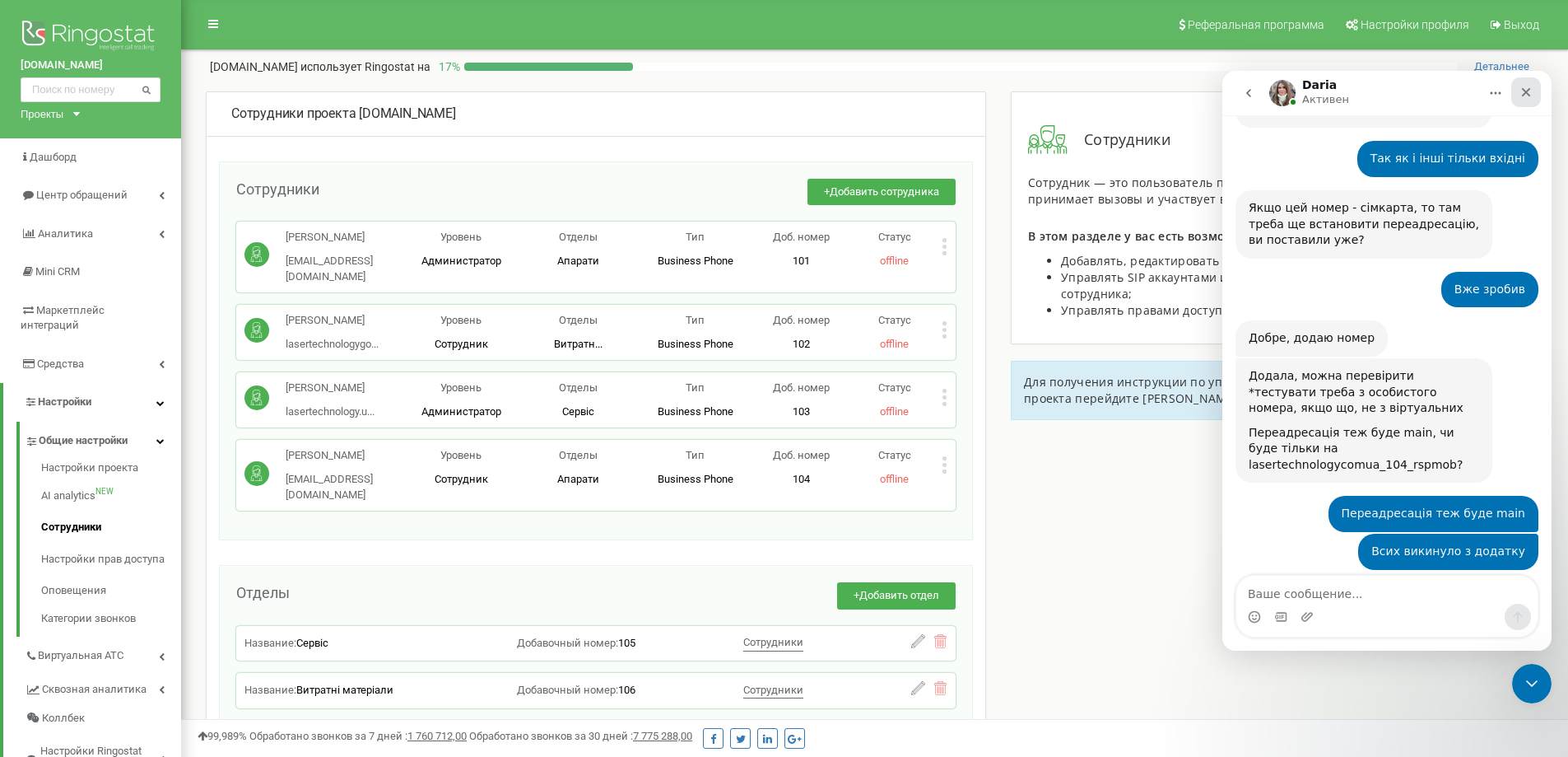
click at [1523, 97] on icon "Закрыть" at bounding box center [1526, 92] width 13 height 13
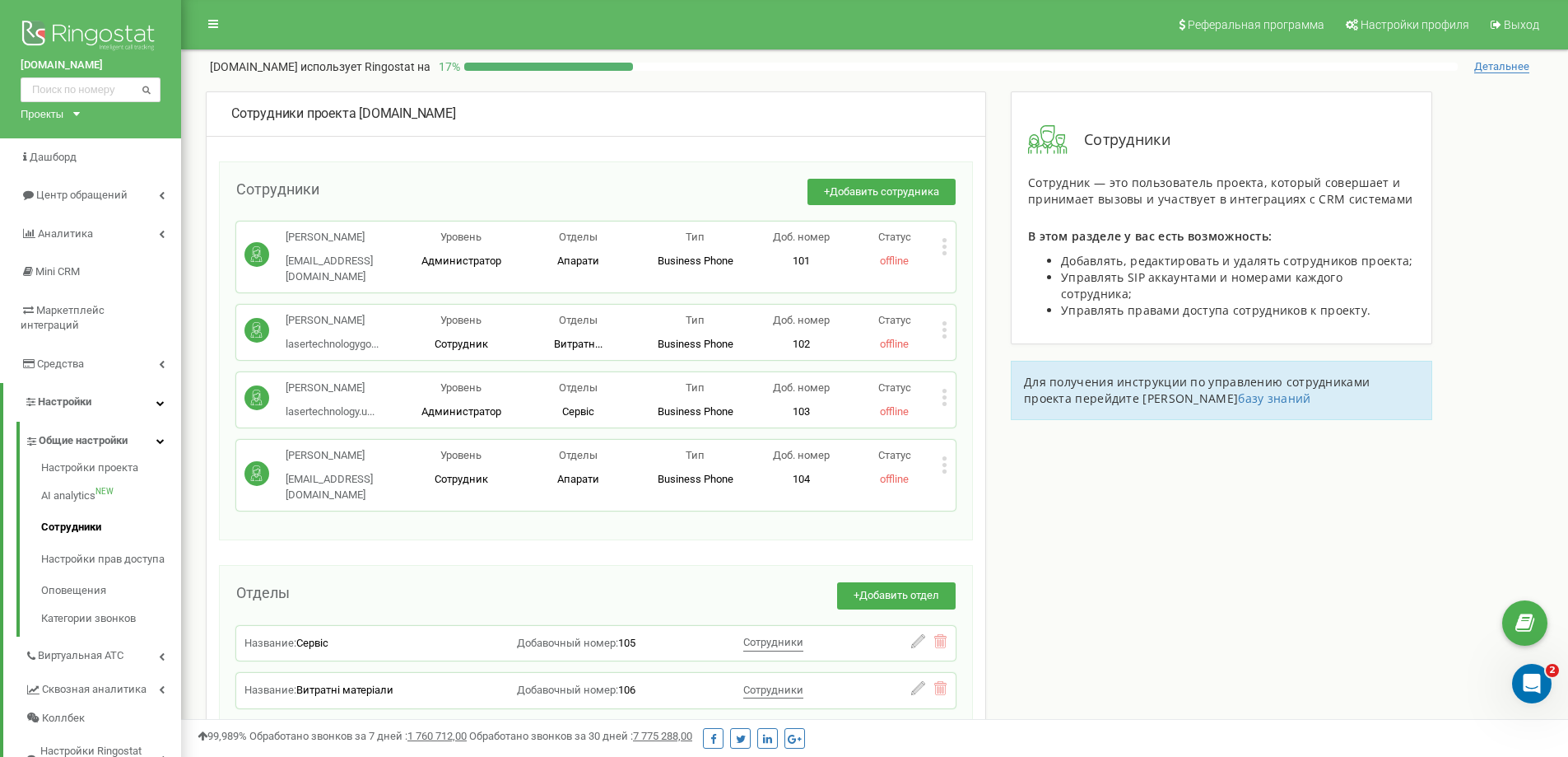
click at [1184, 621] on div "Сотрудники проекта [DOMAIN_NAME] Сотрудники + Добавить сотрудника [PERSON_NAME]…" at bounding box center [874, 504] width 1362 height 826
click at [1534, 684] on icon "Открыть службу сообщений Intercom" at bounding box center [1529, 681] width 27 height 27
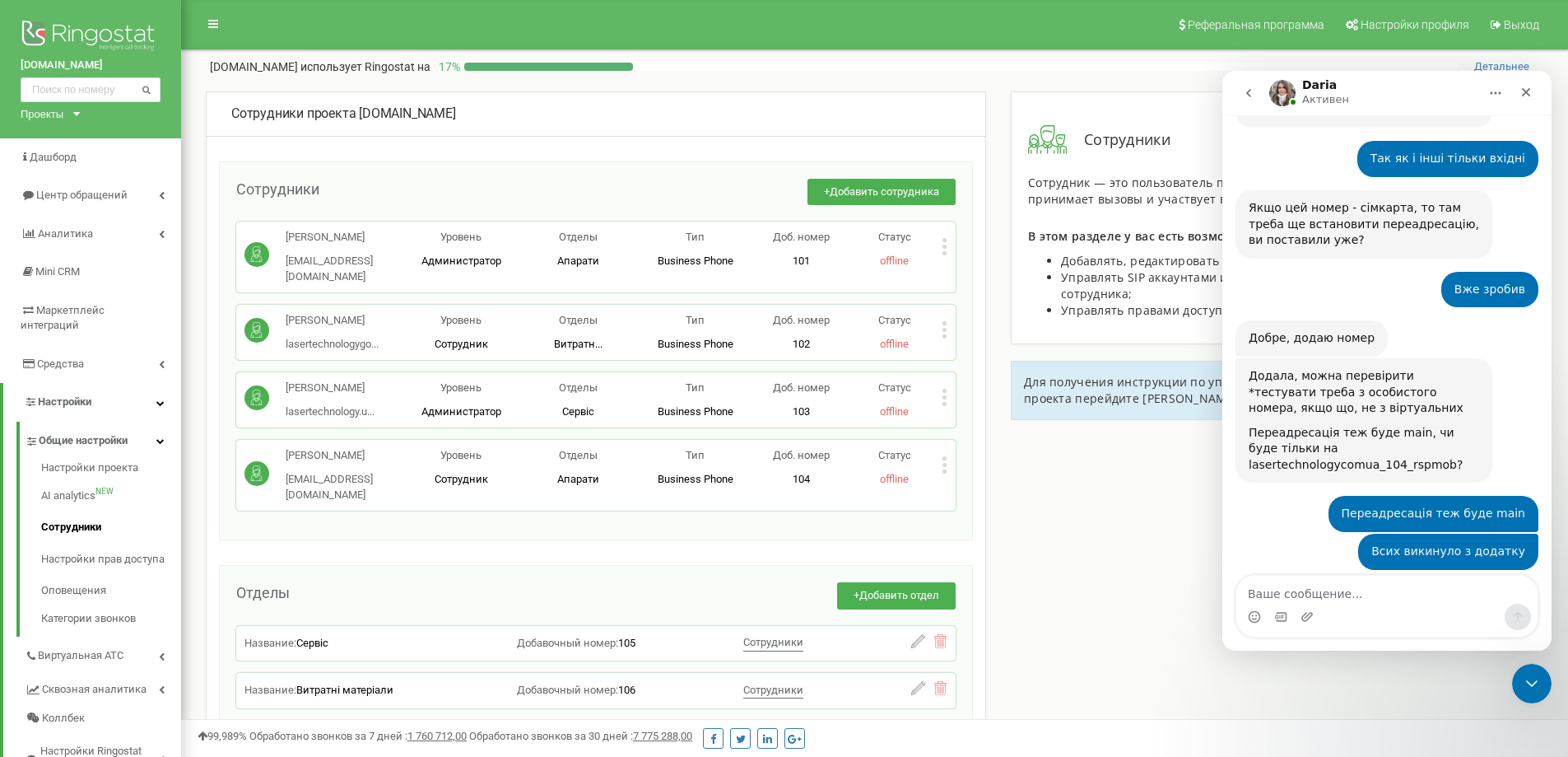
click at [1134, 560] on div "Сотрудники проекта [DOMAIN_NAME] Сотрудники + Добавить сотрудника [PERSON_NAME]…" at bounding box center [874, 504] width 1362 height 826
click at [1524, 91] on icon "Закрыть" at bounding box center [1527, 93] width 9 height 9
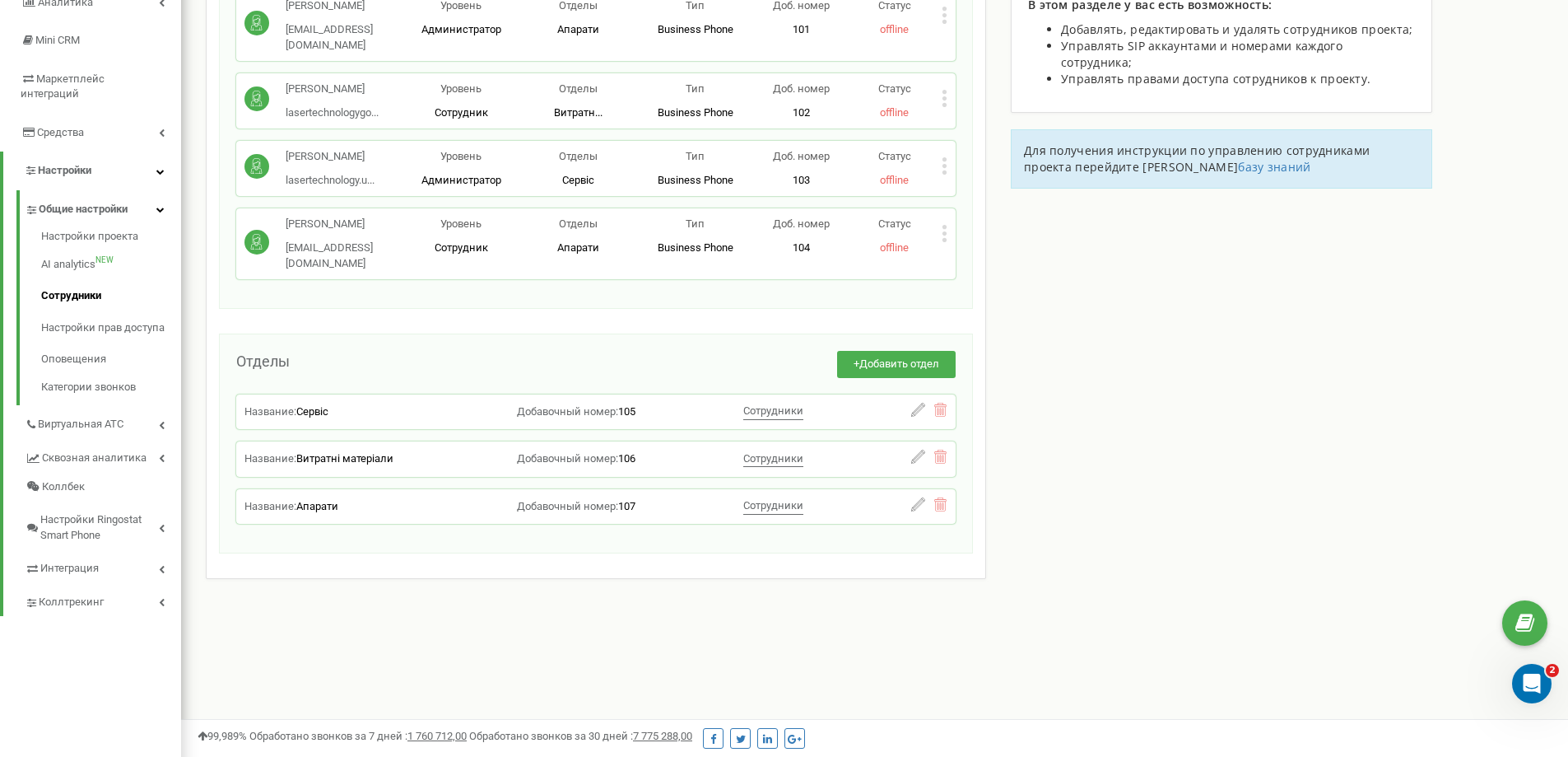
scroll to position [0, 0]
